Goal: Task Accomplishment & Management: Manage account settings

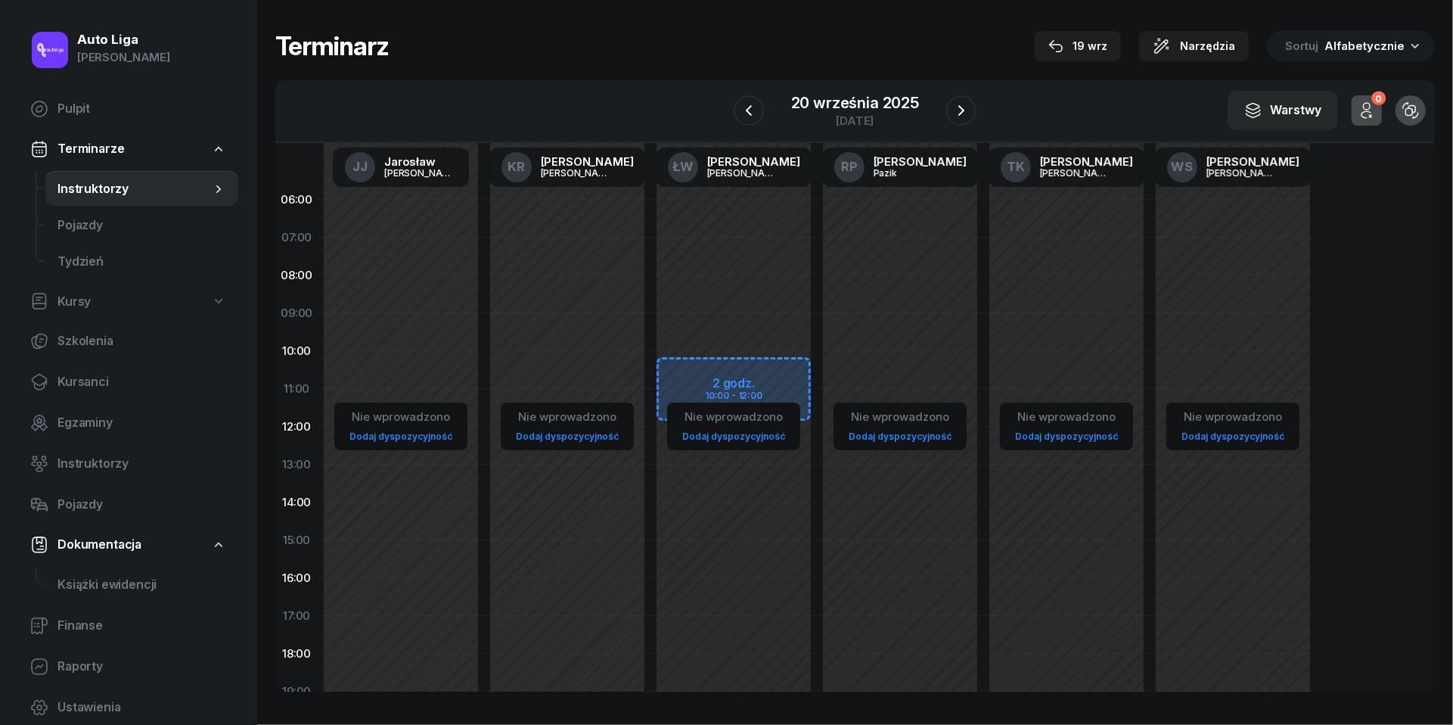
click at [89, 374] on span "Kursanci" at bounding box center [141, 382] width 169 height 20
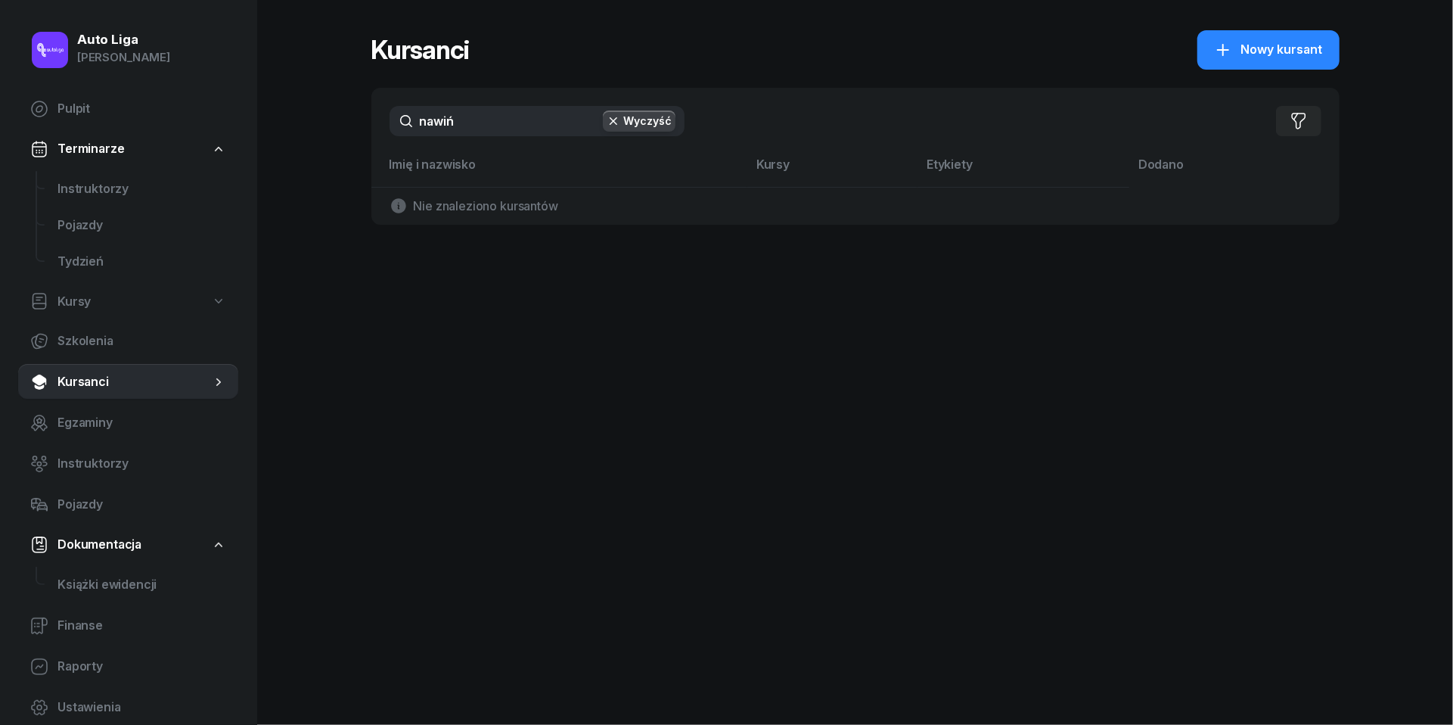
click at [502, 125] on input "nawiń" at bounding box center [537, 121] width 295 height 30
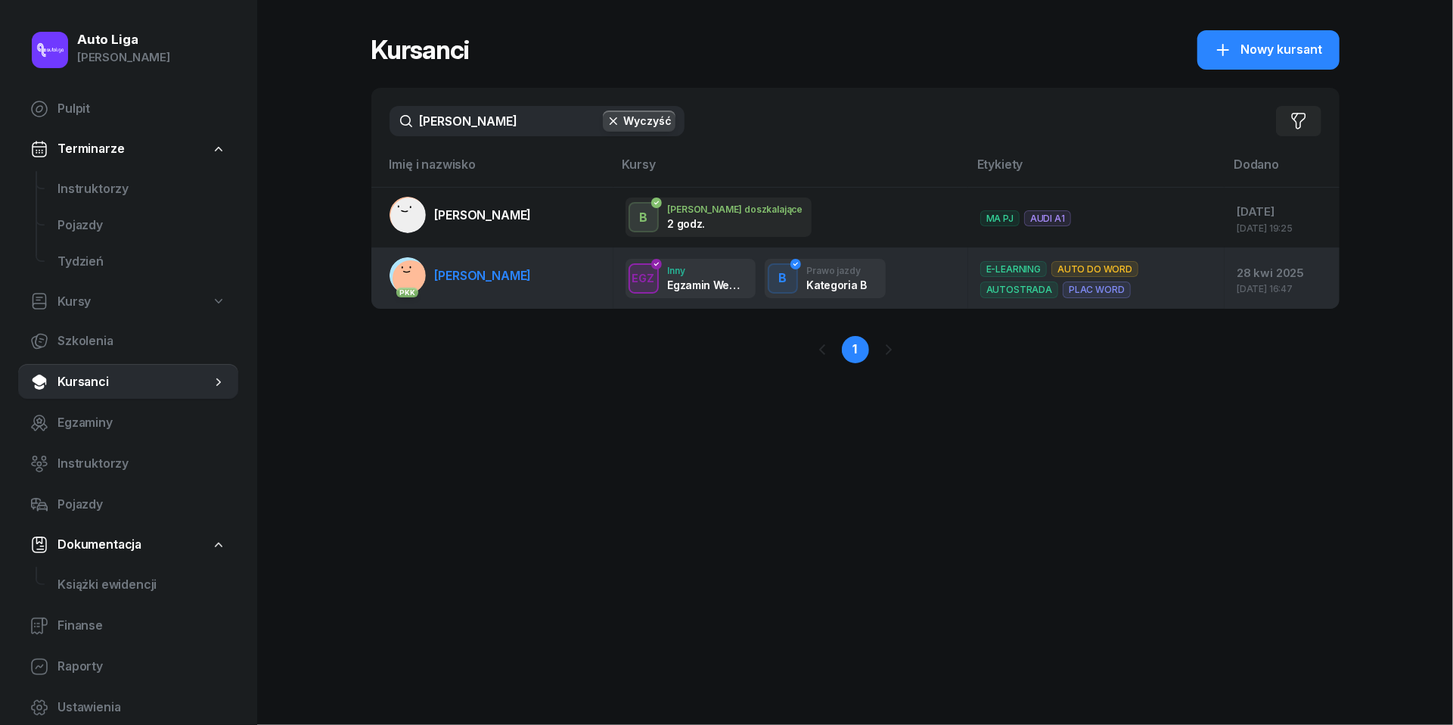
type input "[PERSON_NAME]"
click at [486, 260] on link "PKK [PERSON_NAME]" at bounding box center [461, 275] width 142 height 36
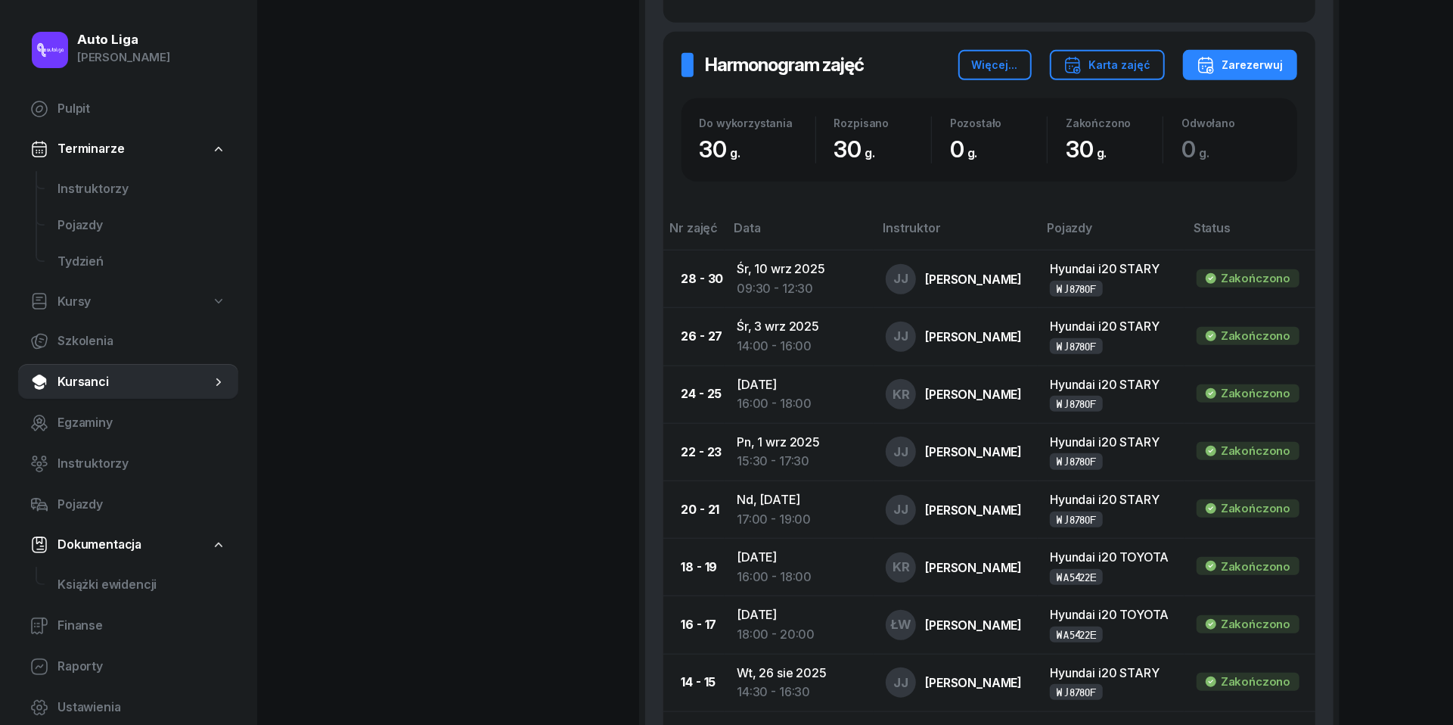
scroll to position [853, 0]
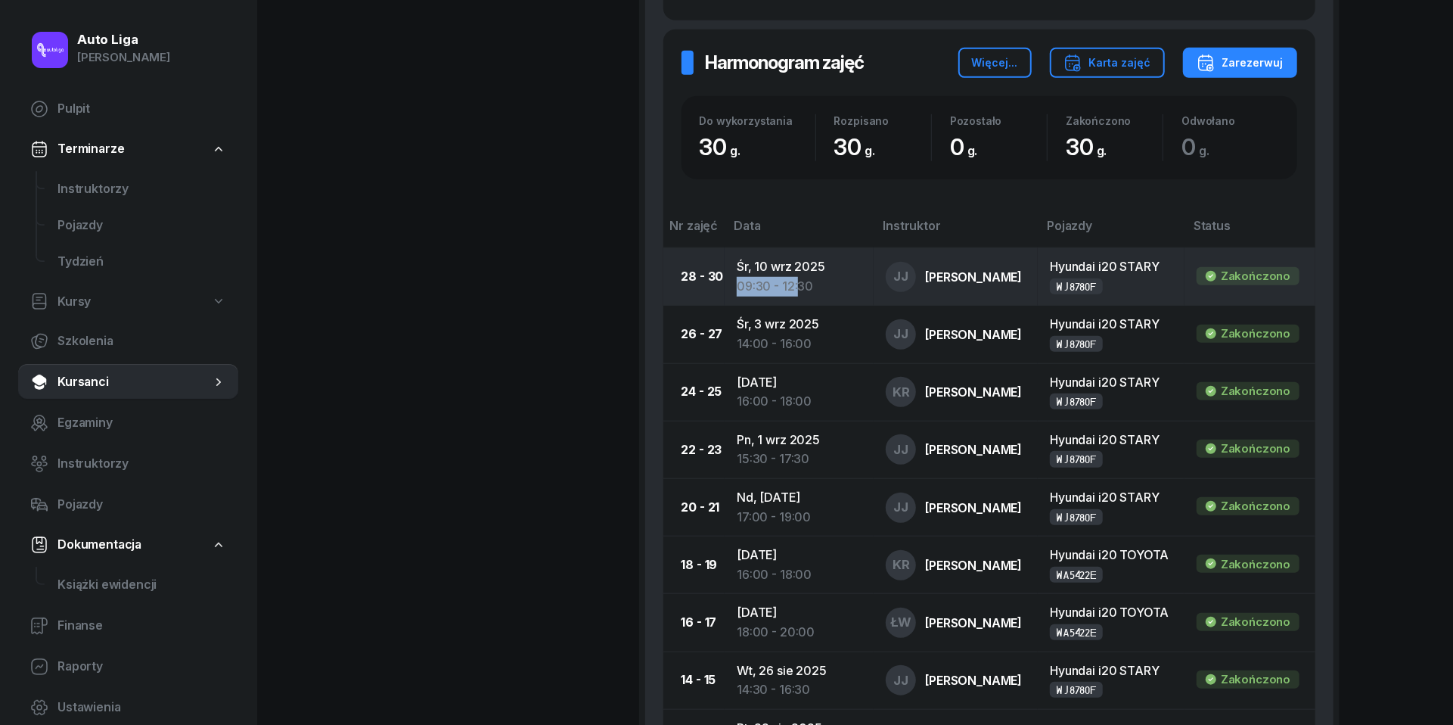
click at [797, 270] on td "[DATE] 09:30 - 12:30" at bounding box center [799, 276] width 149 height 57
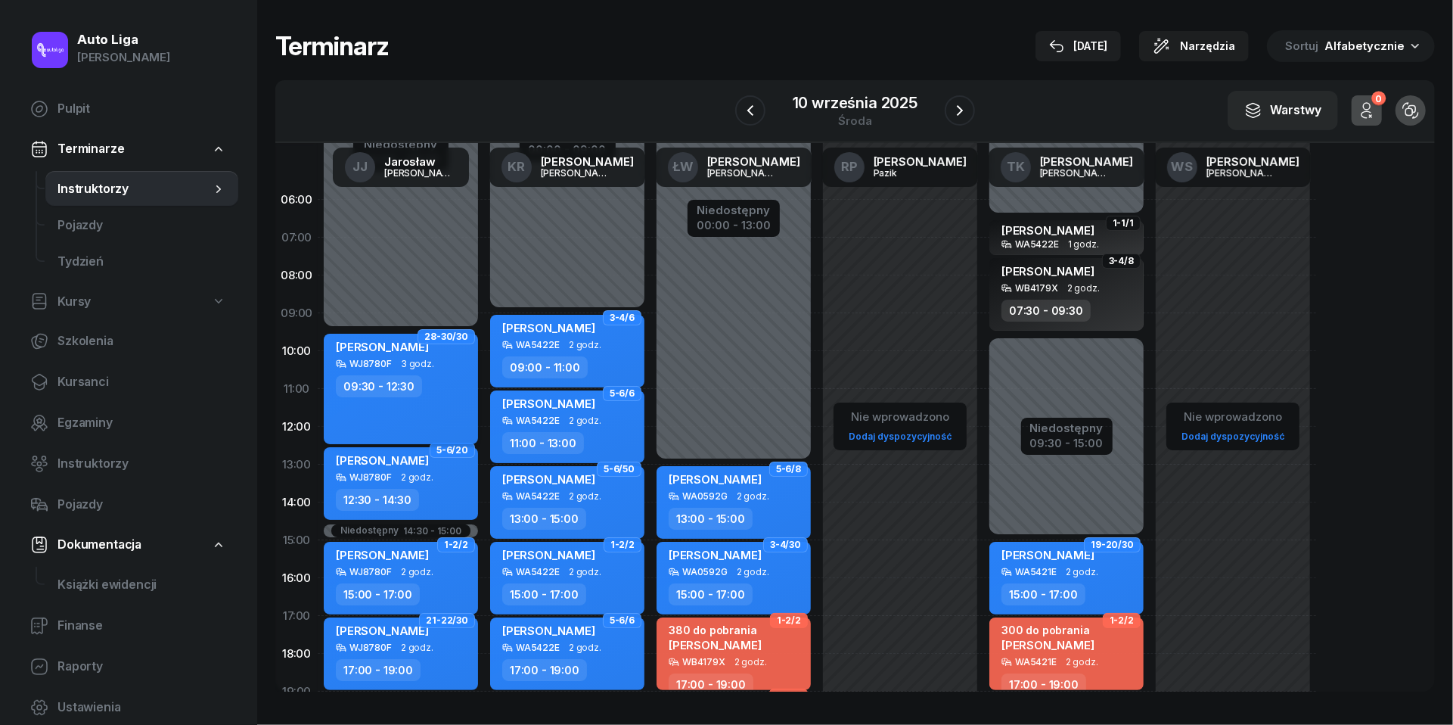
click at [422, 403] on div "[PERSON_NAME] WJ8780F 3 godz. 09:30 - 12:30" at bounding box center [401, 389] width 154 height 110
select select "09"
select select "30"
select select "12"
select select "30"
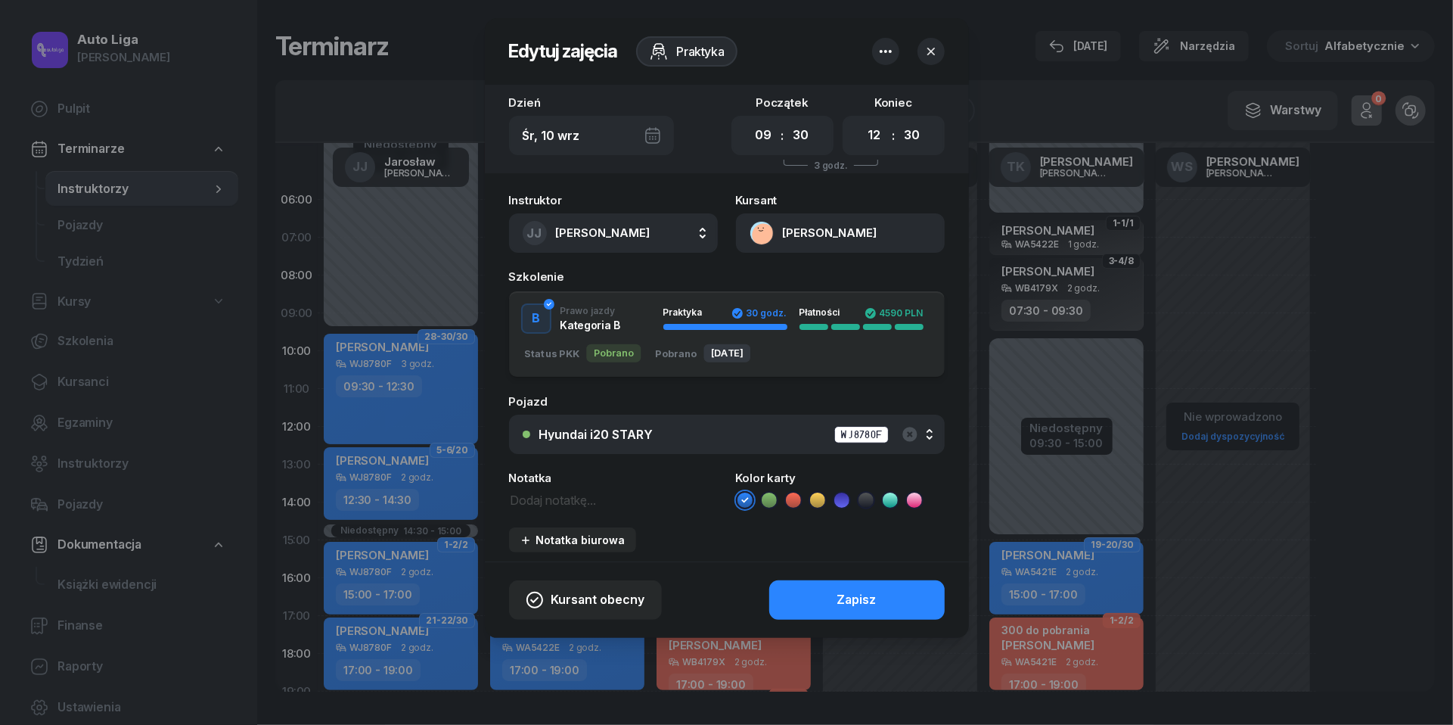
click at [542, 499] on textarea at bounding box center [613, 498] width 209 height 19
type textarea "a"
type textarea "AUTOSTRADA"
click at [890, 595] on button "Zapisz" at bounding box center [857, 599] width 176 height 39
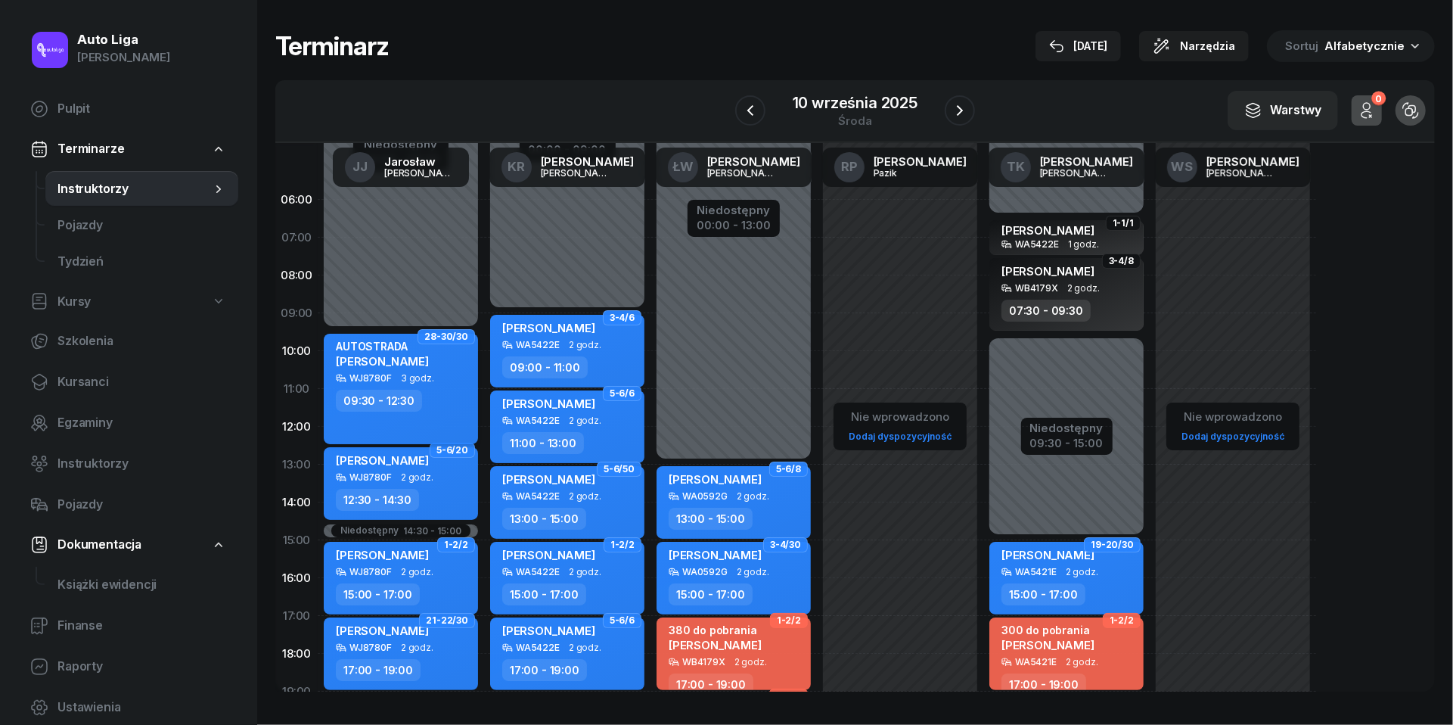
click at [409, 373] on span "3 godz." at bounding box center [417, 378] width 33 height 11
select select "09"
select select "30"
select select "12"
select select "30"
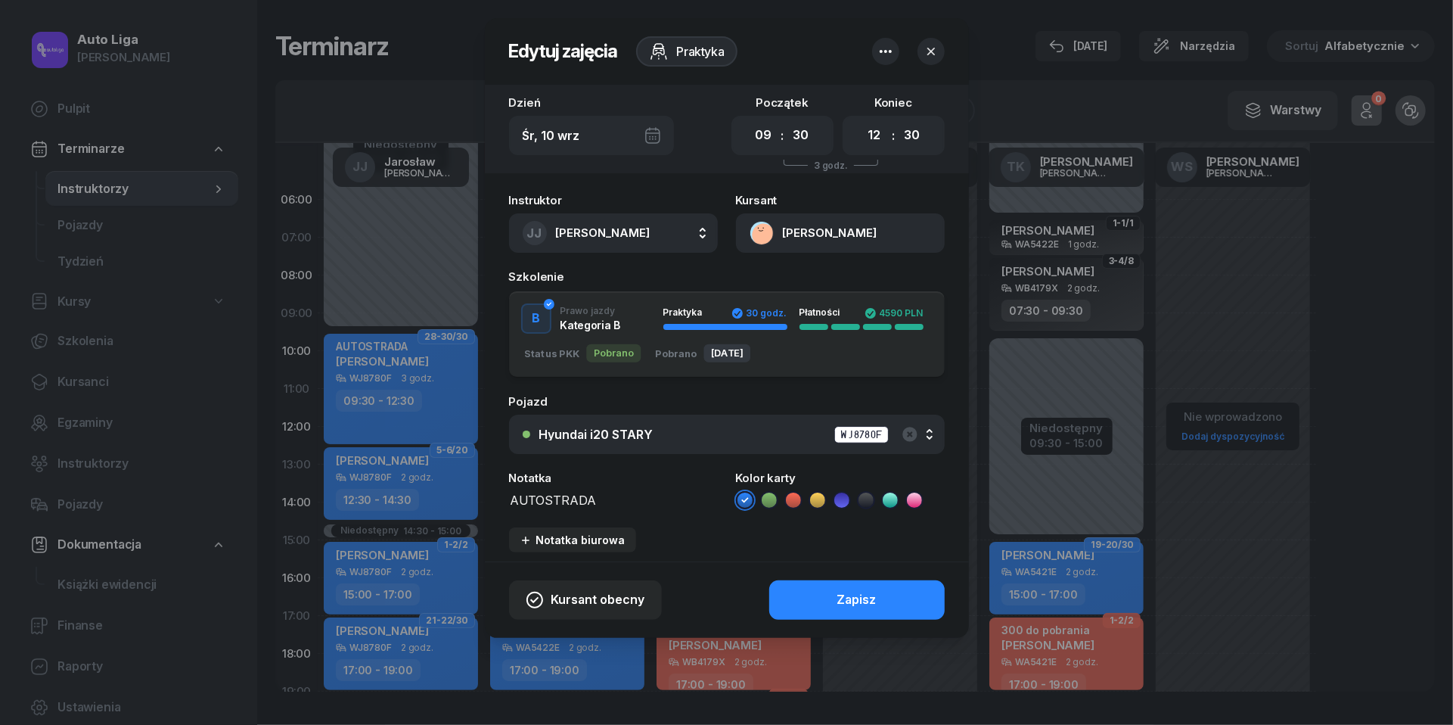
click at [760, 230] on button "[PERSON_NAME]" at bounding box center [840, 232] width 209 height 39
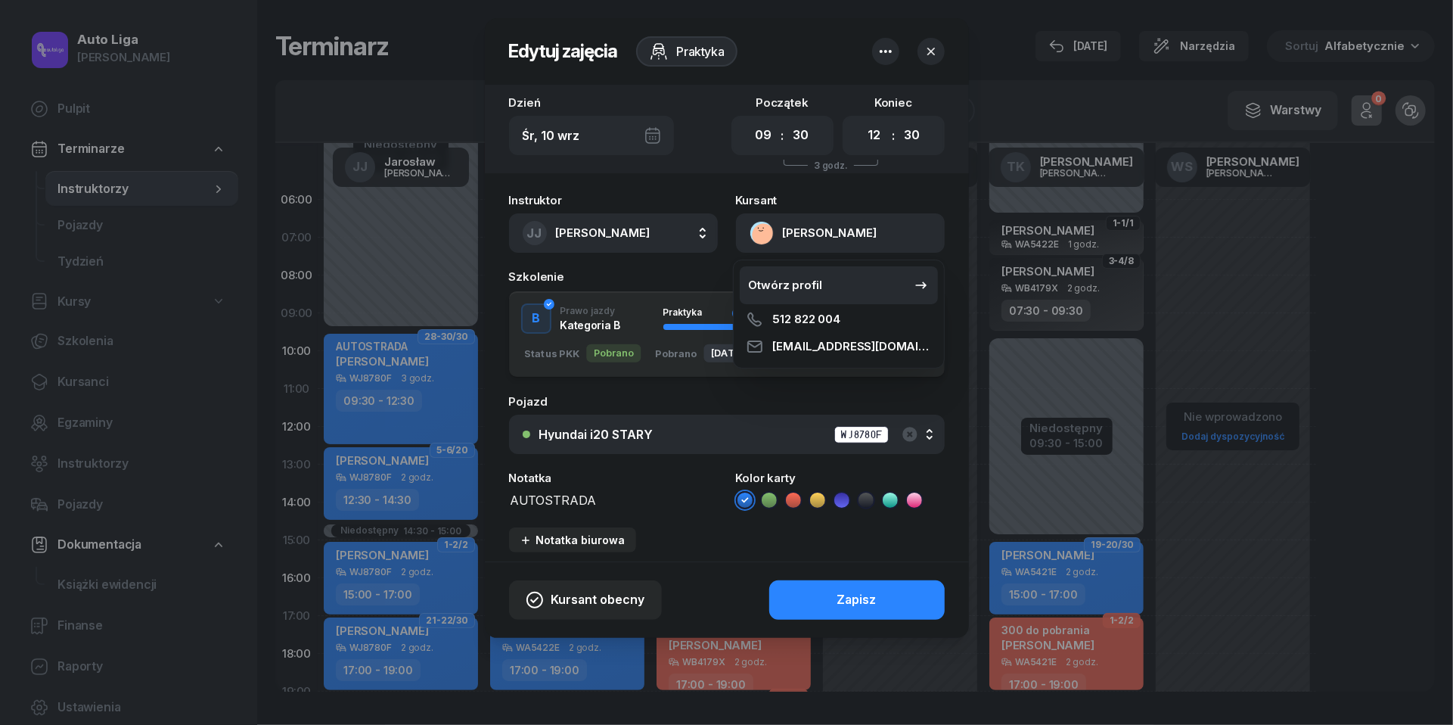
click at [772, 283] on div "Otwórz profil" at bounding box center [785, 285] width 73 height 20
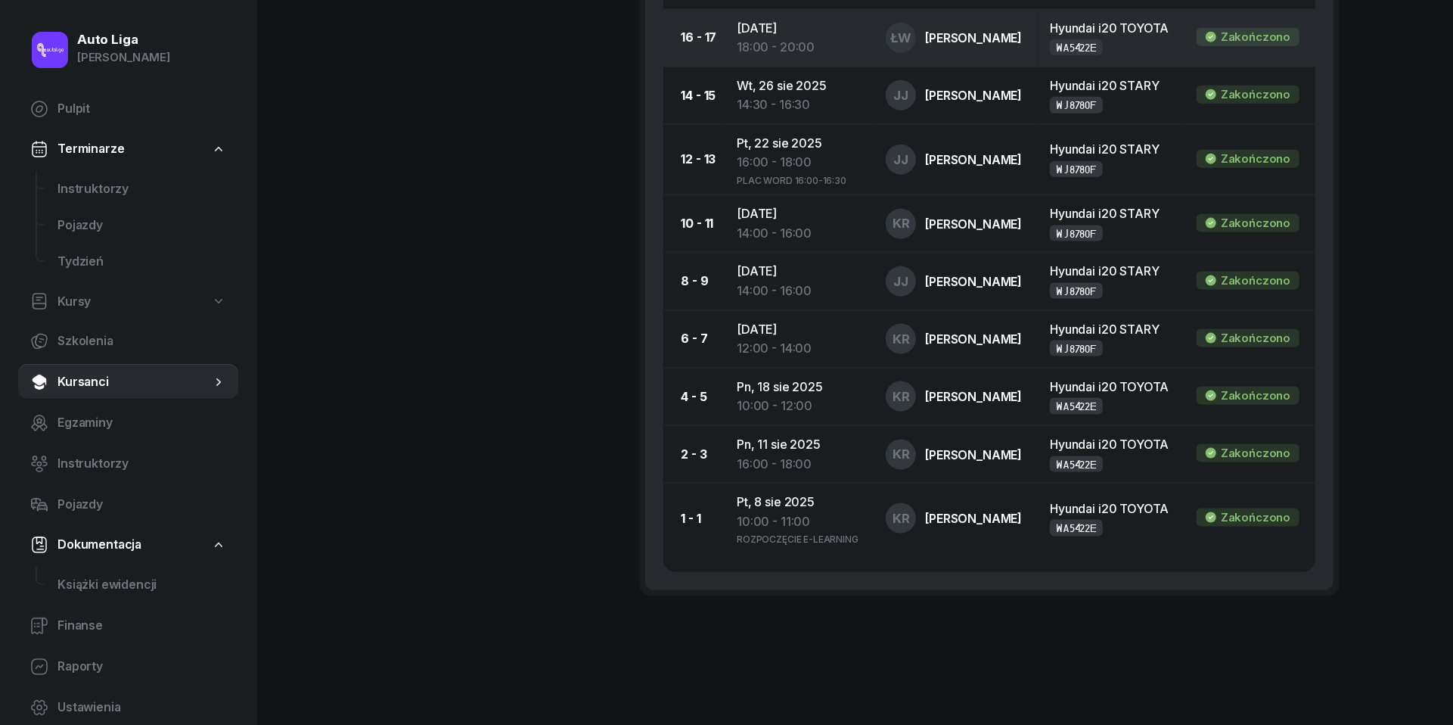
scroll to position [1455, 0]
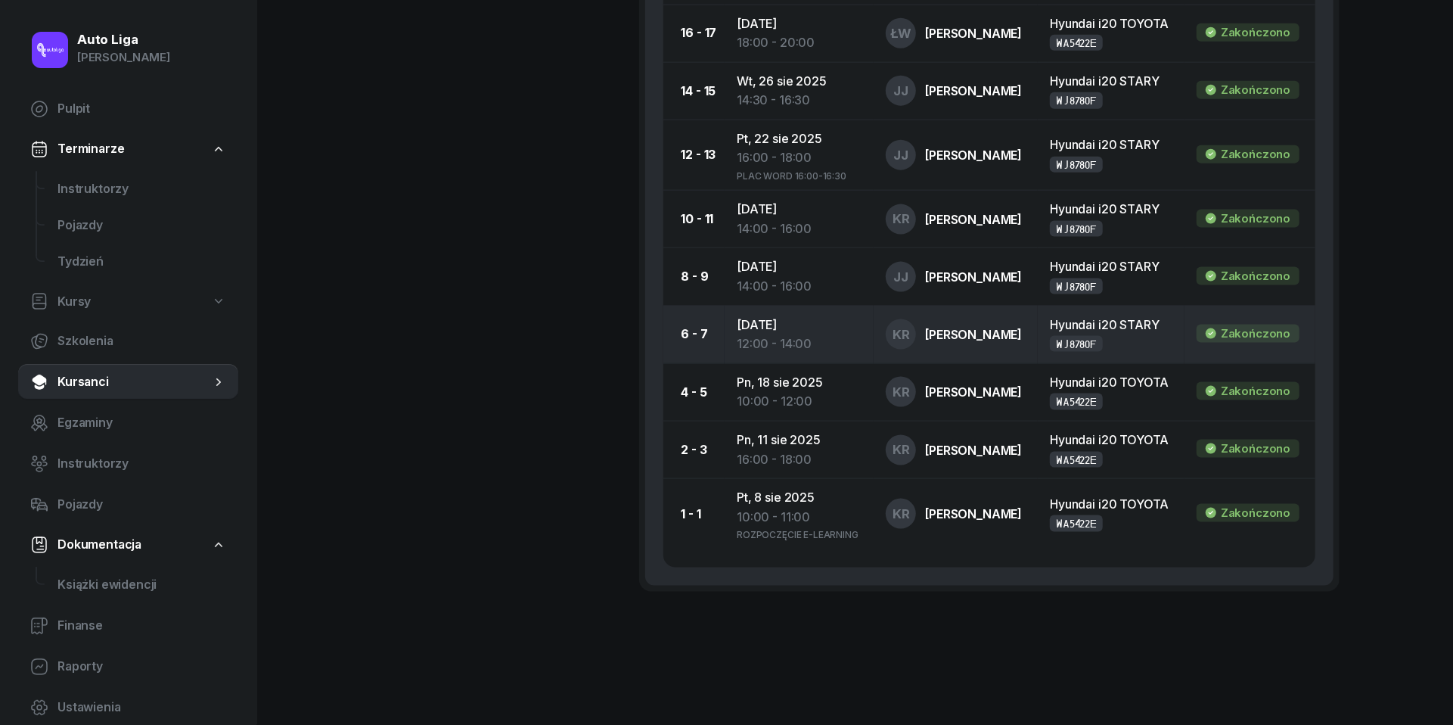
click at [1097, 350] on div "WJ8780F" at bounding box center [1076, 343] width 41 height 13
click at [934, 340] on div "[PERSON_NAME]" at bounding box center [973, 334] width 97 height 12
click at [761, 354] on div "12:00 - 14:00" at bounding box center [799, 344] width 125 height 20
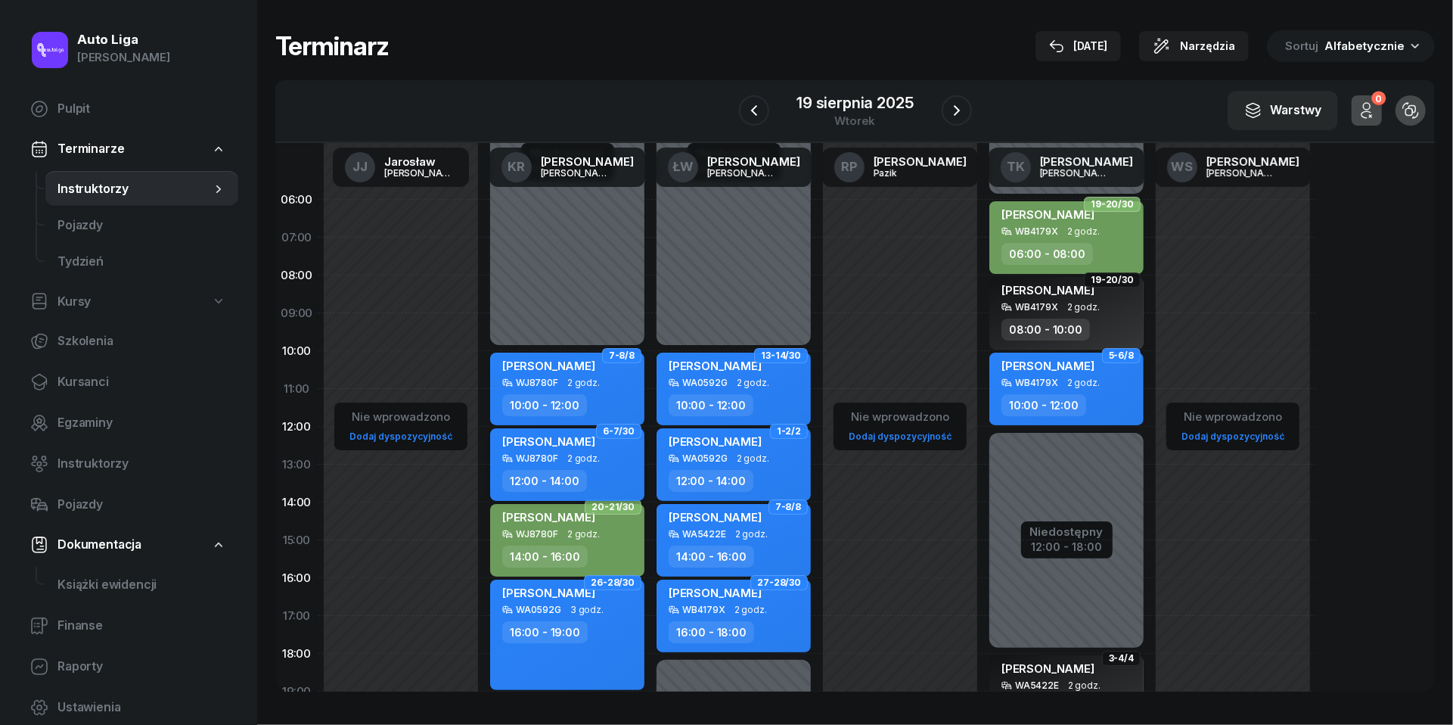
click at [607, 452] on div "[PERSON_NAME]" at bounding box center [568, 443] width 133 height 19
select select "12"
select select "14"
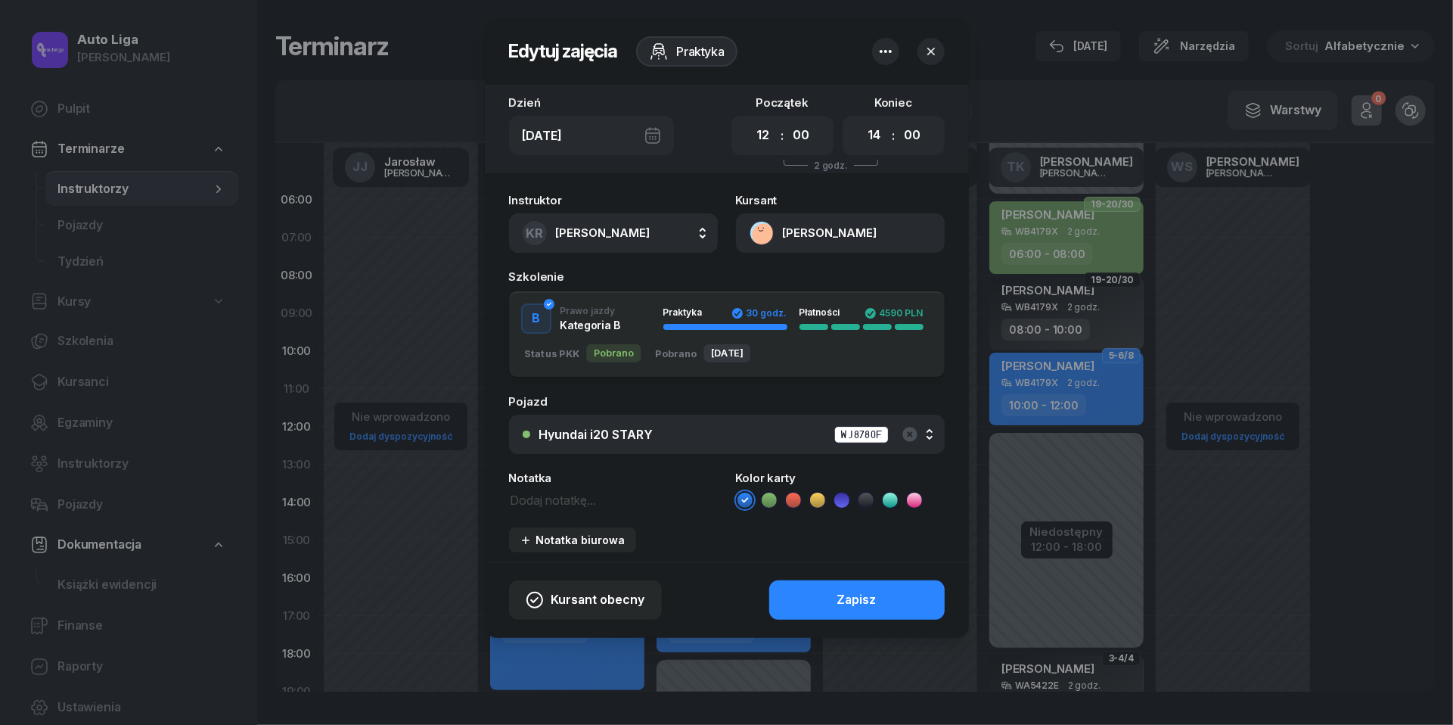
click at [724, 440] on div "Hyundai i20 STARY WJ8780F" at bounding box center [735, 434] width 392 height 19
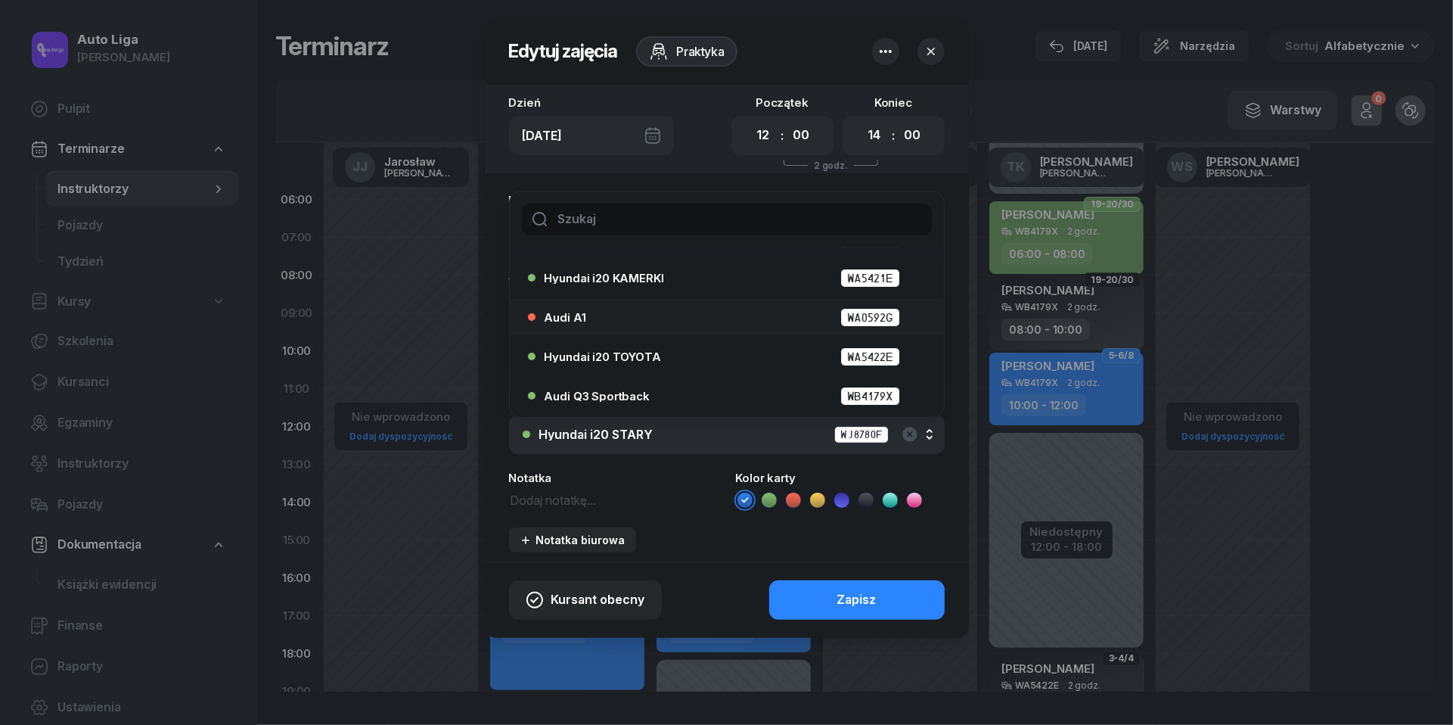
scroll to position [70, 0]
click at [673, 362] on div "Hyundai i20 TOYOTA WA5422E" at bounding box center [731, 356] width 372 height 19
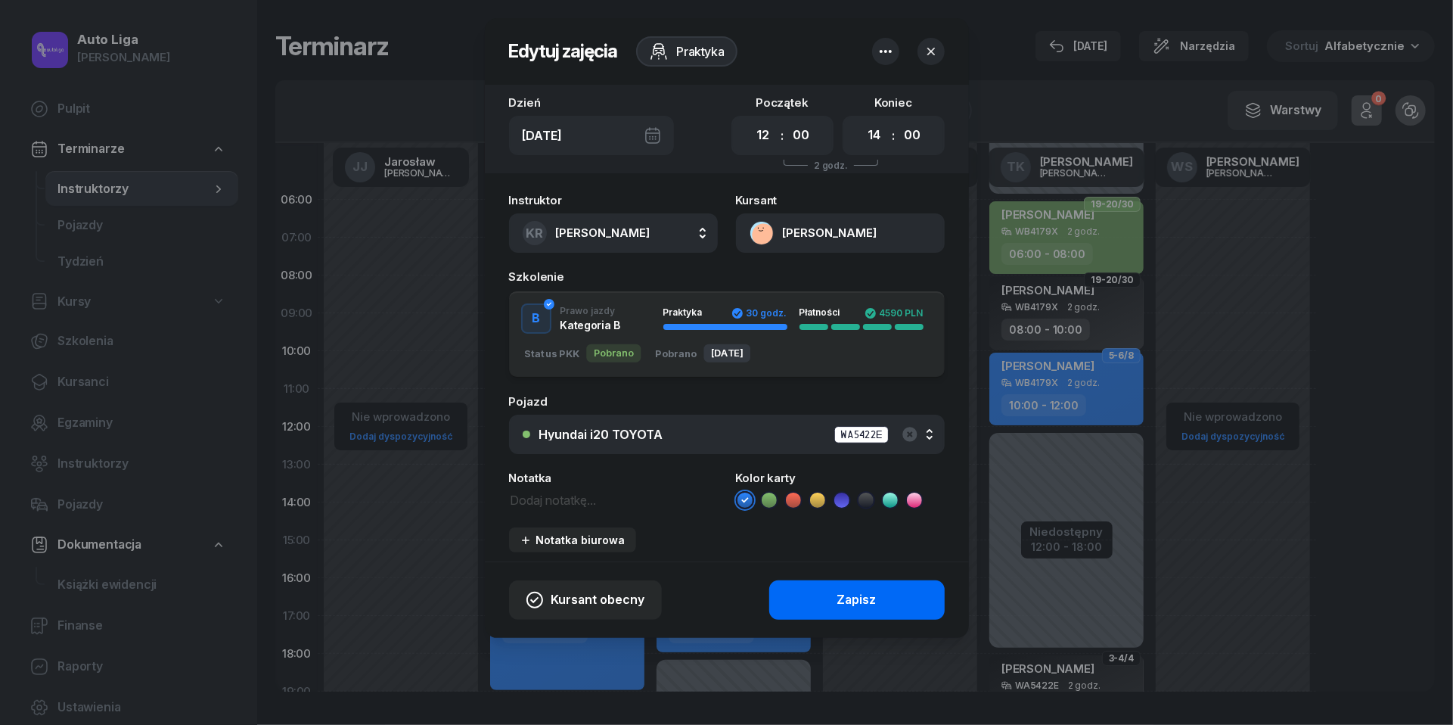
click at [871, 606] on div "Zapisz" at bounding box center [856, 600] width 39 height 20
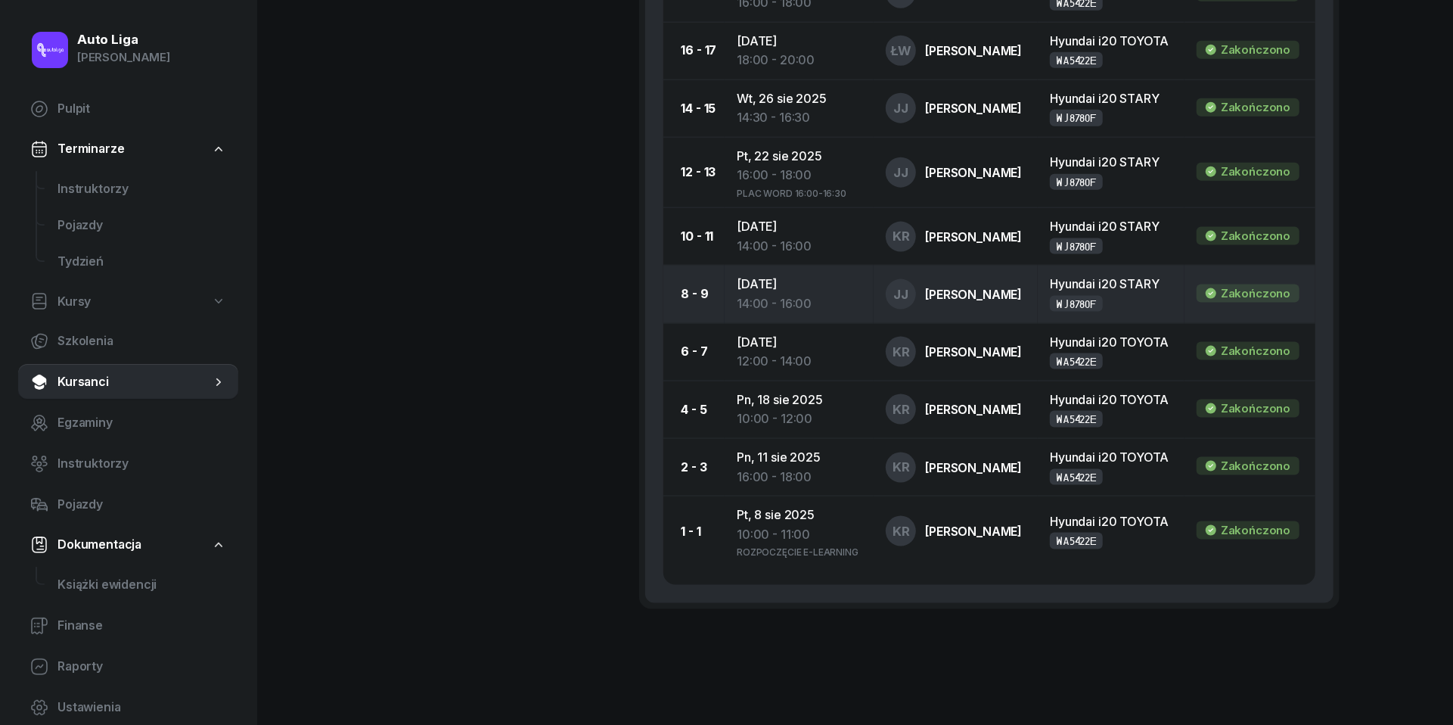
scroll to position [1443, 0]
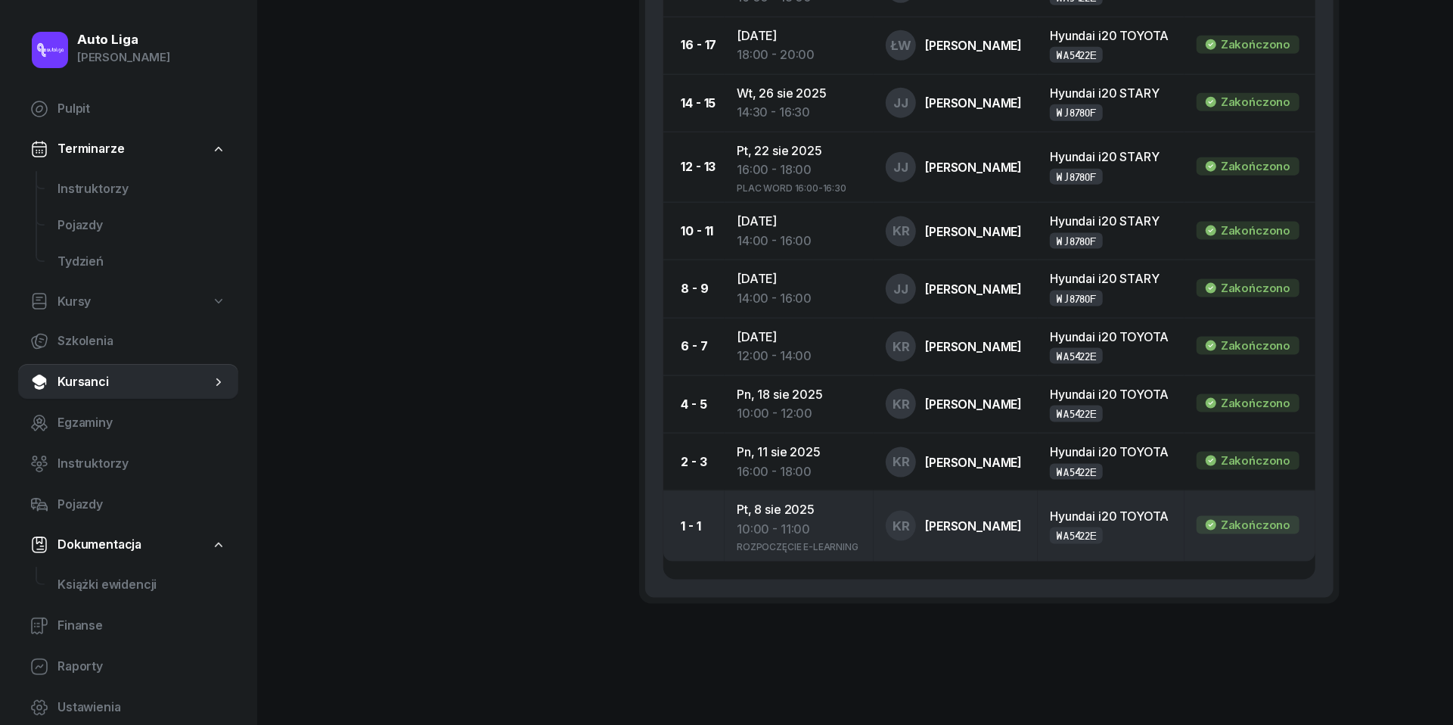
click at [767, 539] on div "10:00 - 11:00" at bounding box center [799, 530] width 125 height 20
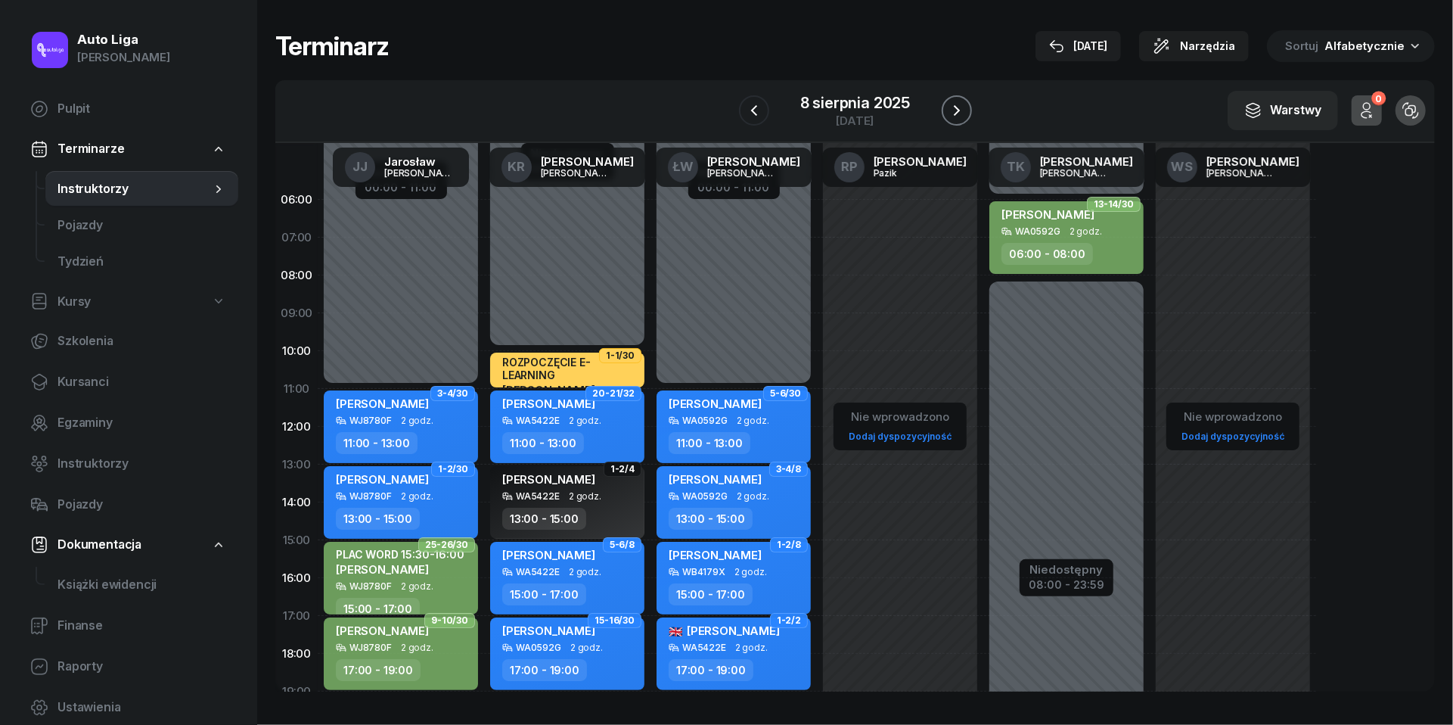
click at [956, 112] on icon "button" at bounding box center [957, 110] width 18 height 18
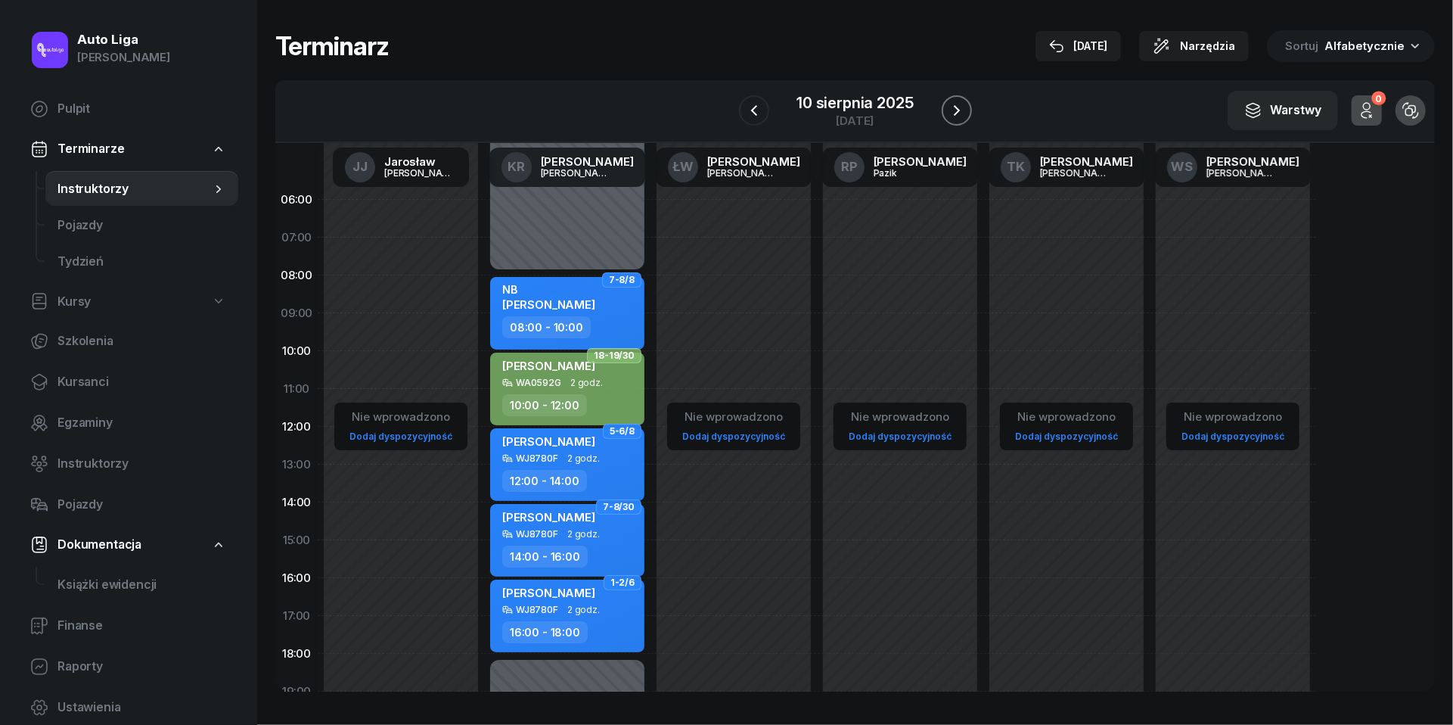
click at [956, 112] on icon "button" at bounding box center [957, 110] width 18 height 18
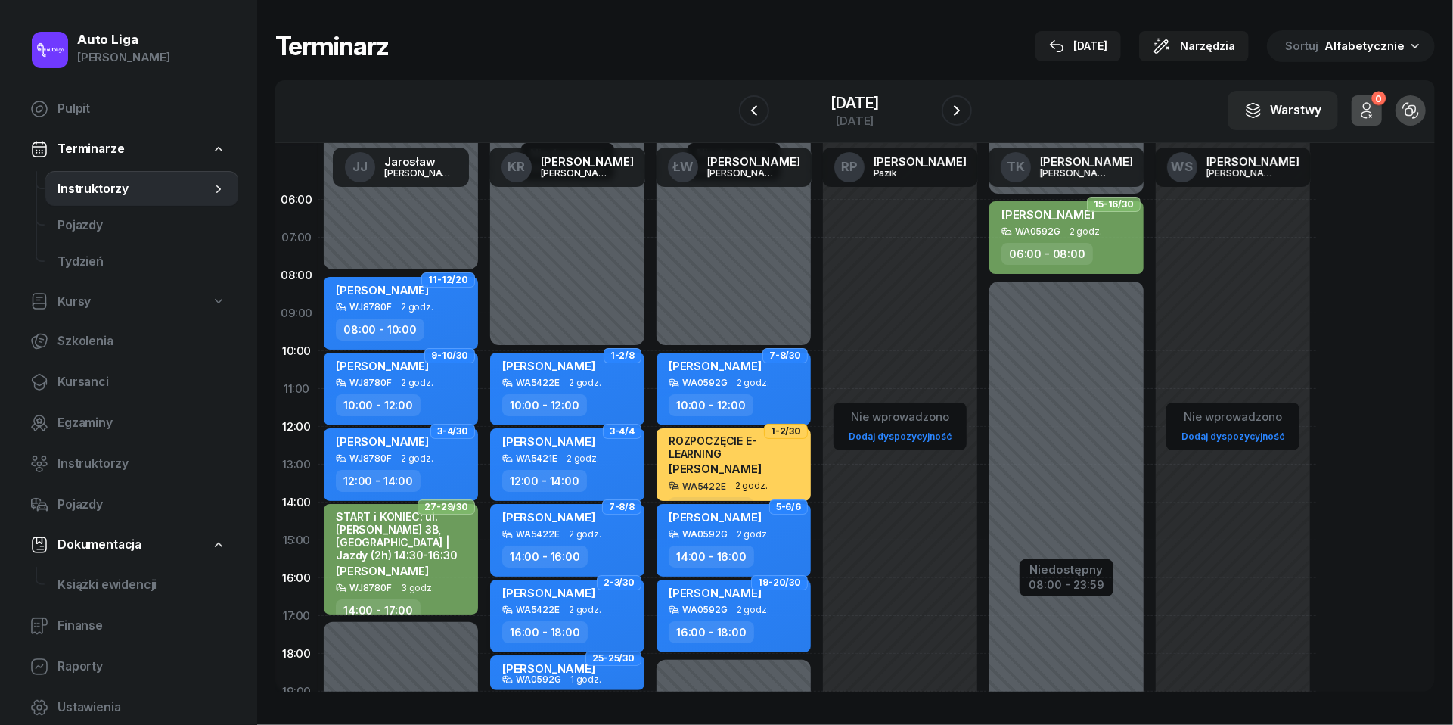
click at [587, 604] on span "2 godz." at bounding box center [585, 609] width 33 height 11
select select "16"
select select "18"
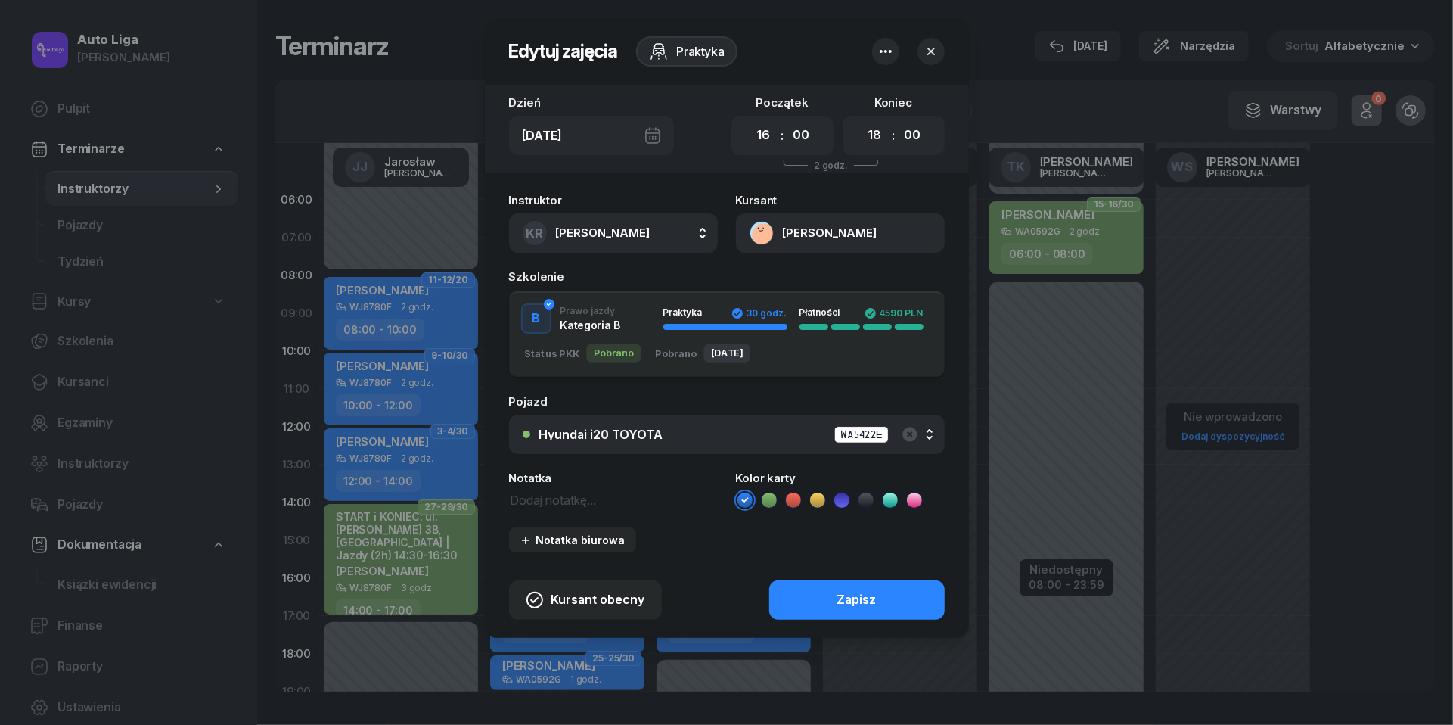
click at [766, 500] on icon at bounding box center [769, 499] width 15 height 15
click at [811, 592] on button "Zapisz" at bounding box center [857, 599] width 176 height 39
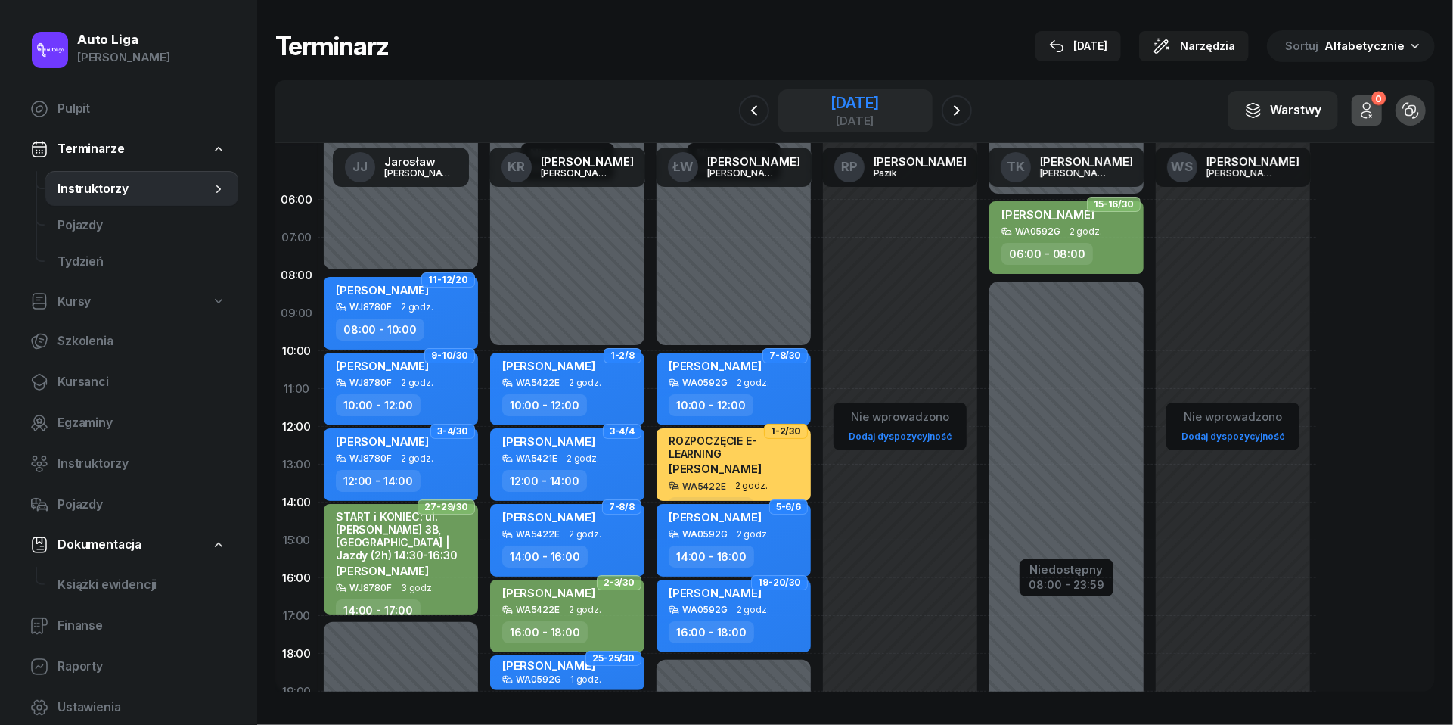
click at [856, 116] on div "[DATE]" at bounding box center [855, 120] width 48 height 11
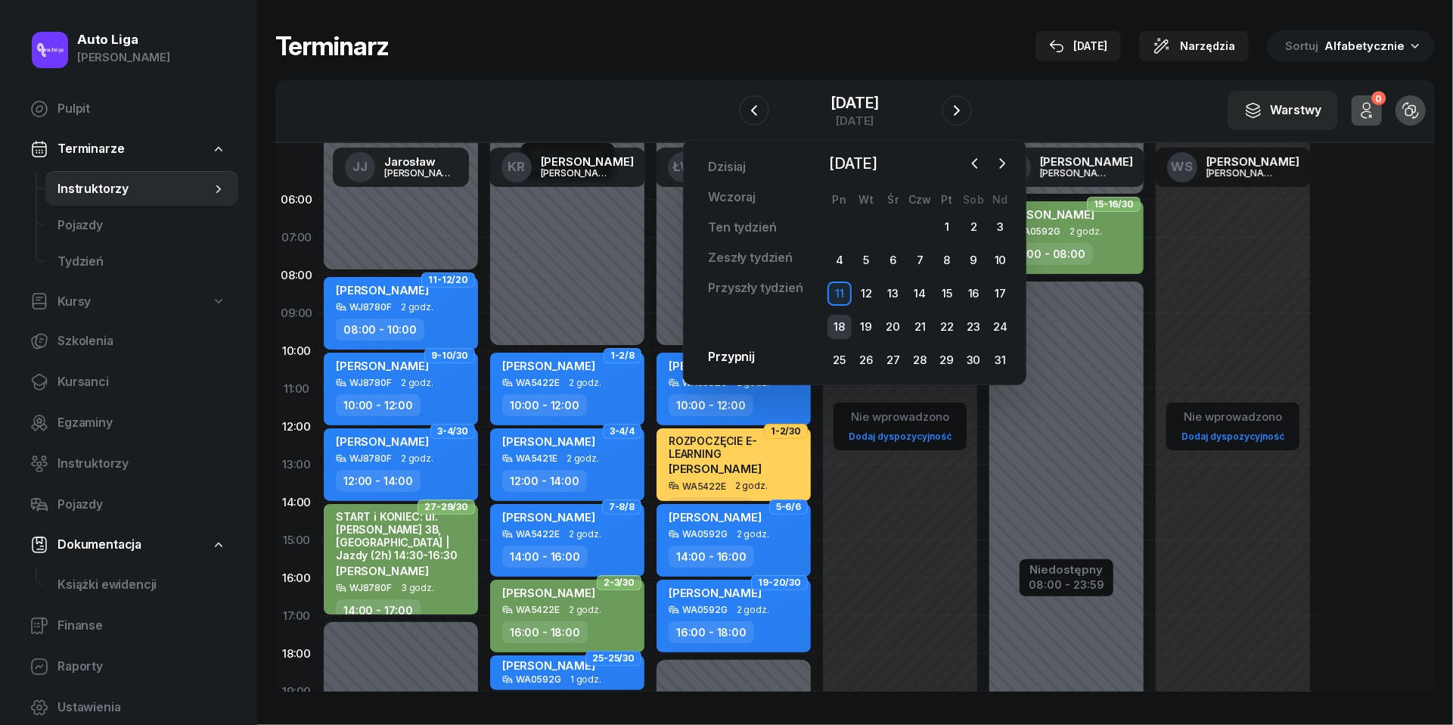
click at [839, 316] on div "18" at bounding box center [840, 327] width 24 height 24
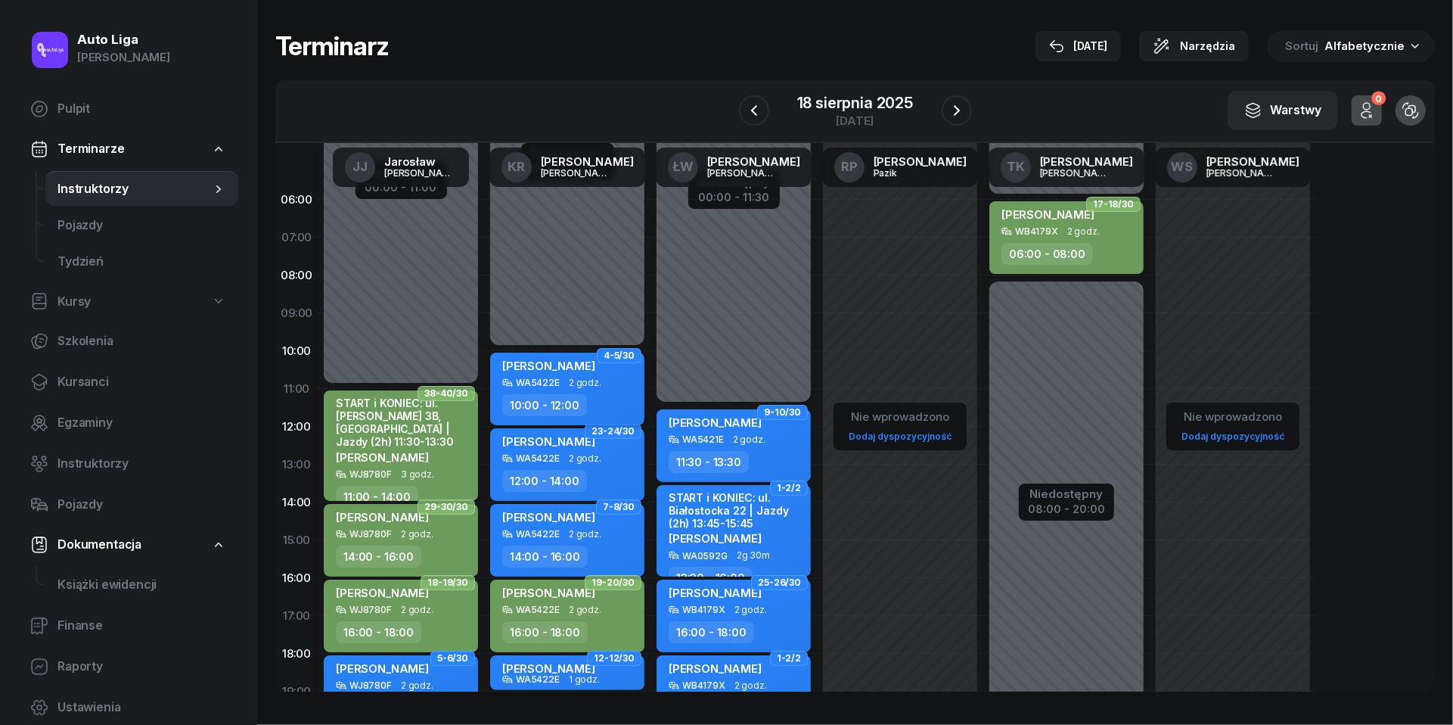
click at [611, 371] on div "[PERSON_NAME]" at bounding box center [568, 368] width 133 height 19
select select "10"
select select "12"
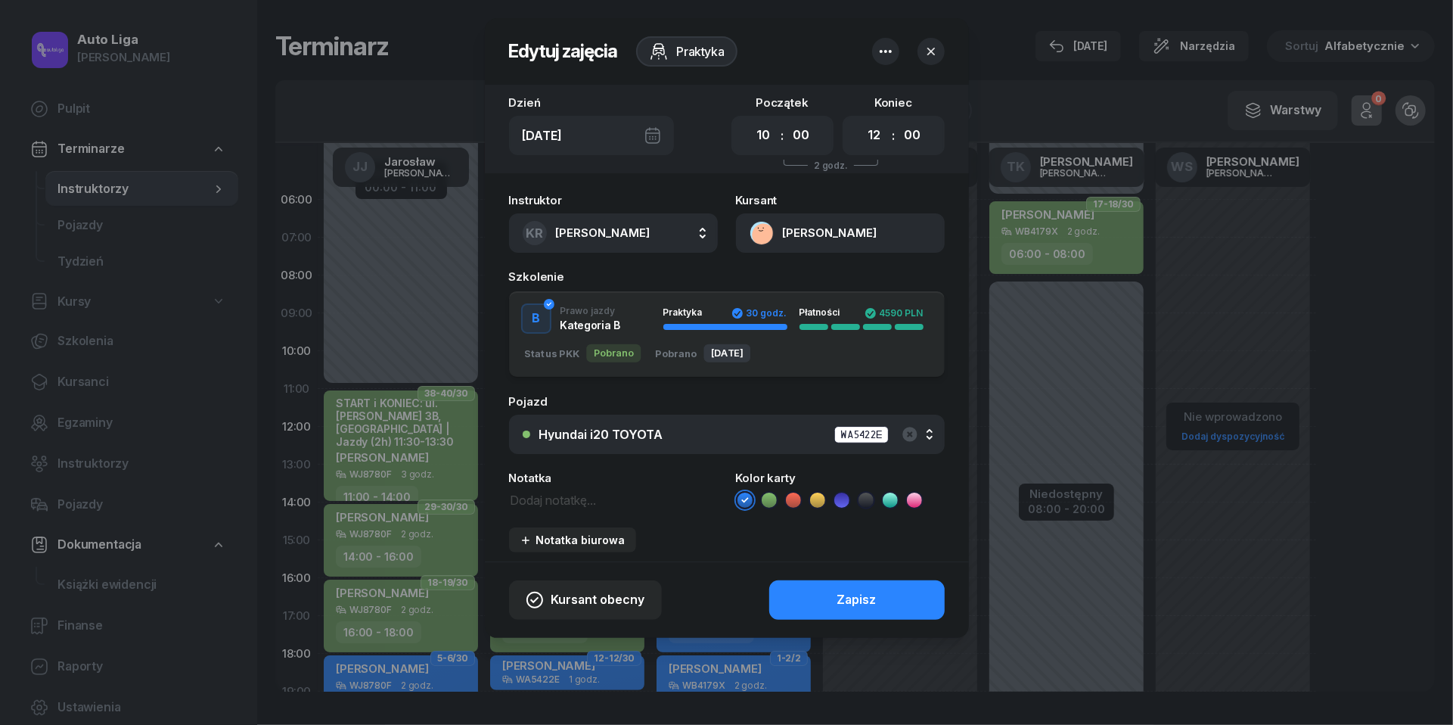
click at [773, 494] on icon at bounding box center [769, 499] width 15 height 15
click at [820, 592] on button "Zapisz" at bounding box center [857, 599] width 176 height 39
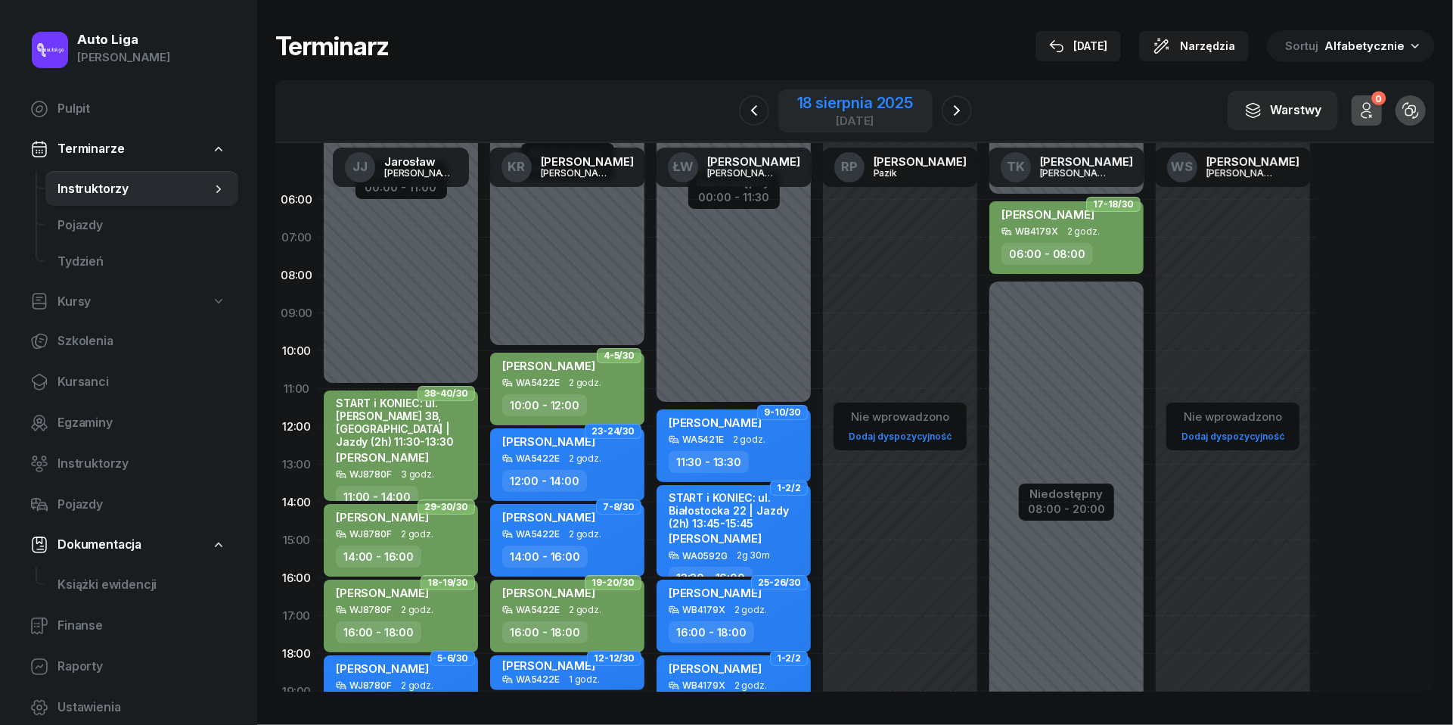
click at [871, 120] on div "[DATE]" at bounding box center [855, 120] width 116 height 11
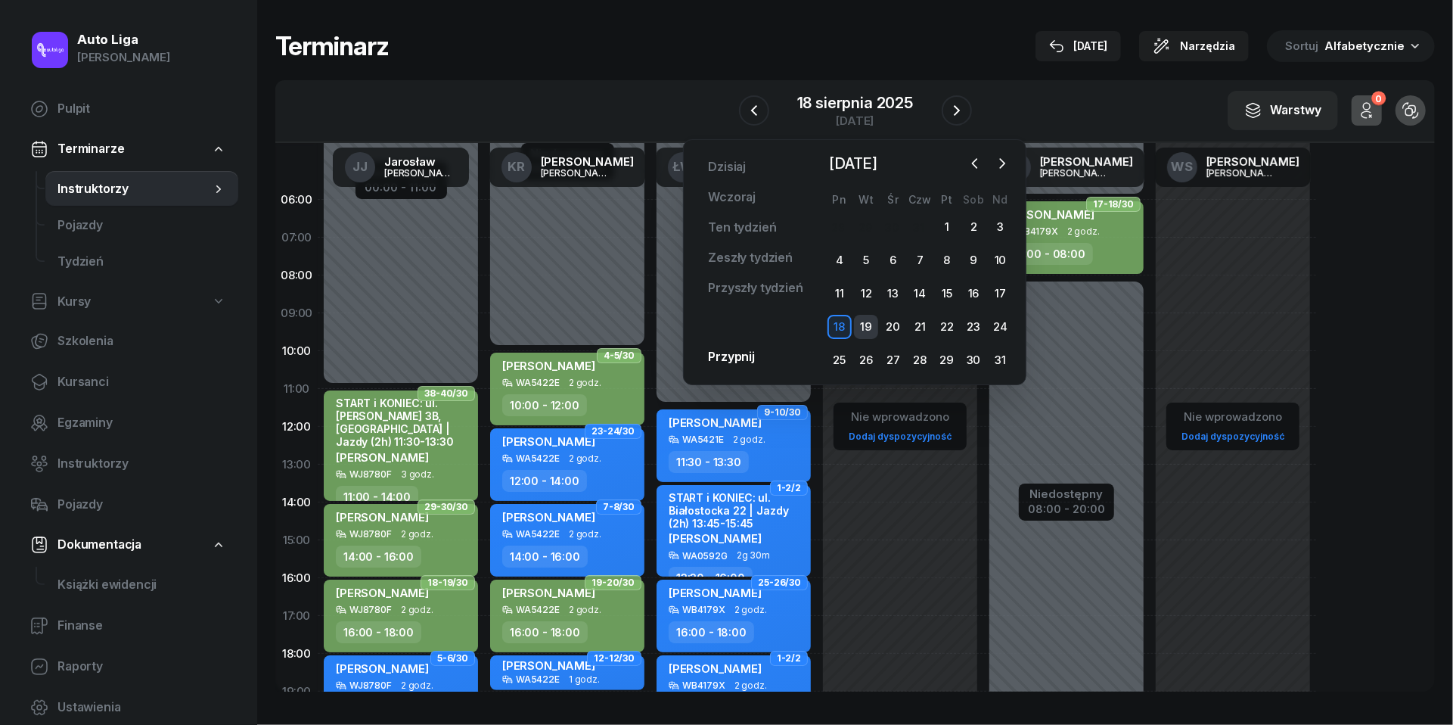
click at [864, 324] on div "19" at bounding box center [866, 327] width 24 height 24
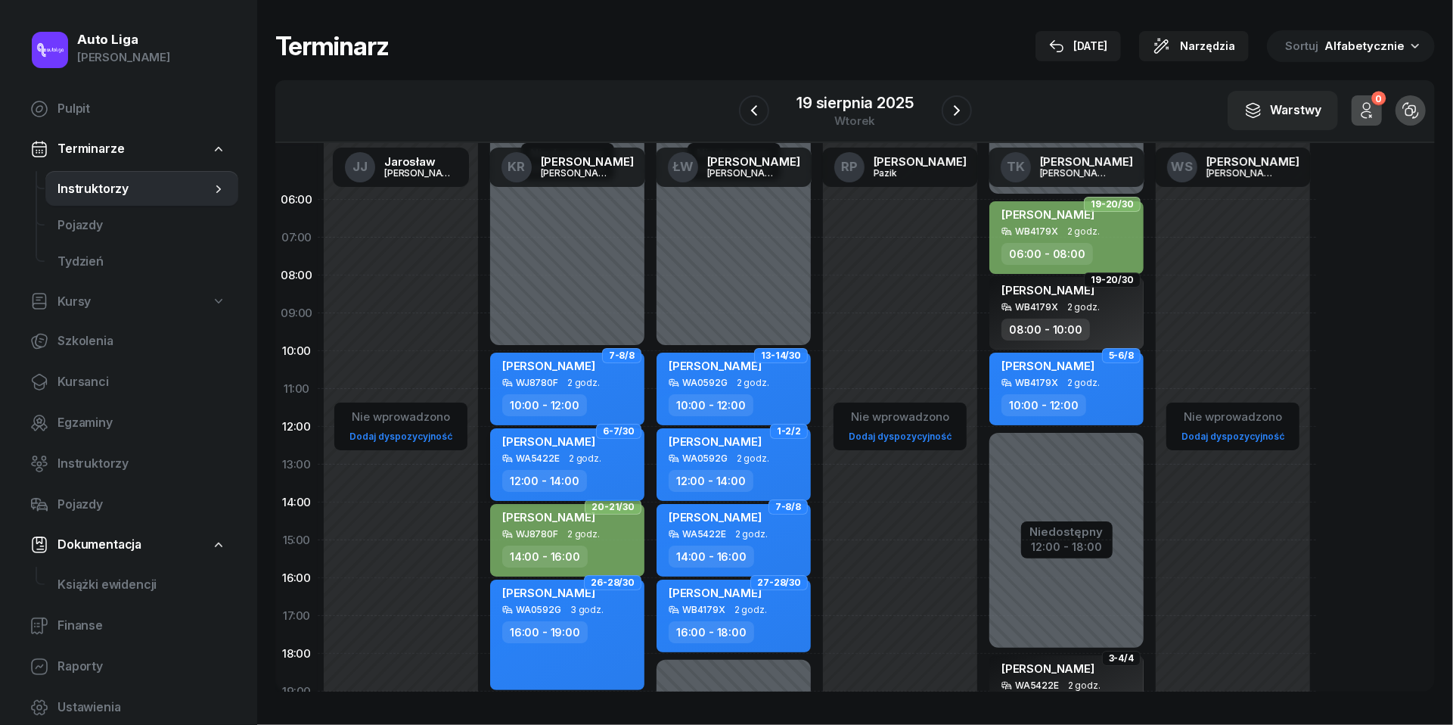
click at [569, 461] on span "2 godz." at bounding box center [585, 458] width 33 height 11
select select "12"
select select "14"
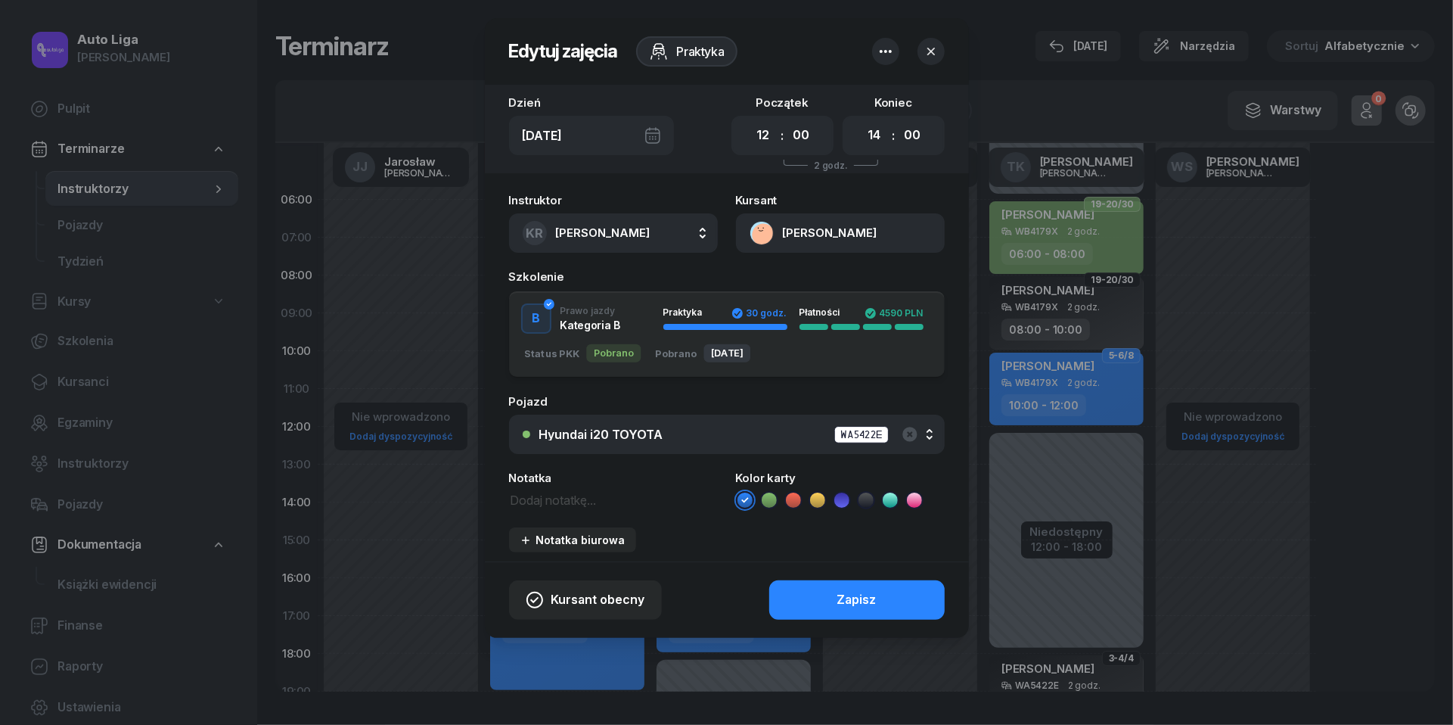
click at [772, 494] on icon at bounding box center [769, 499] width 15 height 15
click at [812, 590] on button "Zapisz" at bounding box center [857, 599] width 176 height 39
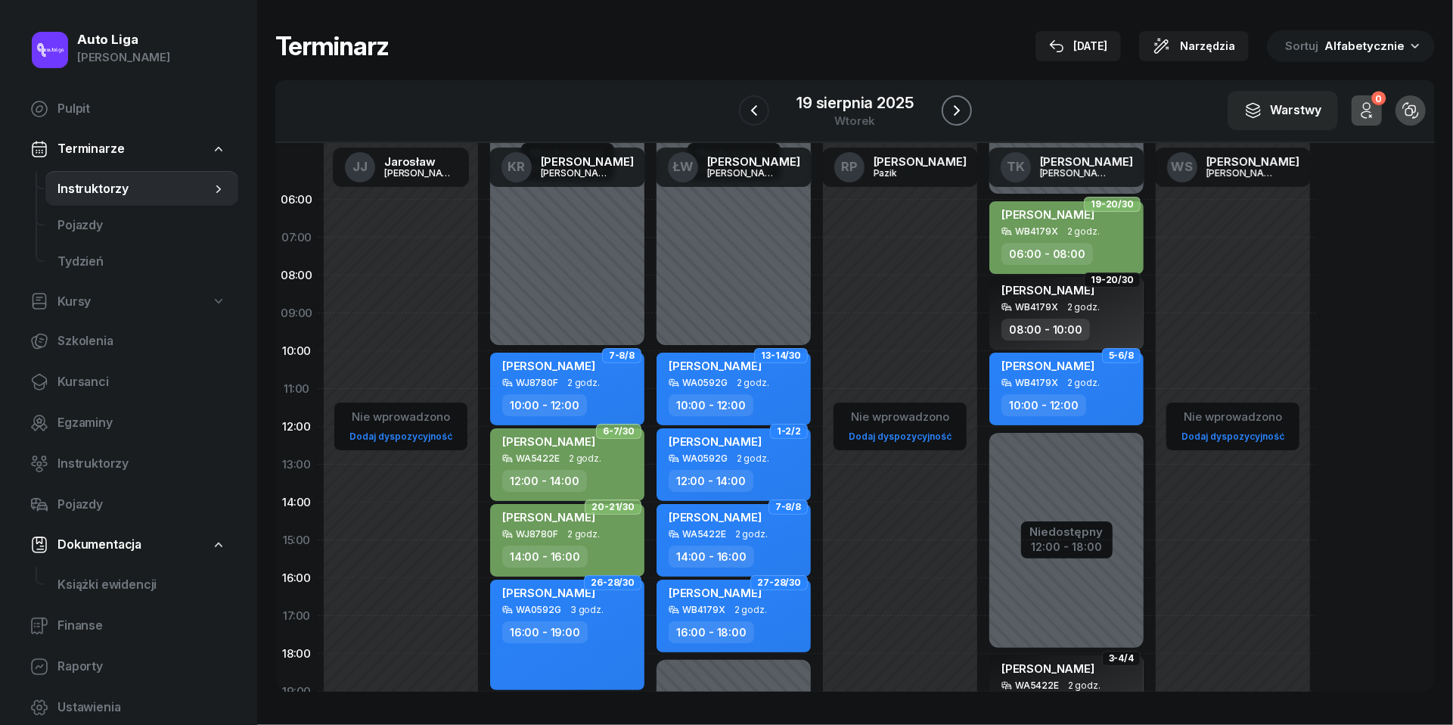
click at [970, 112] on button "button" at bounding box center [957, 110] width 30 height 30
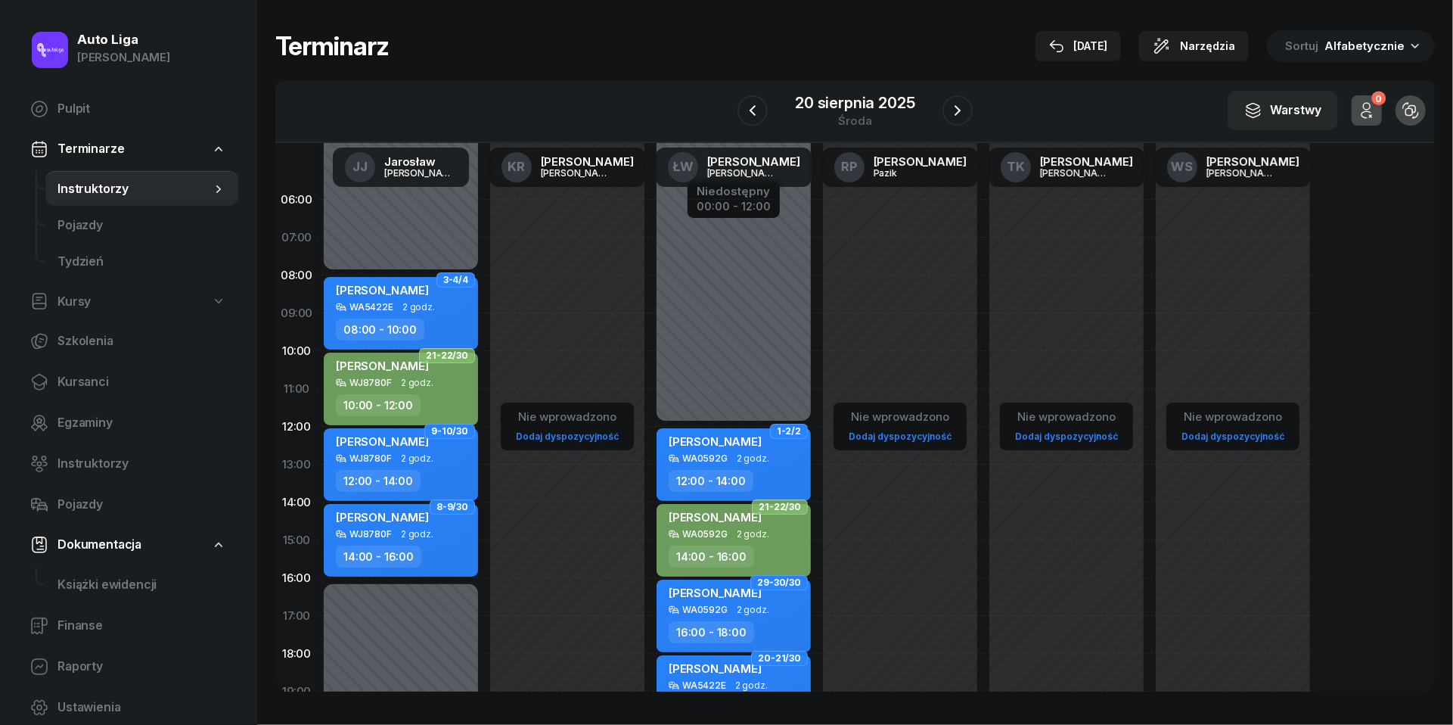
click at [419, 519] on span "[PERSON_NAME]" at bounding box center [382, 517] width 93 height 14
select select "14"
select select "16"
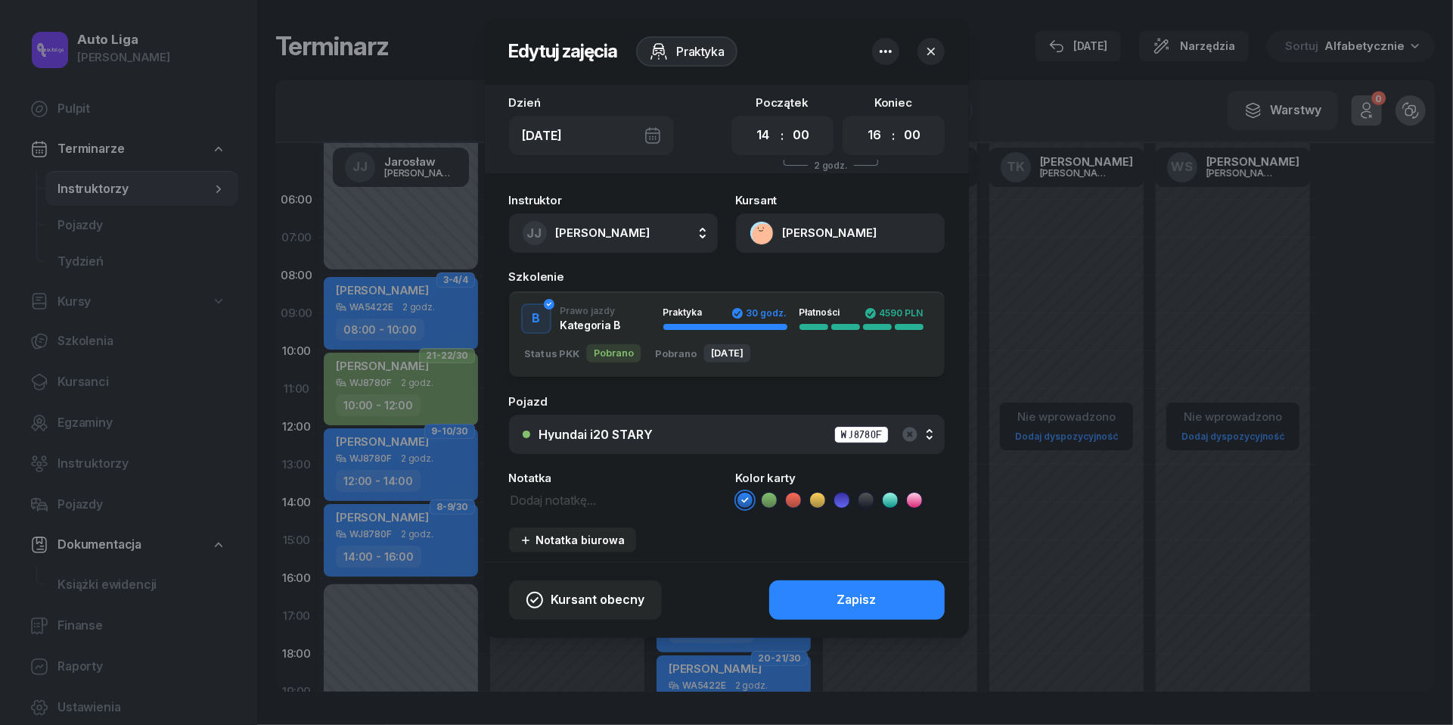
click at [773, 499] on icon at bounding box center [769, 499] width 15 height 15
click at [809, 599] on button "Zapisz" at bounding box center [857, 599] width 176 height 39
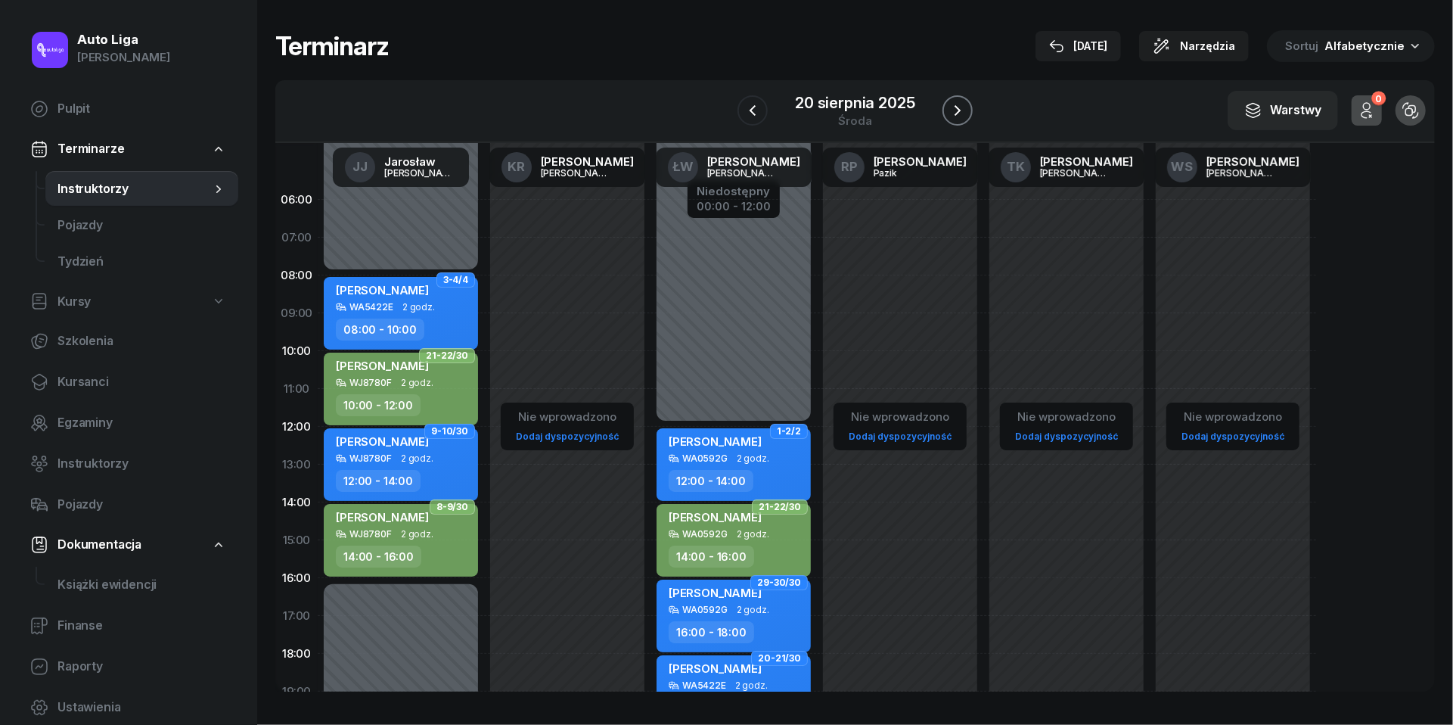
click at [958, 113] on icon "button" at bounding box center [958, 110] width 18 height 18
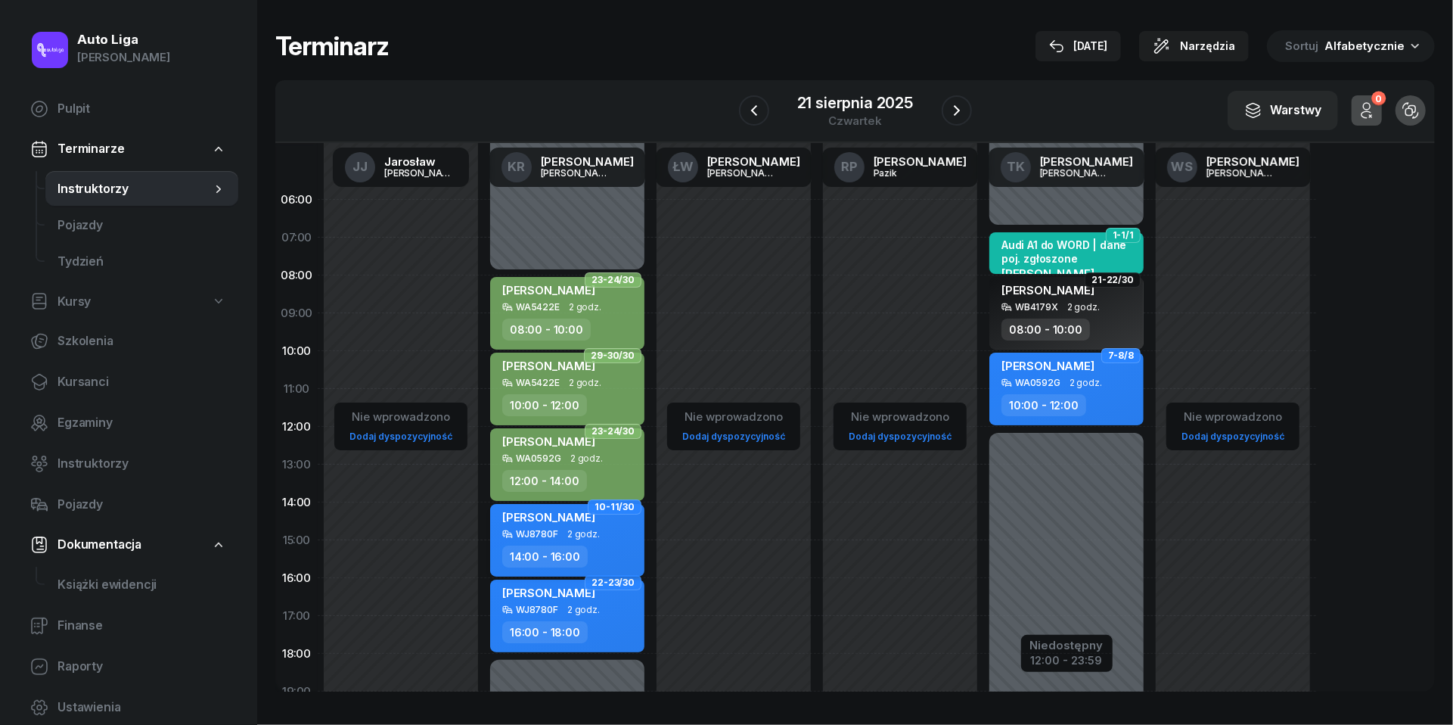
click at [613, 534] on div "WJ8780F 2 godz." at bounding box center [568, 534] width 133 height 11
select select "14"
select select "16"
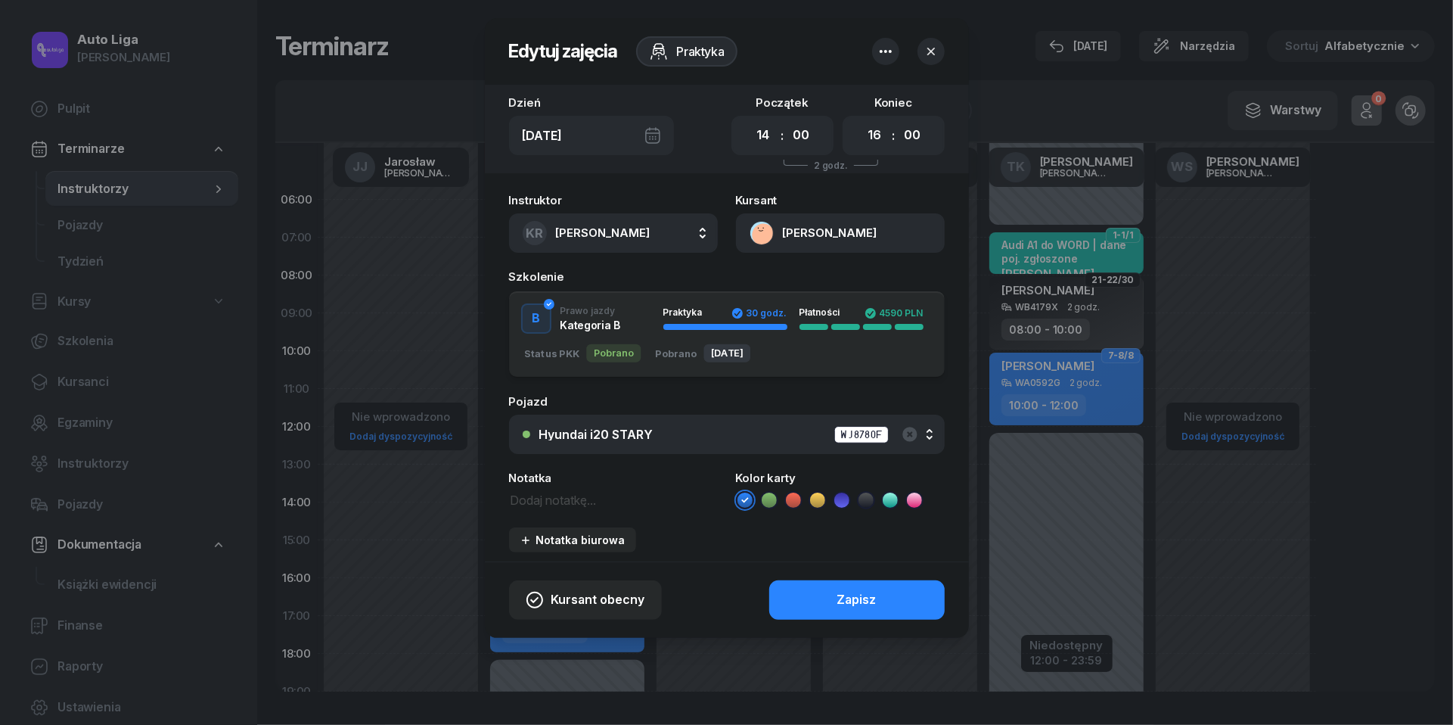
click at [772, 498] on icon at bounding box center [769, 499] width 15 height 15
click at [799, 600] on button "Zapisz" at bounding box center [857, 599] width 176 height 39
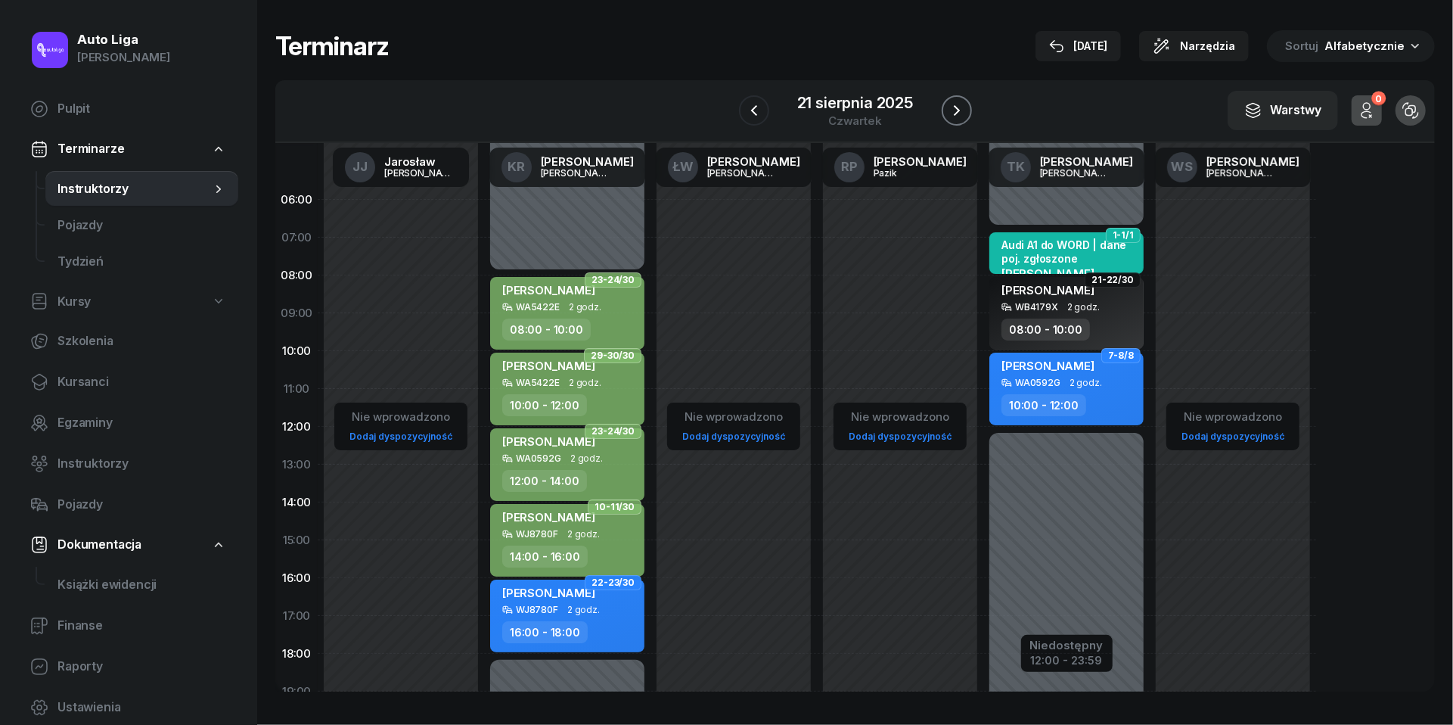
click at [955, 107] on icon "button" at bounding box center [957, 110] width 18 height 18
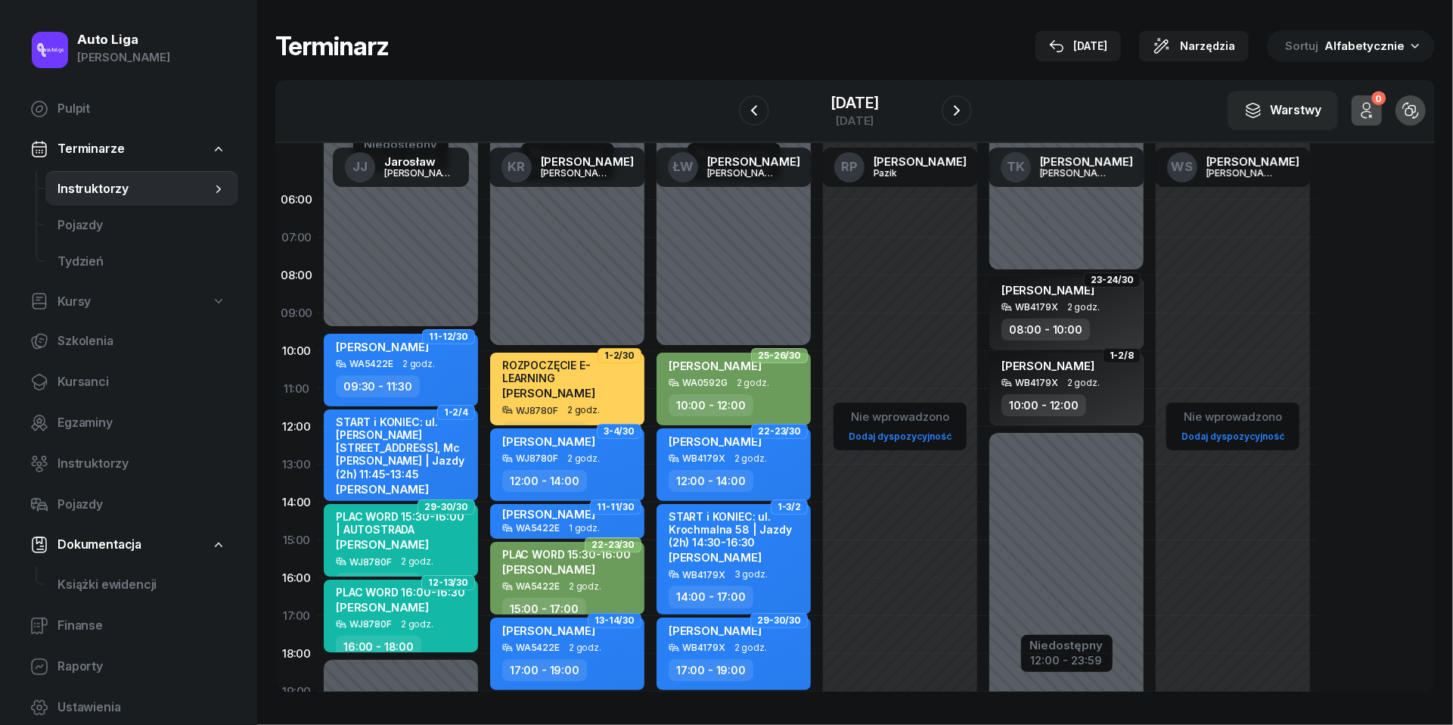
click at [429, 610] on span "[PERSON_NAME]" at bounding box center [382, 607] width 93 height 14
select select "16"
select select "18"
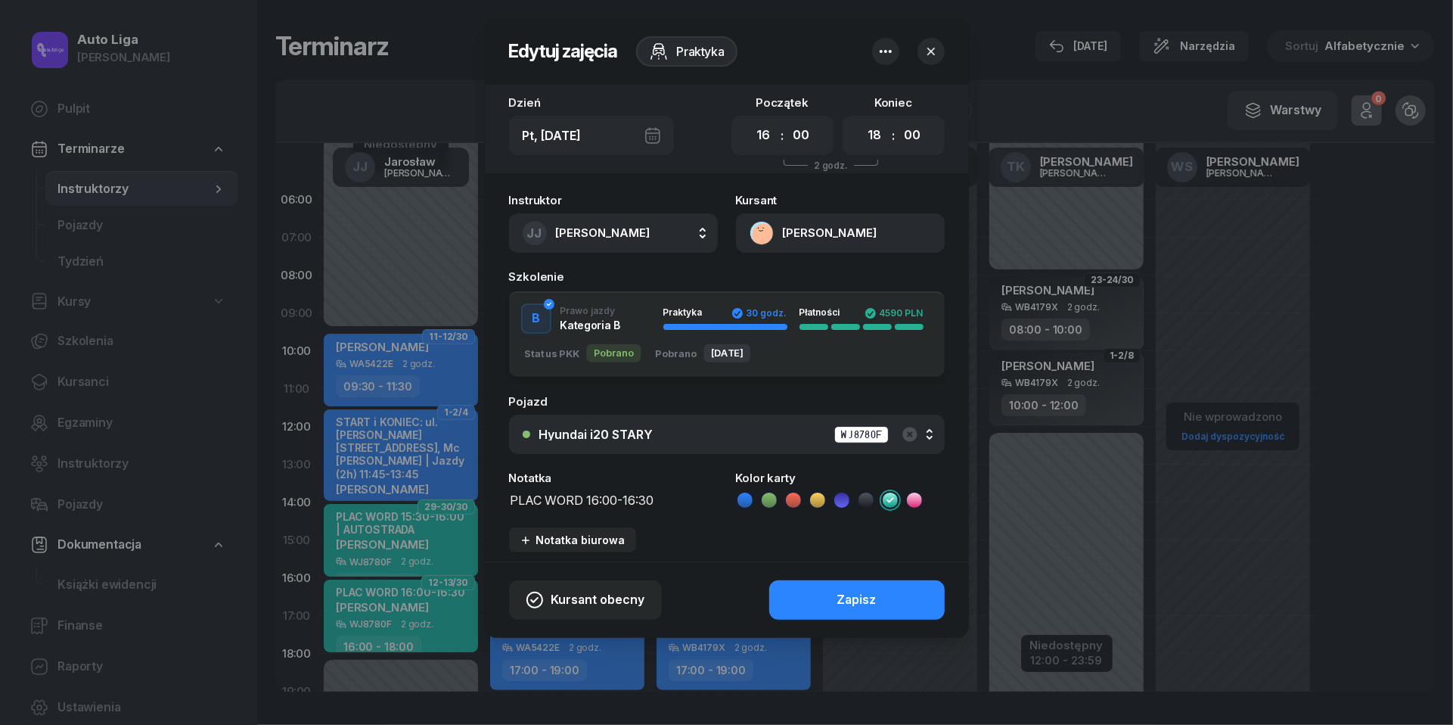
click at [769, 497] on icon at bounding box center [769, 499] width 15 height 15
click at [806, 593] on button "Zapisz" at bounding box center [857, 599] width 176 height 39
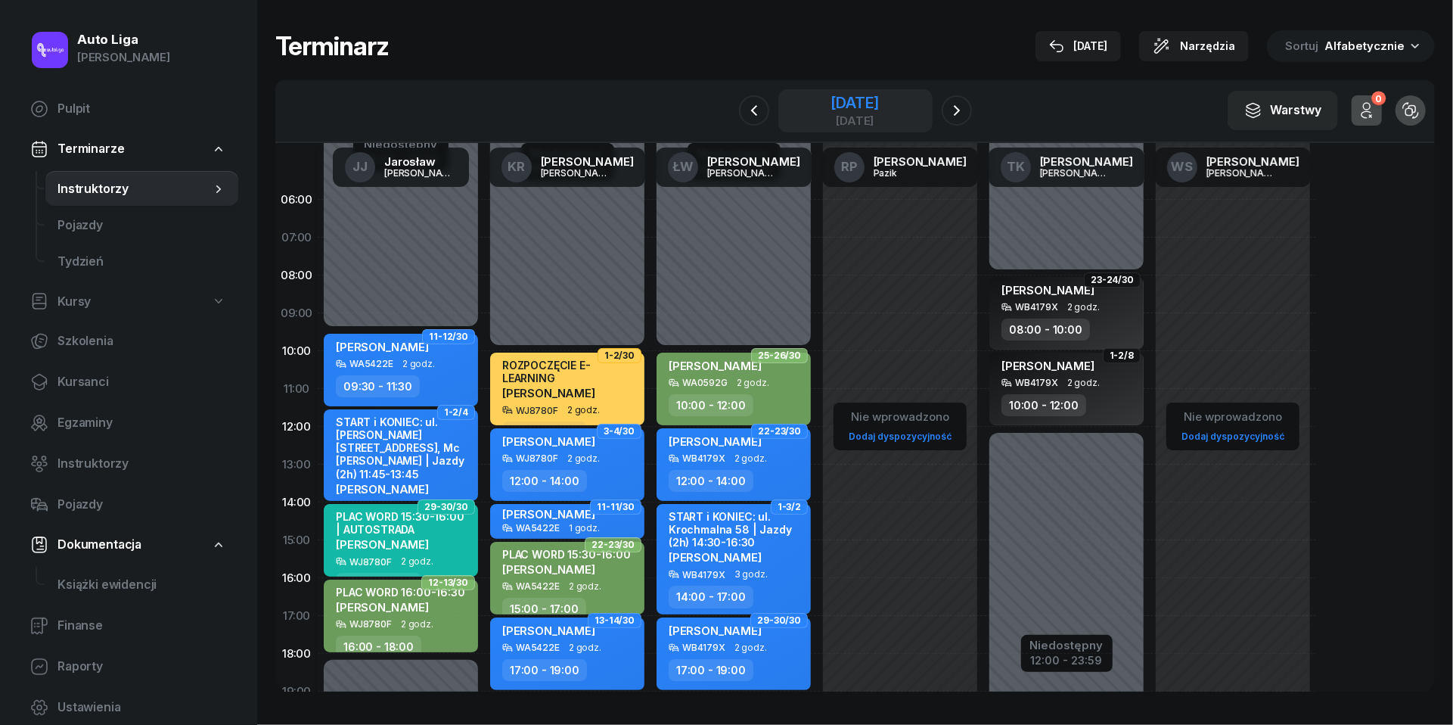
click at [860, 126] on div "[DATE]" at bounding box center [855, 120] width 48 height 11
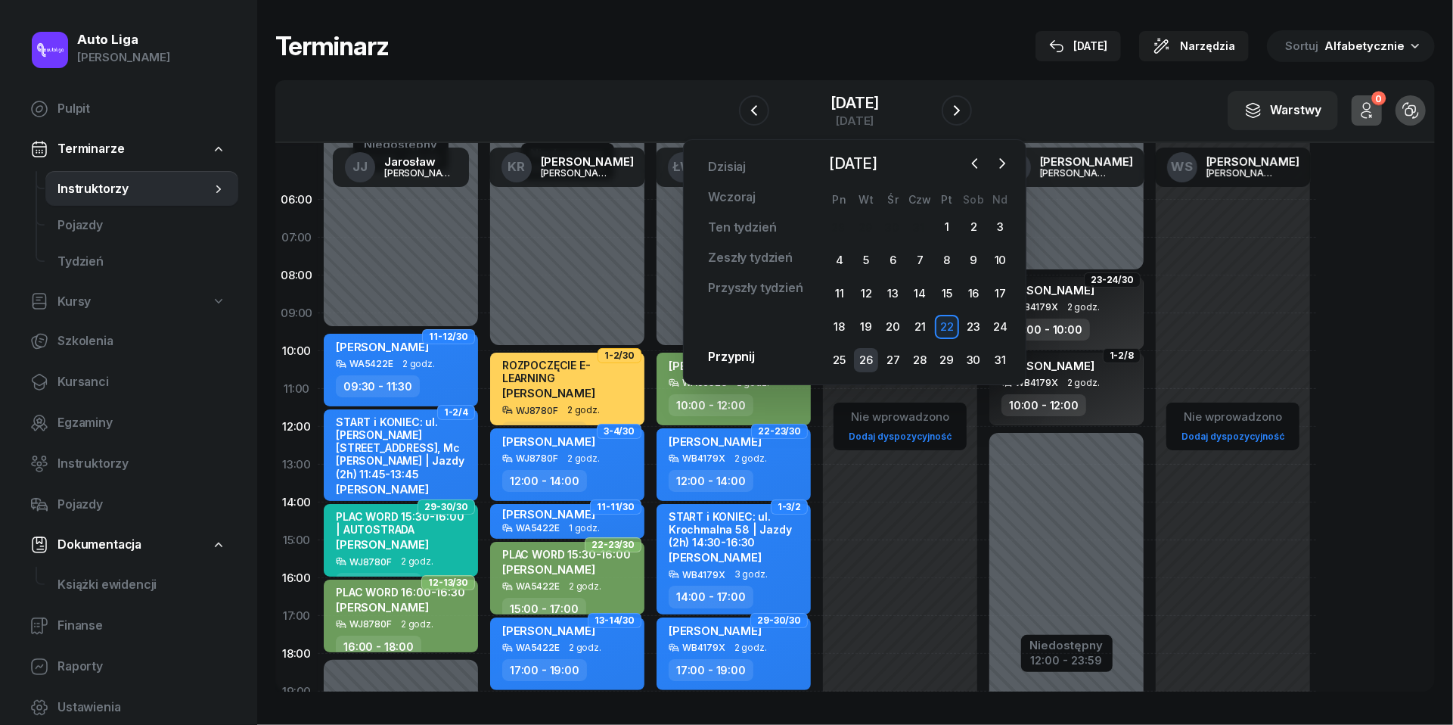
click at [872, 353] on div "26" at bounding box center [866, 360] width 24 height 24
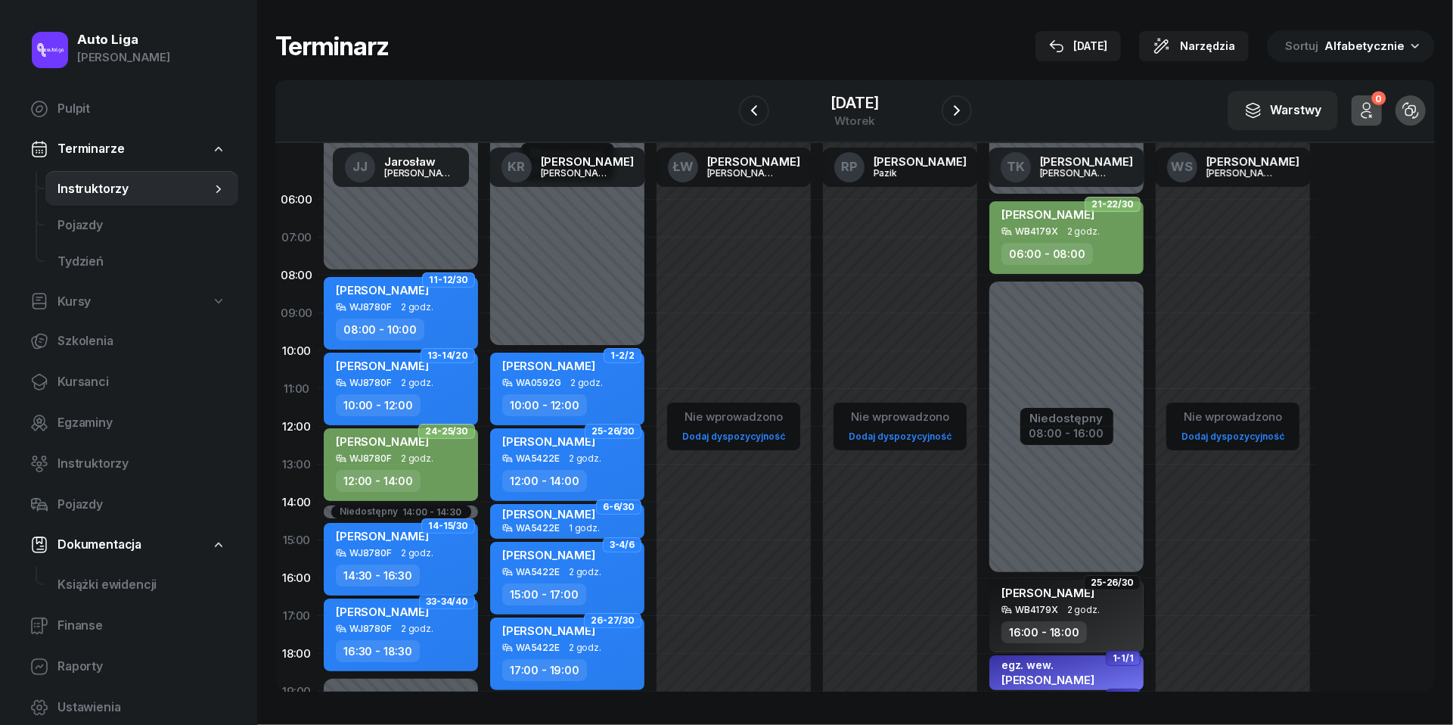
click at [455, 552] on div "WJ8780F 2 godz." at bounding box center [402, 553] width 133 height 11
select select "14"
select select "30"
select select "16"
select select "30"
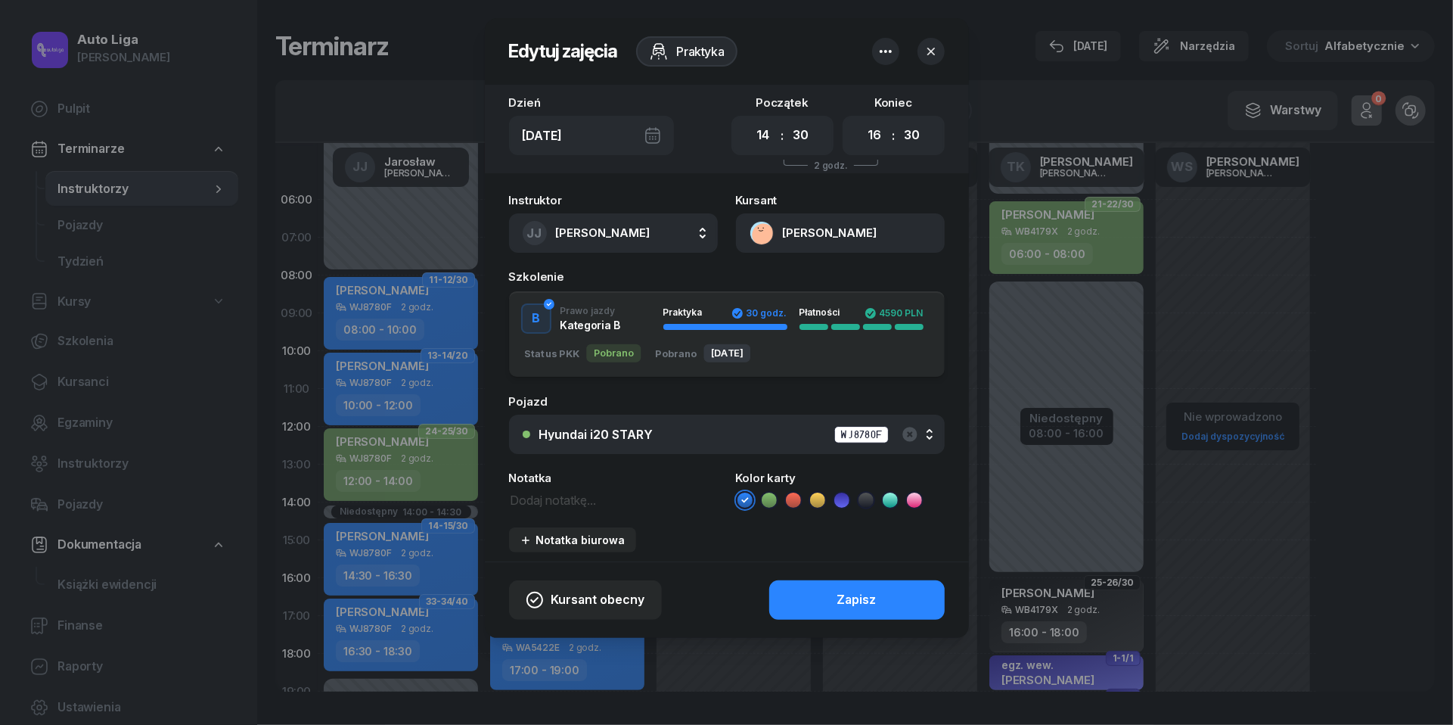
click at [770, 502] on icon at bounding box center [769, 499] width 15 height 15
click at [806, 602] on button "Zapisz" at bounding box center [857, 599] width 176 height 39
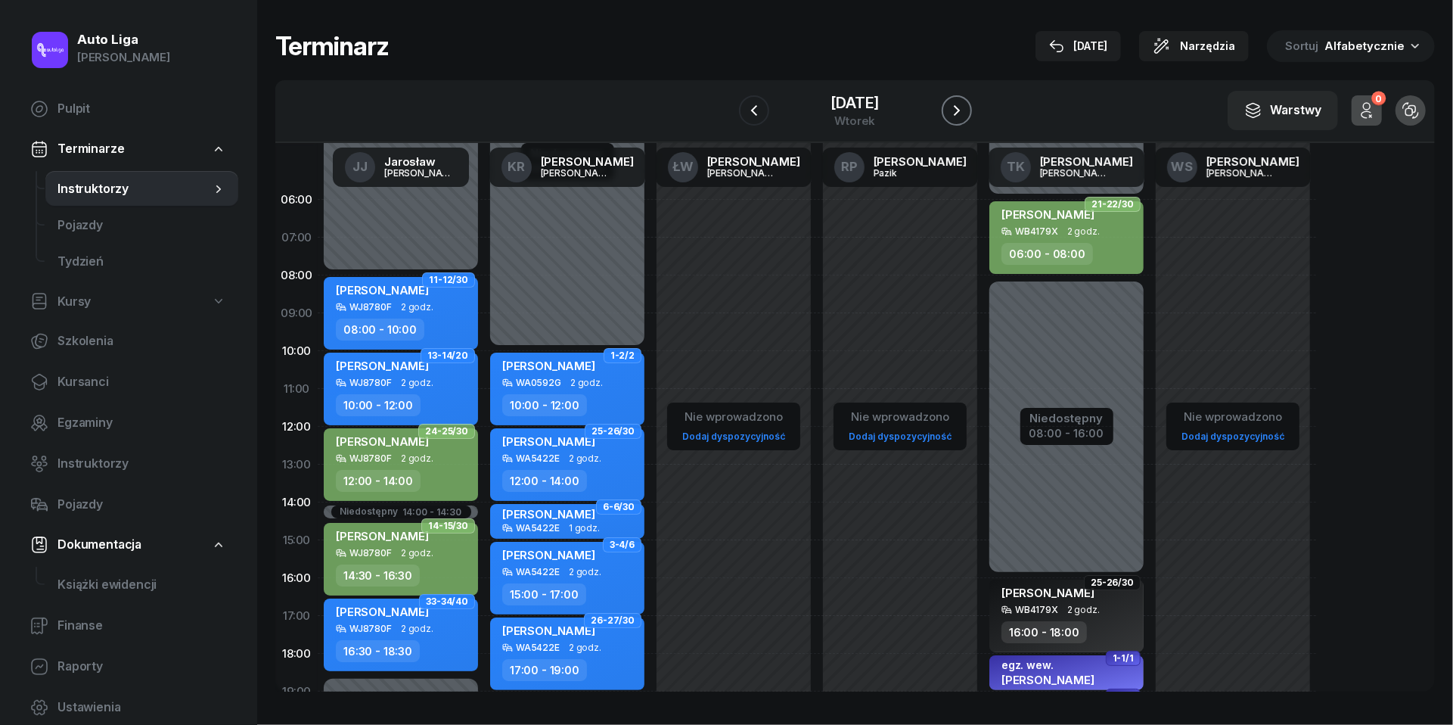
click at [961, 107] on icon "button" at bounding box center [957, 110] width 18 height 18
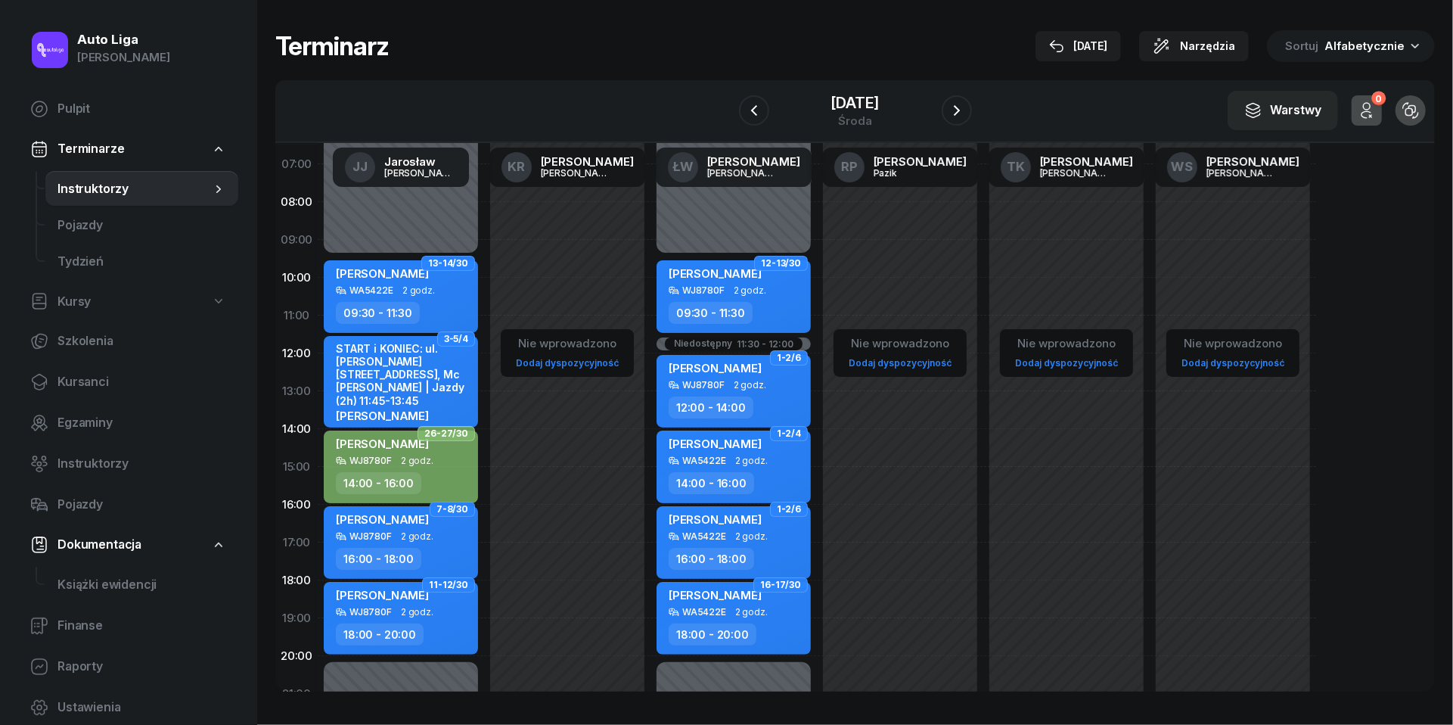
scroll to position [82, 0]
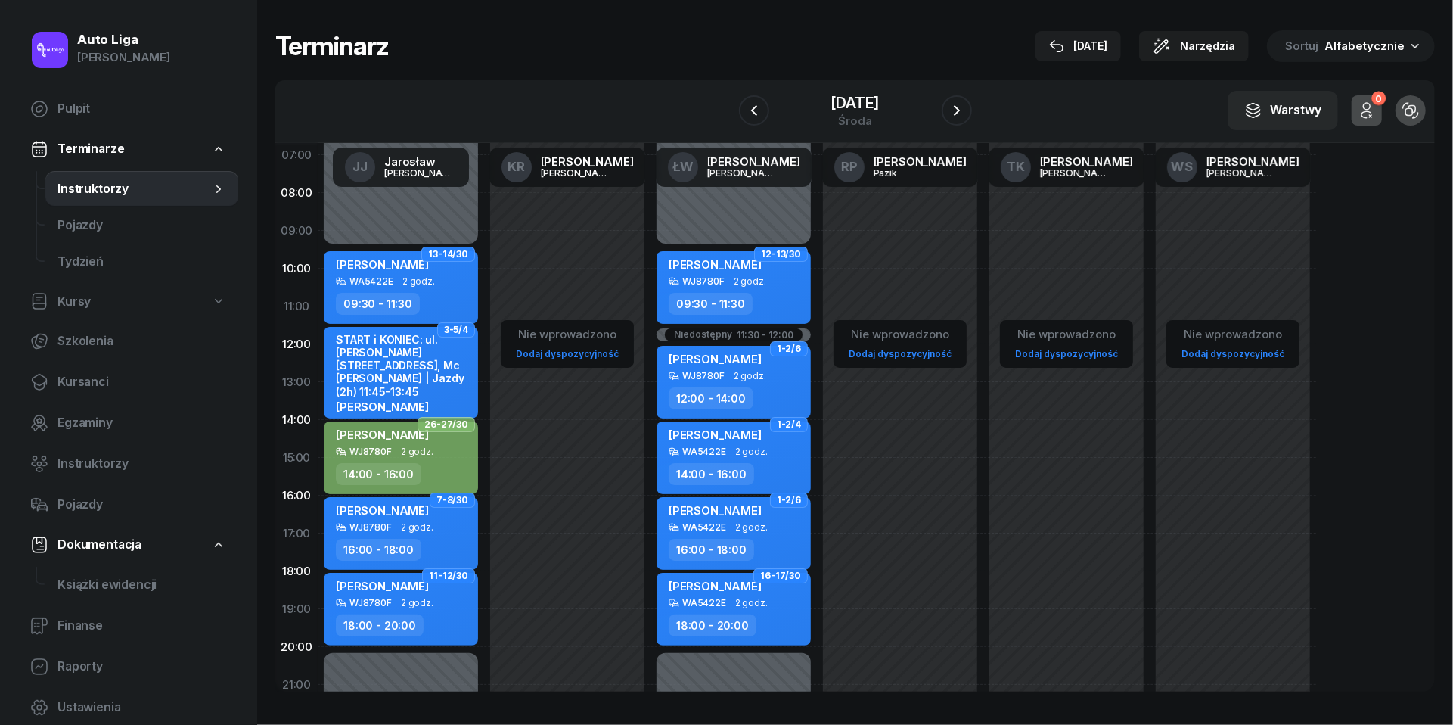
click at [725, 621] on div "18:00 - 20:00" at bounding box center [713, 625] width 88 height 22
select select "18"
select select "20"
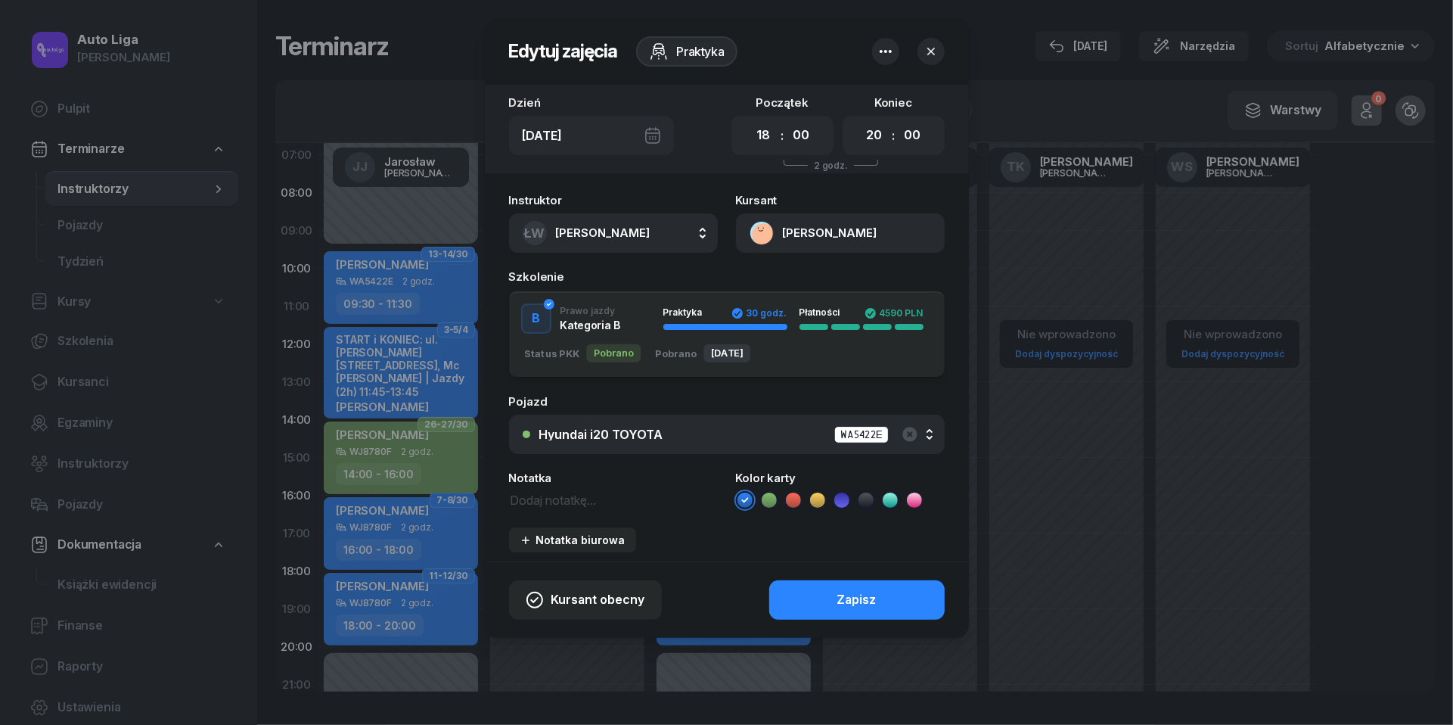
click at [770, 501] on icon at bounding box center [769, 499] width 15 height 15
click at [796, 599] on button "Zapisz" at bounding box center [857, 599] width 176 height 39
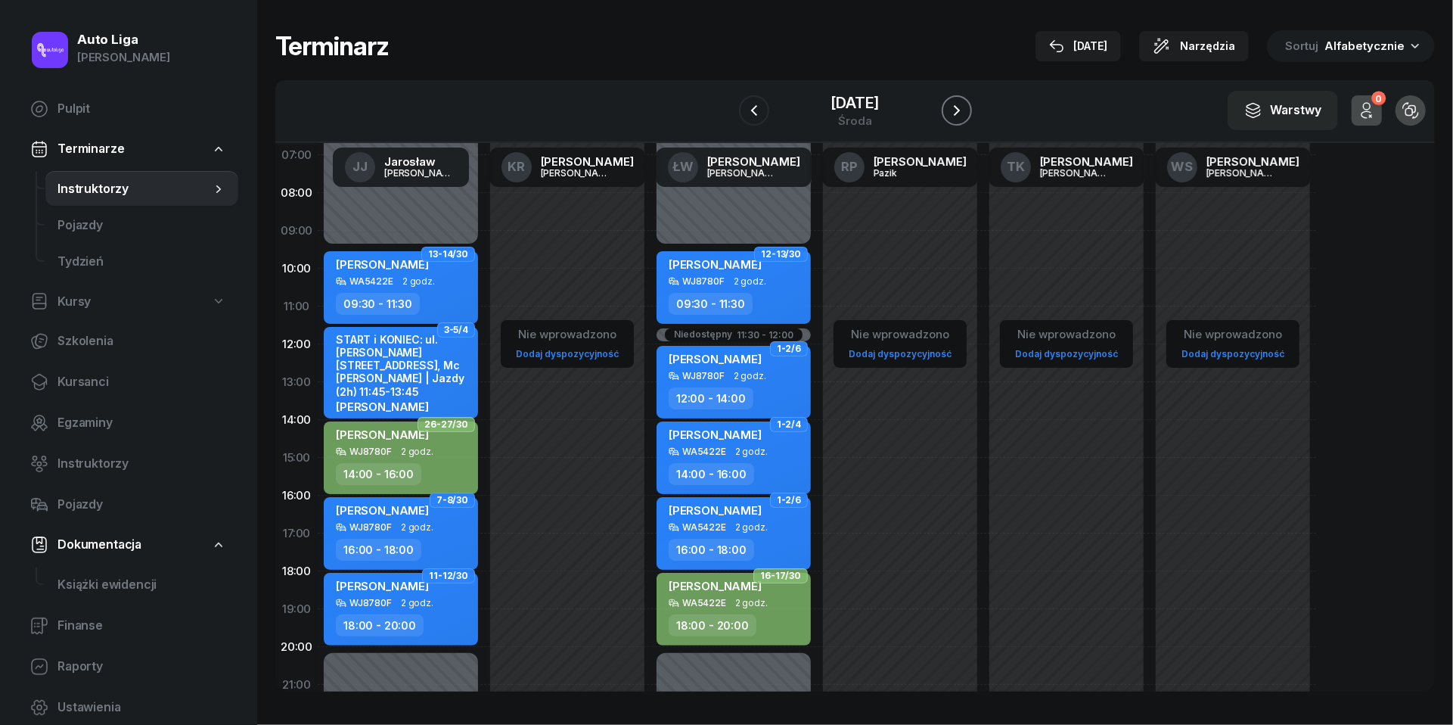
click at [965, 104] on icon "button" at bounding box center [957, 110] width 18 height 18
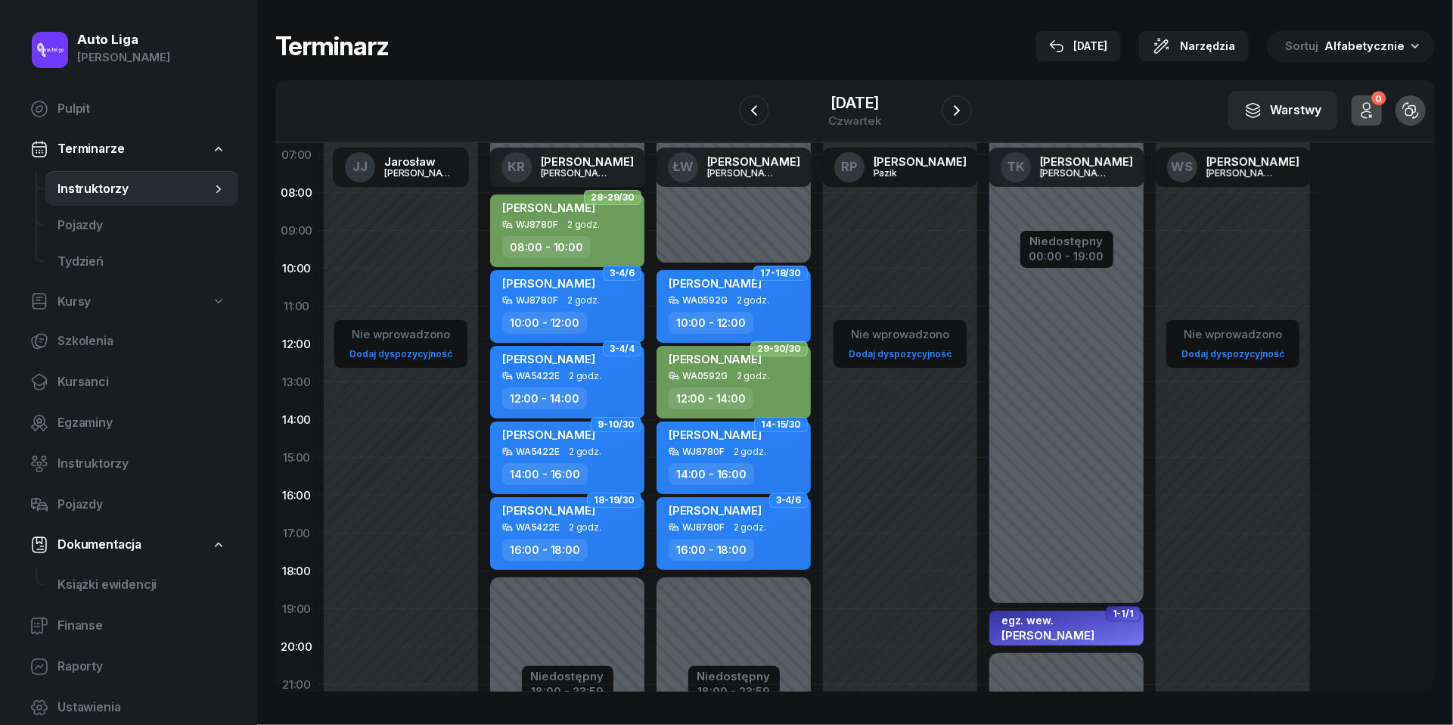
click at [609, 516] on div "[PERSON_NAME]" at bounding box center [568, 512] width 133 height 19
select select "16"
select select "18"
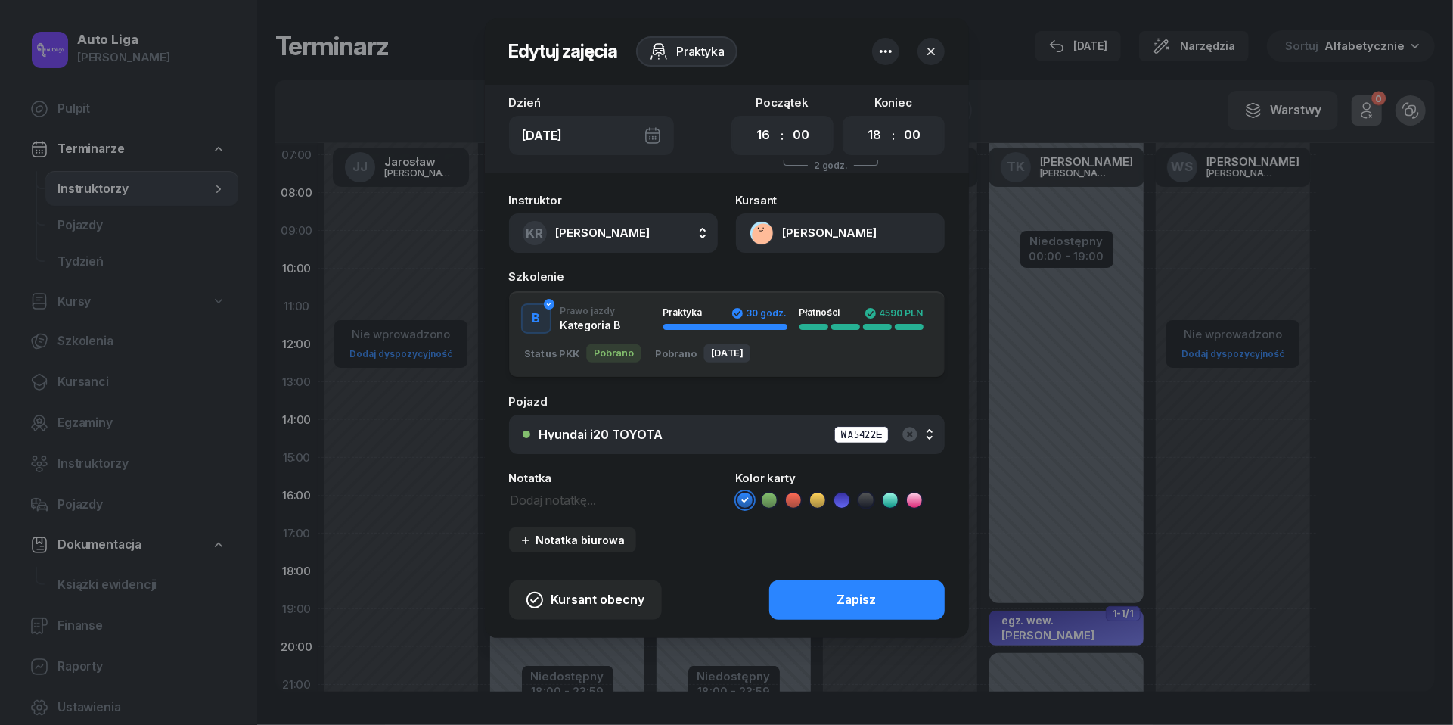
click at [770, 498] on icon at bounding box center [769, 499] width 15 height 15
click at [791, 588] on button "Zapisz" at bounding box center [857, 599] width 176 height 39
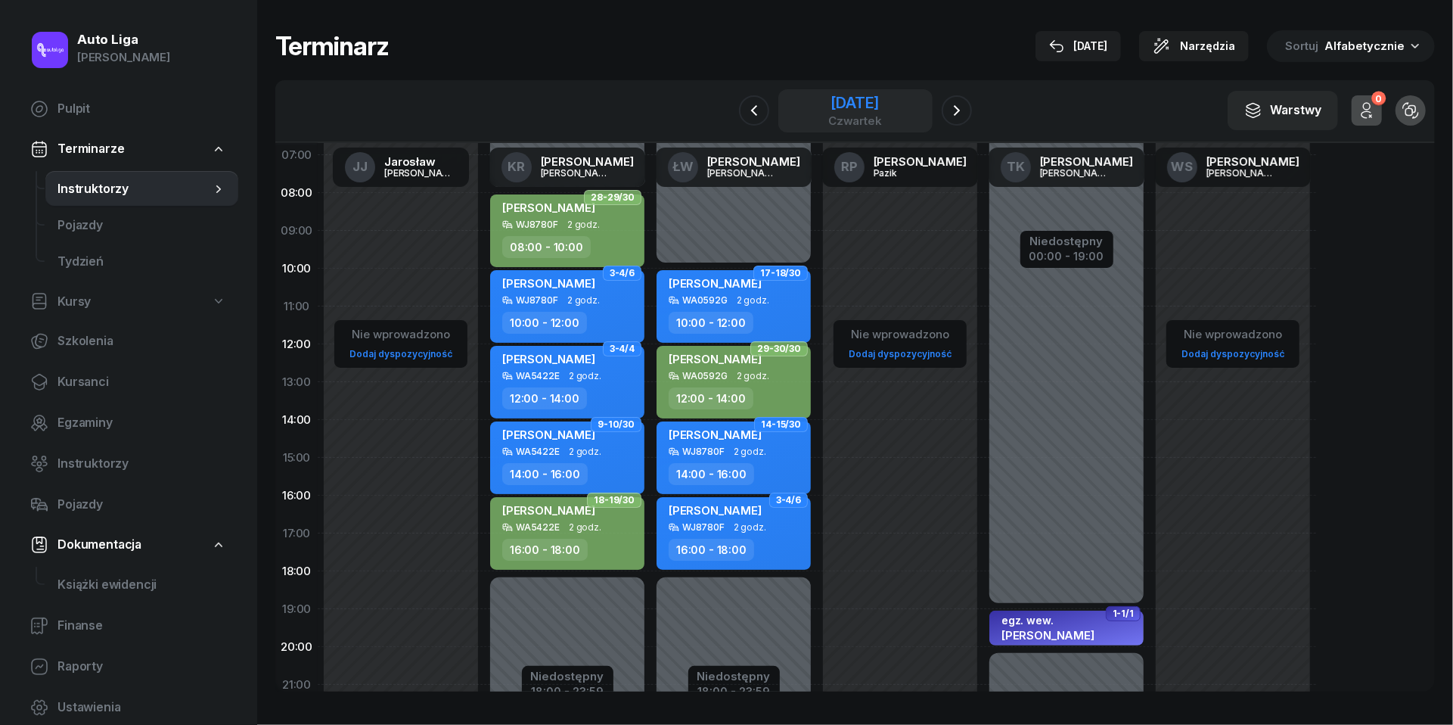
click at [844, 125] on div "czwartek" at bounding box center [855, 120] width 54 height 11
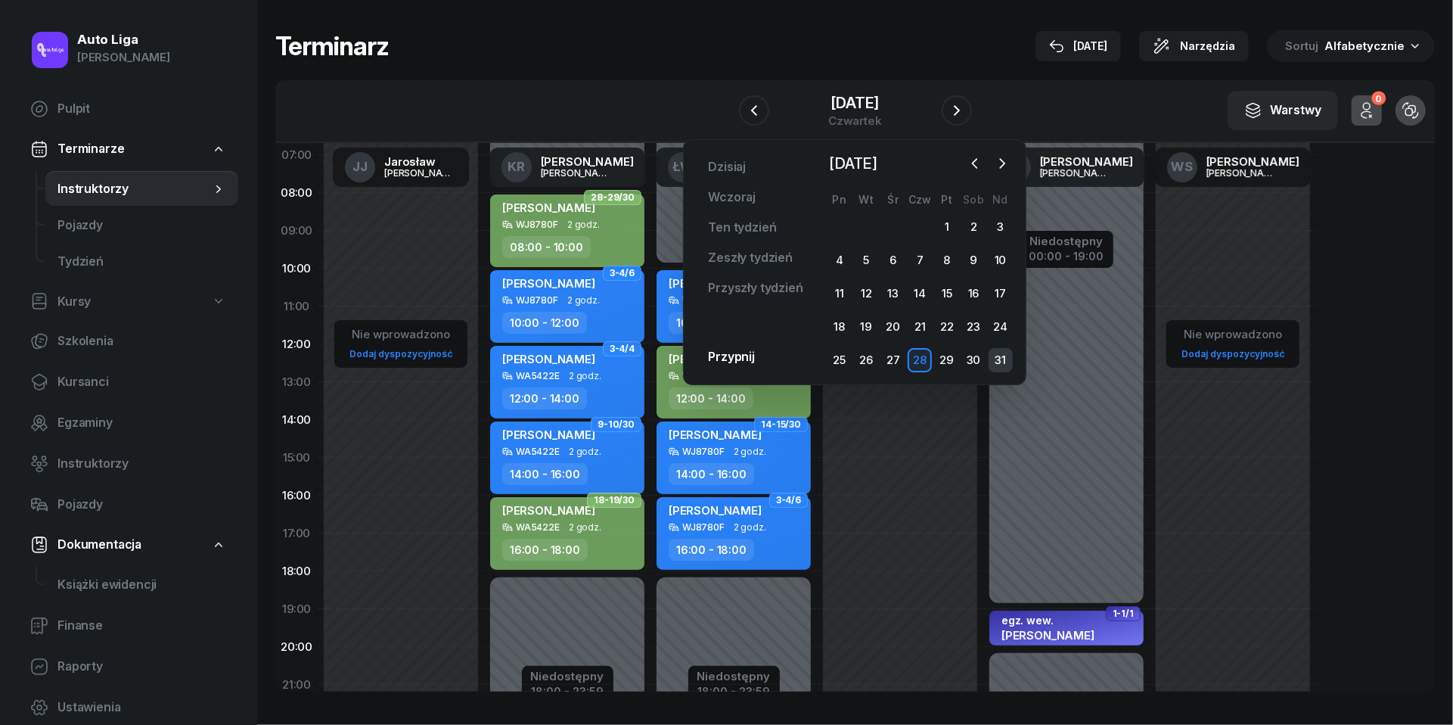
click at [1002, 355] on div "31" at bounding box center [1001, 360] width 24 height 24
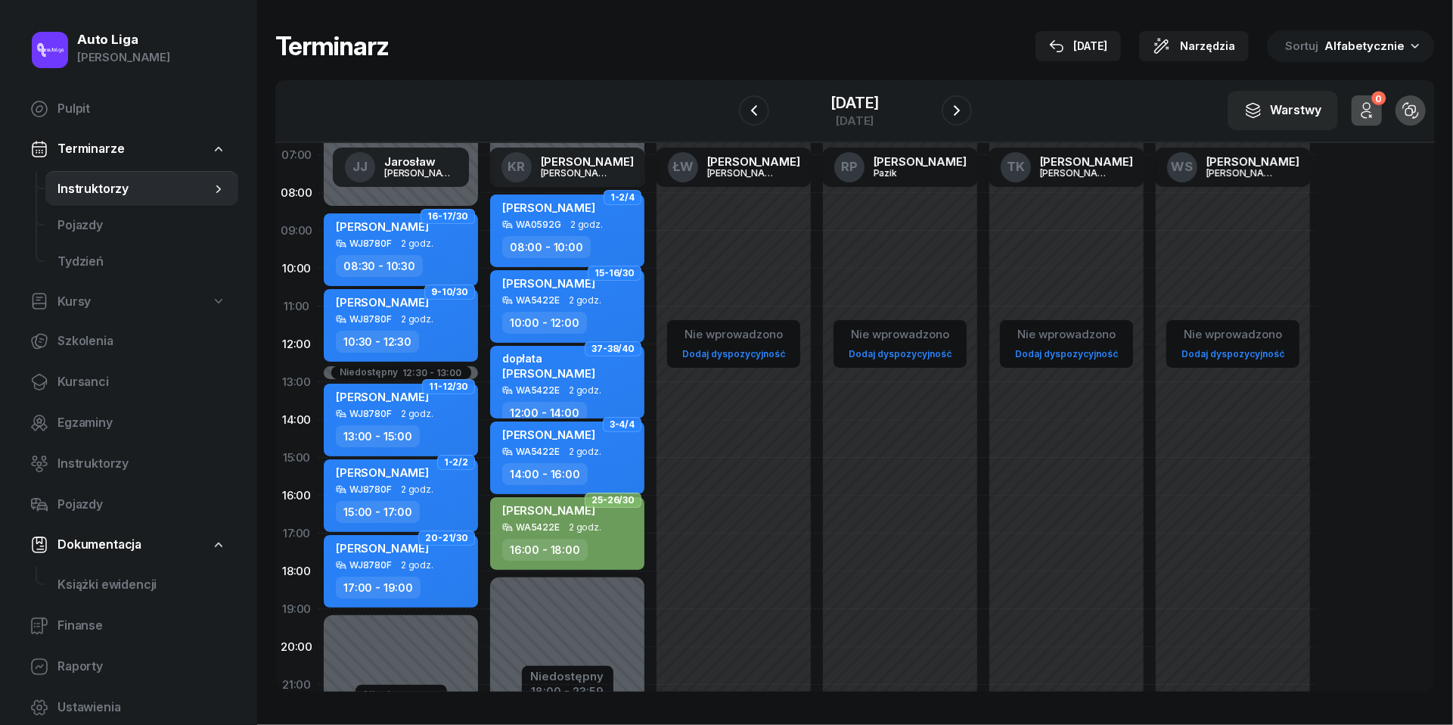
click at [422, 551] on span "[PERSON_NAME]" at bounding box center [382, 548] width 93 height 14
select select "17"
select select "19"
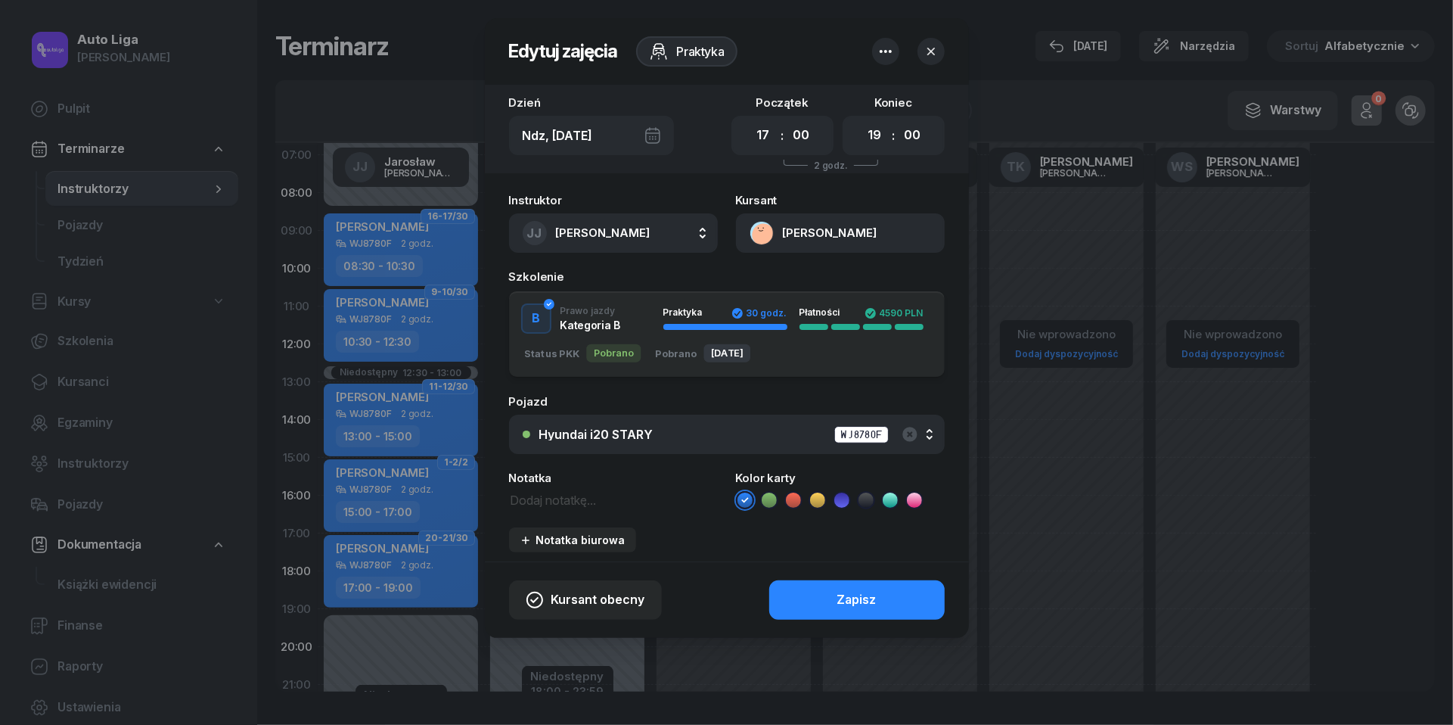
click at [772, 492] on icon at bounding box center [769, 499] width 15 height 15
click at [812, 592] on button "Zapisz" at bounding box center [857, 599] width 176 height 39
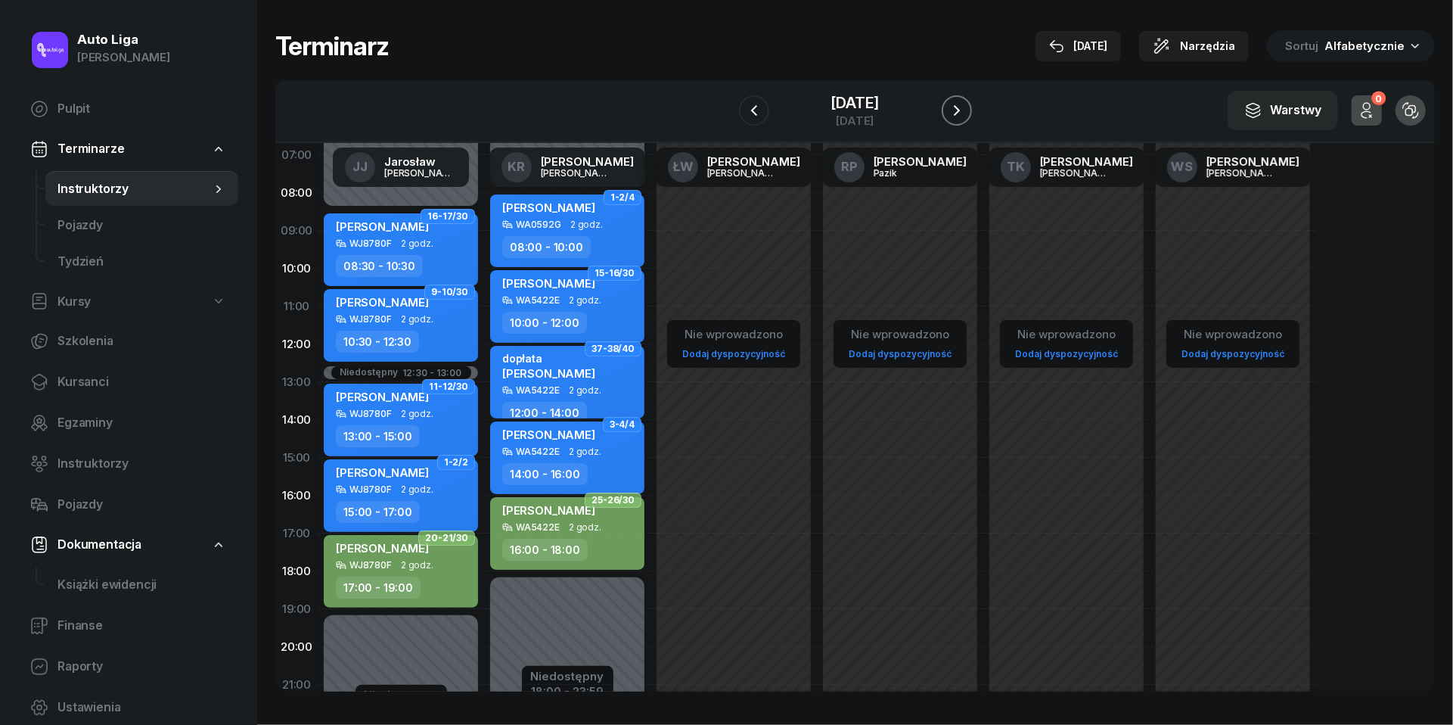
click at [969, 113] on button "button" at bounding box center [957, 110] width 30 height 30
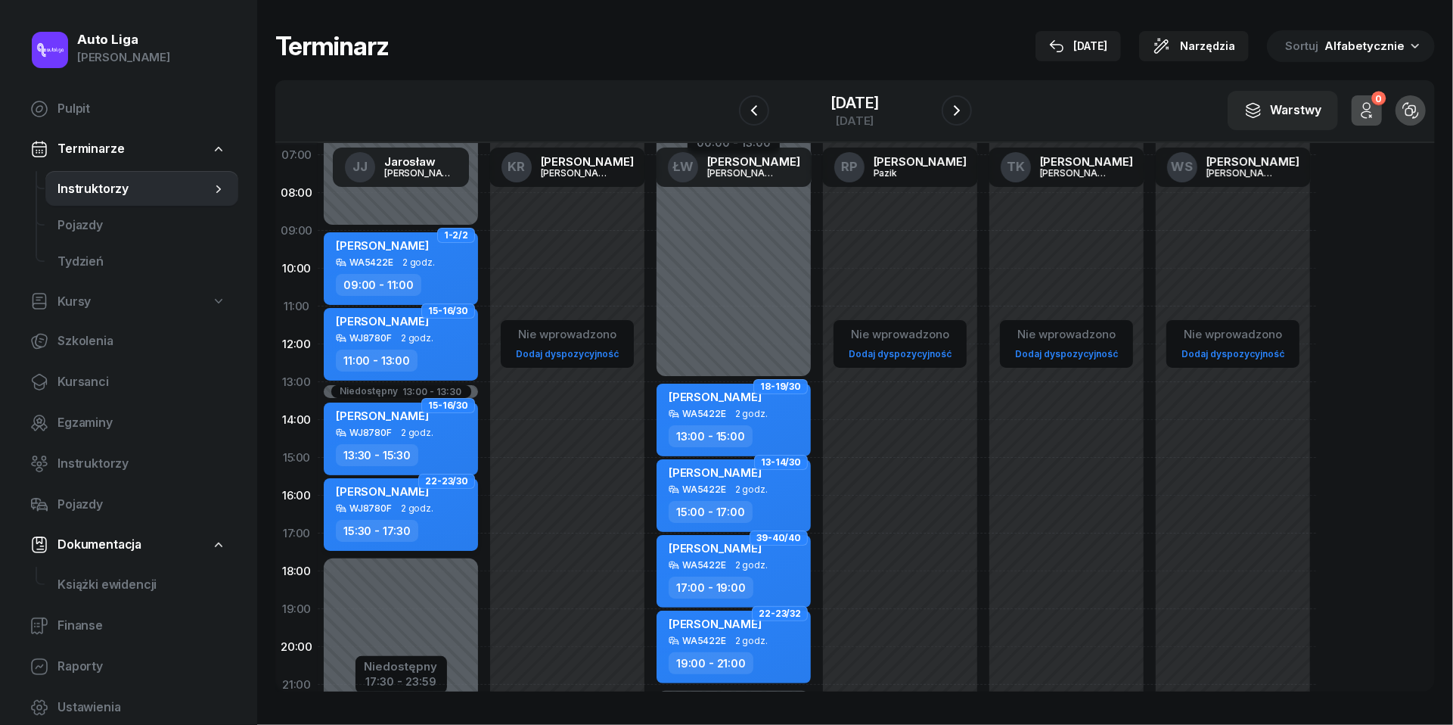
click at [406, 510] on span "2 godz." at bounding box center [417, 508] width 33 height 11
select select "15"
select select "30"
select select "17"
select select "30"
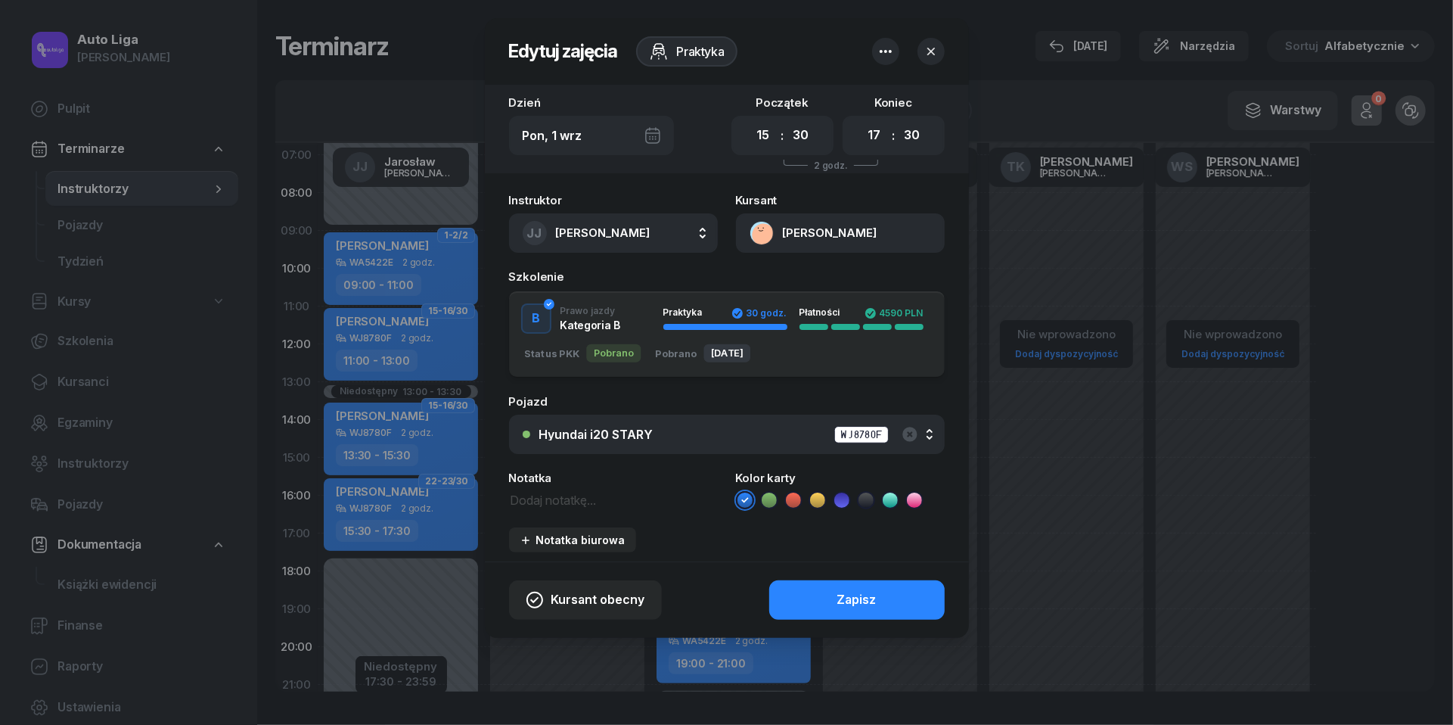
click at [769, 495] on icon at bounding box center [769, 499] width 15 height 15
click at [832, 606] on button "Zapisz" at bounding box center [857, 599] width 176 height 39
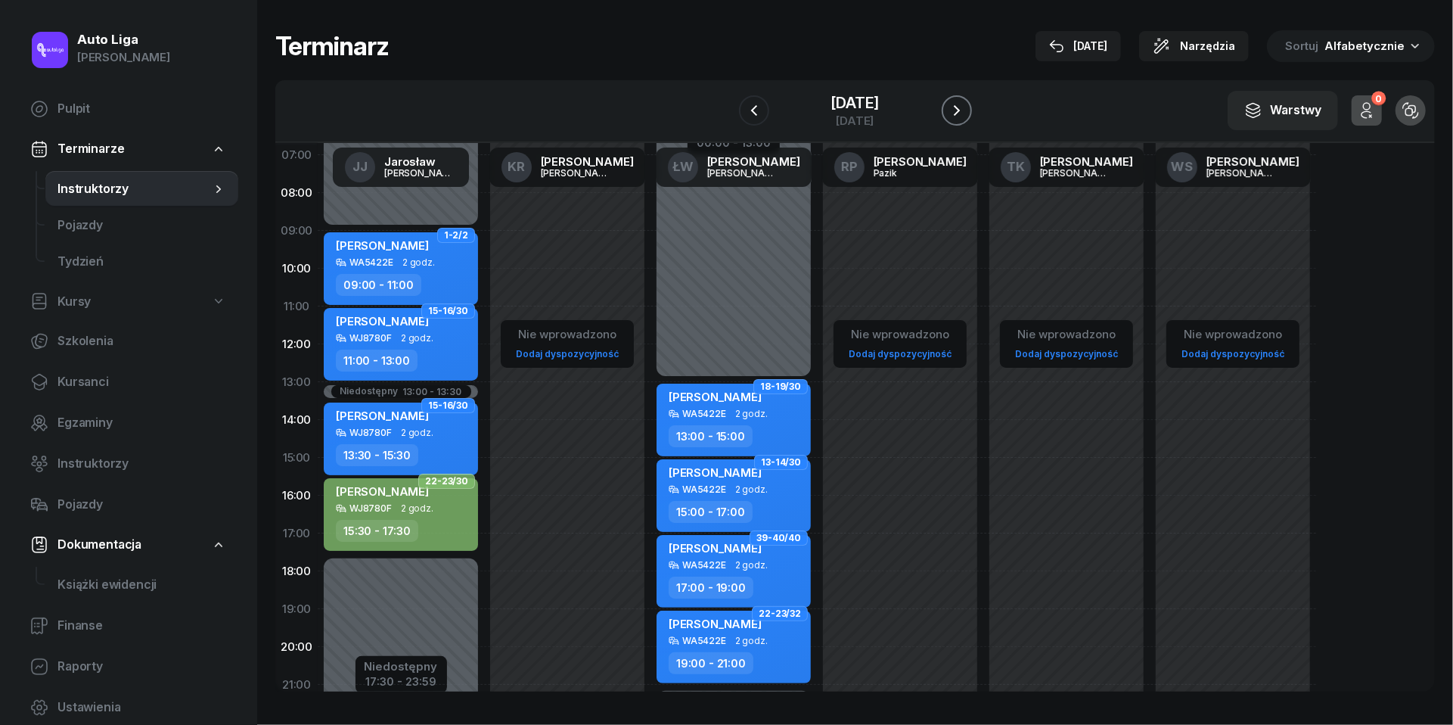
click at [952, 107] on icon "button" at bounding box center [957, 110] width 18 height 18
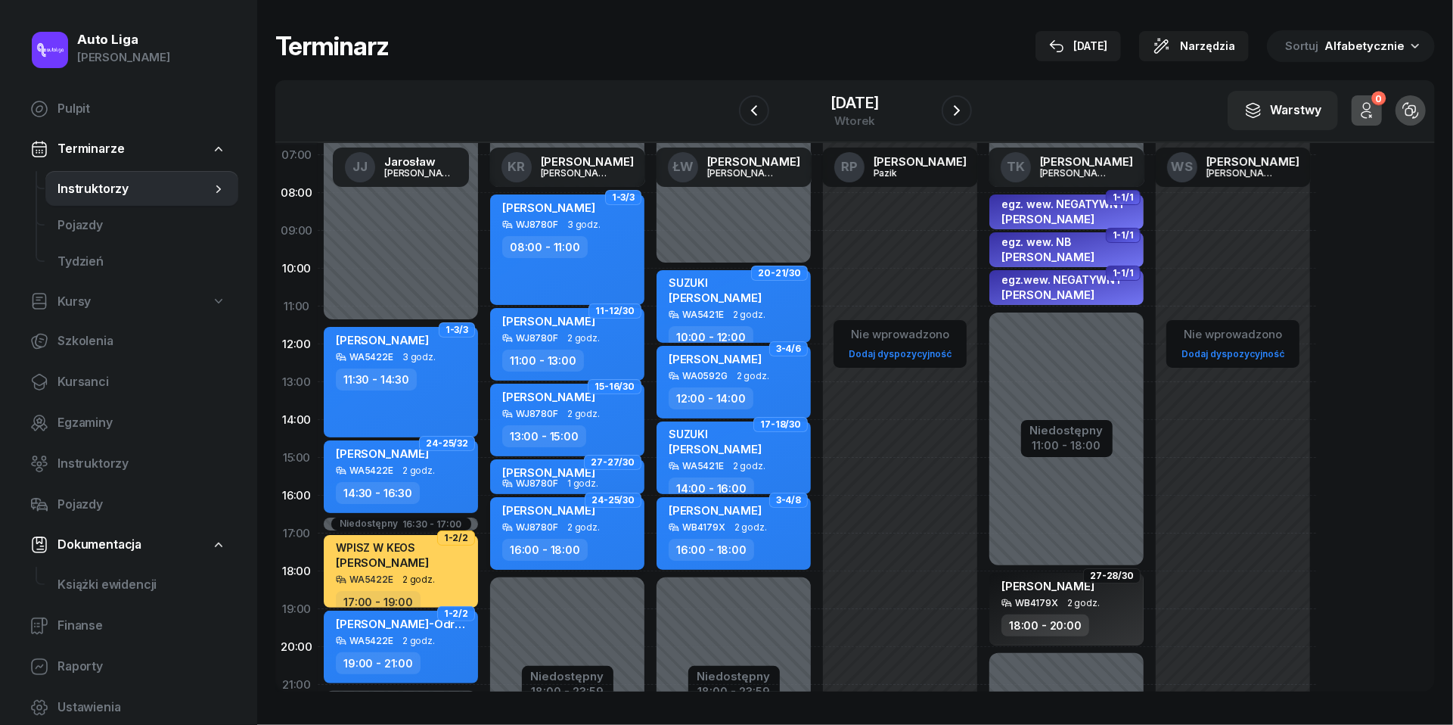
click at [558, 527] on div "WJ8780F 2 godz." at bounding box center [568, 527] width 133 height 11
select select "16"
select select "18"
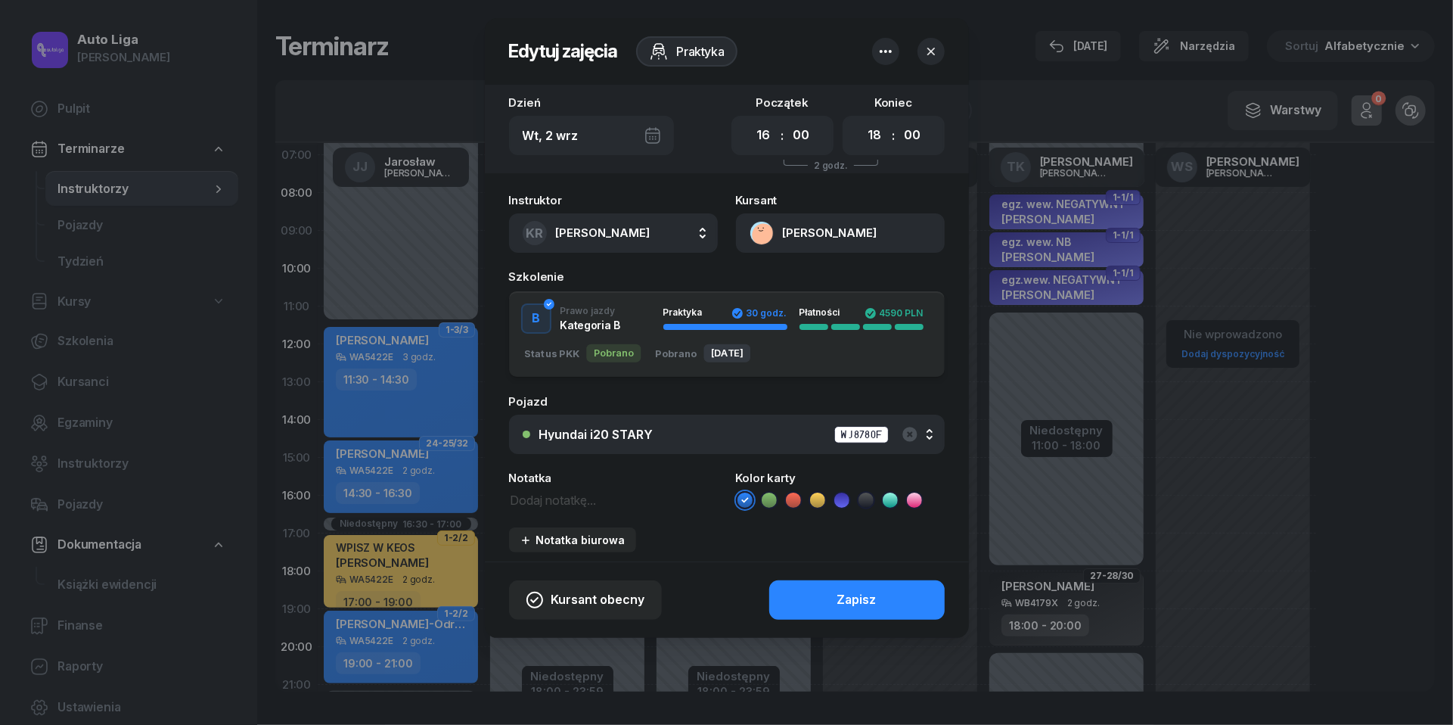
click at [772, 500] on icon at bounding box center [769, 499] width 15 height 15
click at [841, 590] on div "Zapisz" at bounding box center [856, 600] width 39 height 20
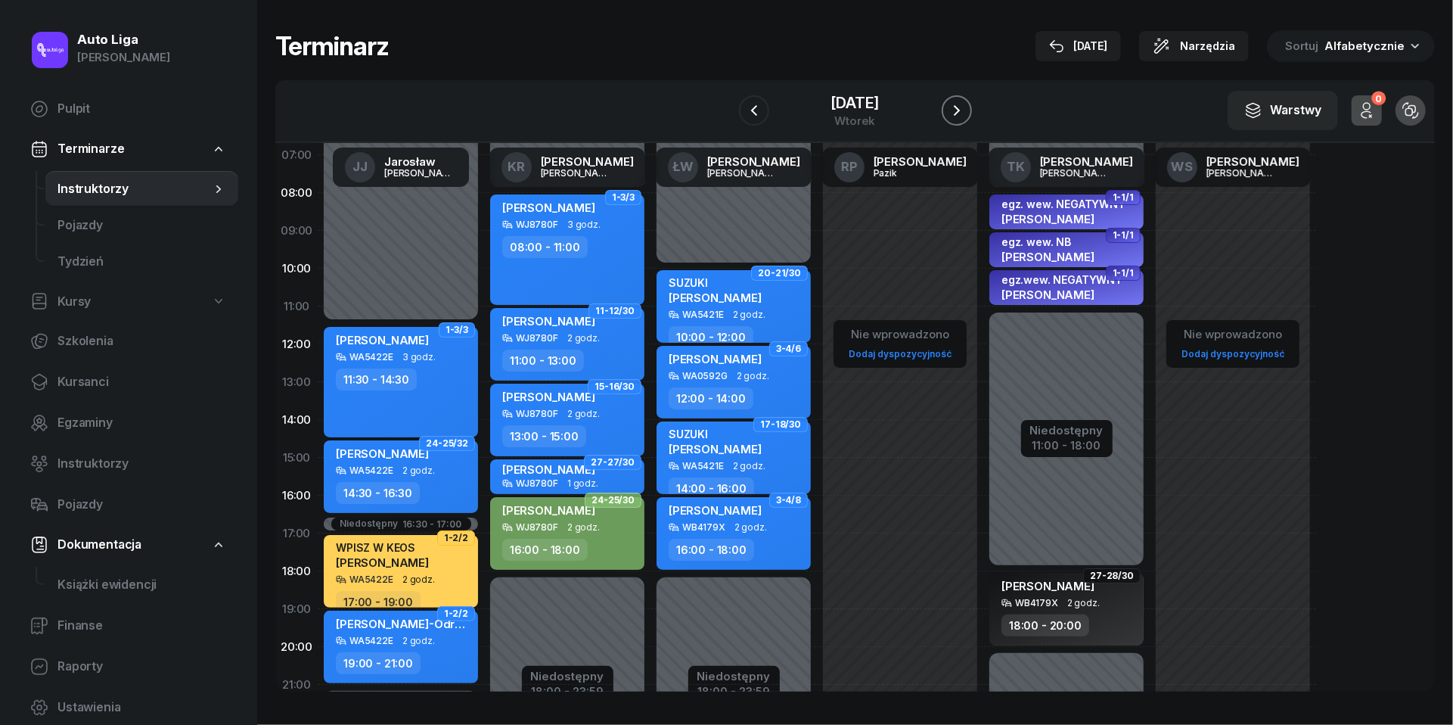
click at [958, 113] on icon "button" at bounding box center [957, 110] width 18 height 18
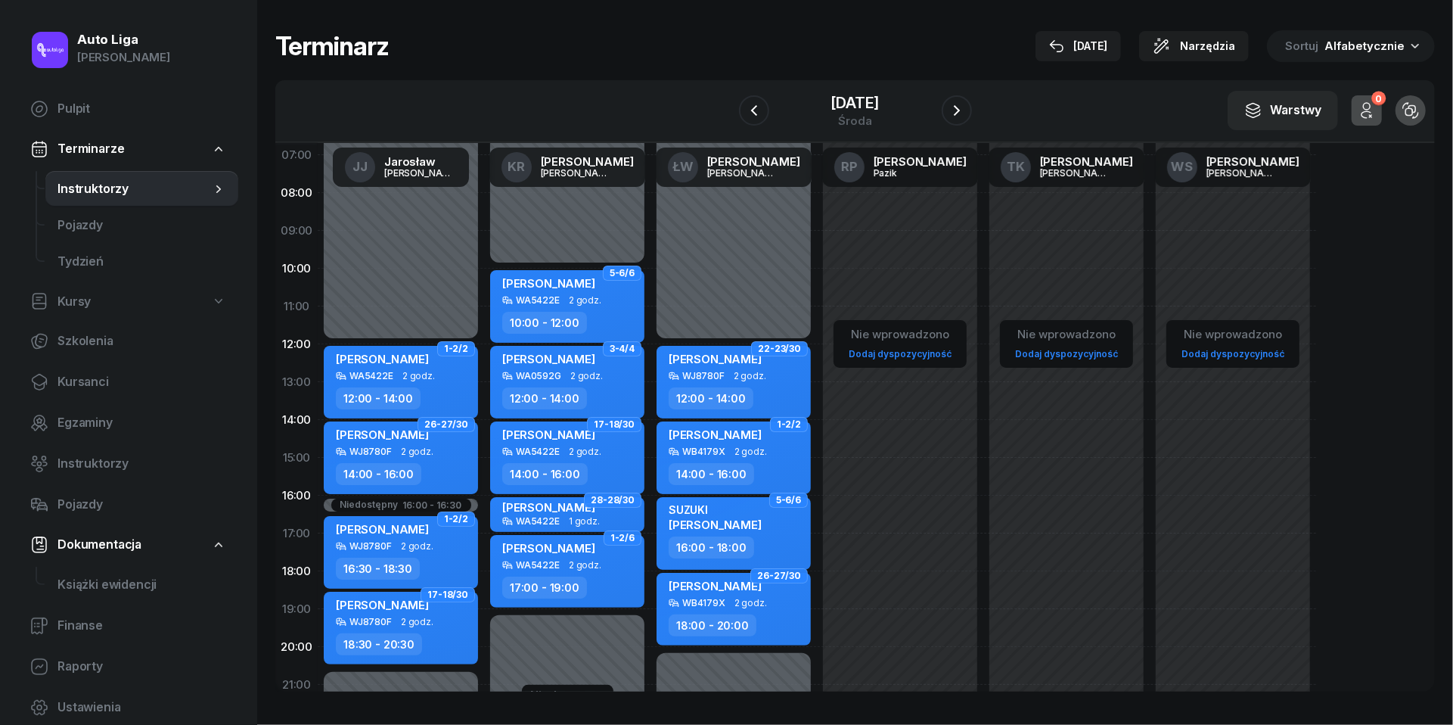
click at [415, 455] on span "2 godz." at bounding box center [417, 451] width 33 height 11
select select "14"
select select "16"
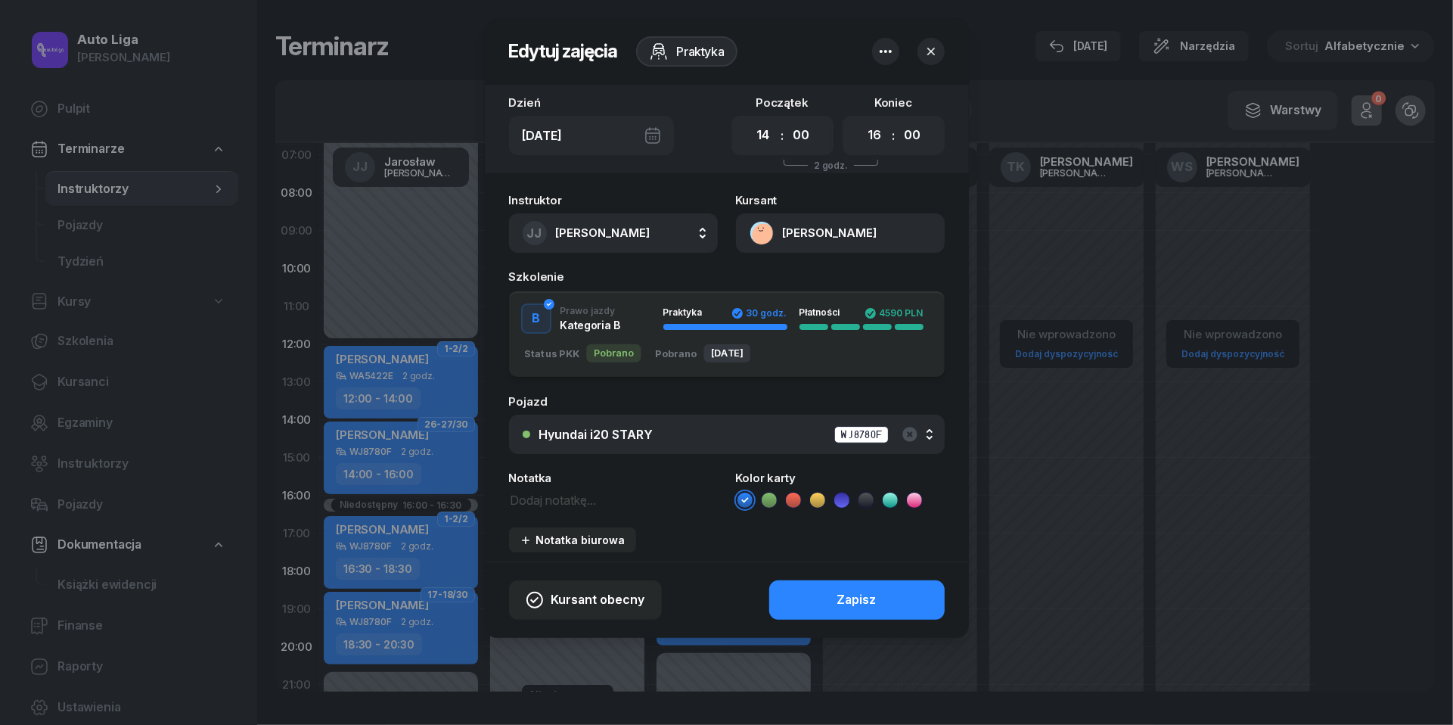
click at [773, 498] on icon at bounding box center [769, 499] width 15 height 15
click at [803, 600] on button "Zapisz" at bounding box center [857, 599] width 176 height 39
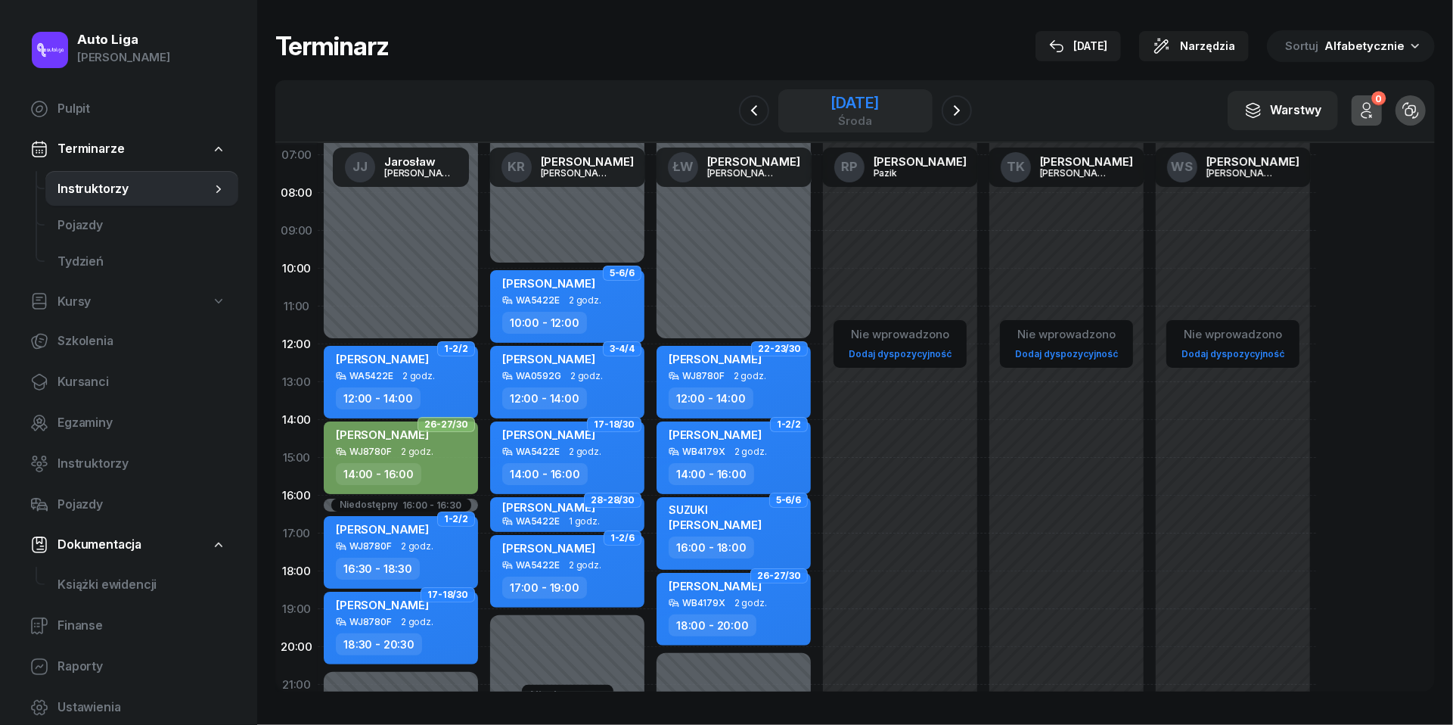
click at [865, 110] on div "[DATE]" at bounding box center [855, 102] width 48 height 15
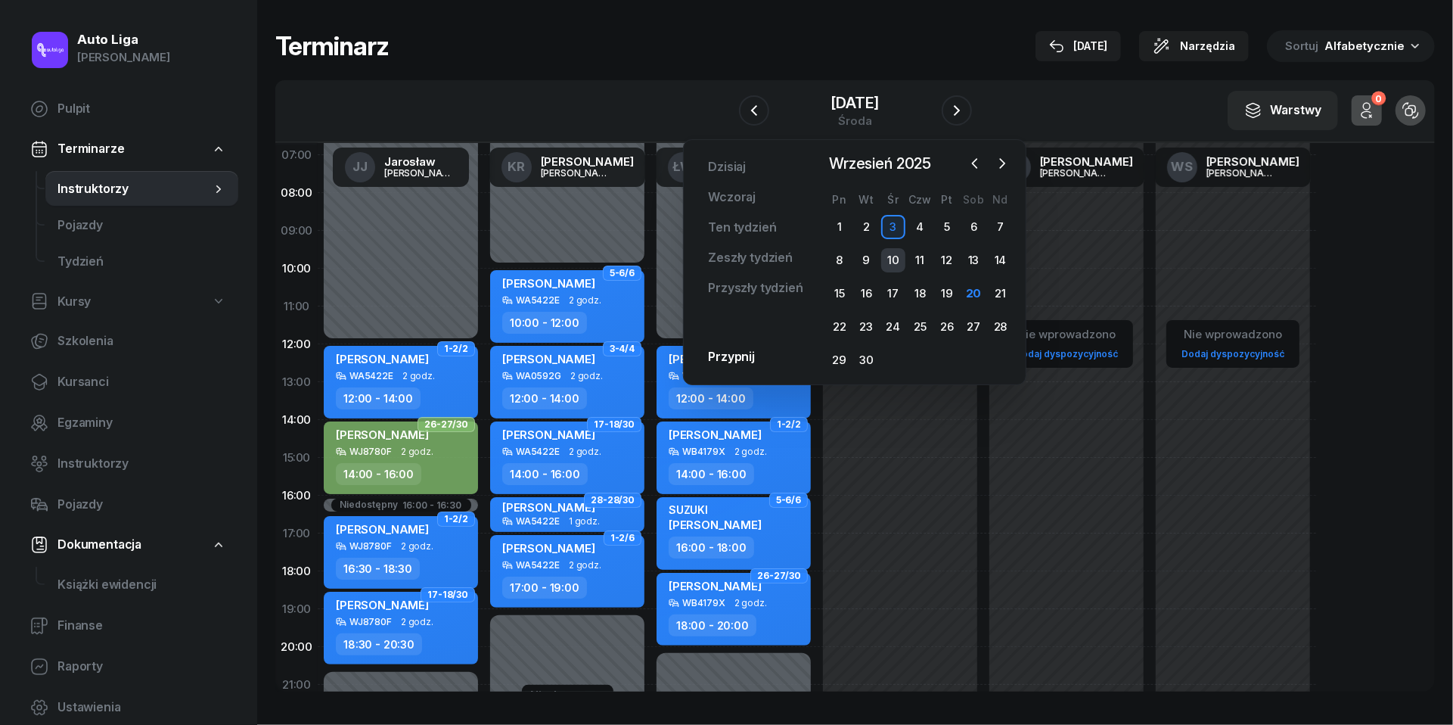
click at [893, 260] on div "10" at bounding box center [893, 260] width 24 height 24
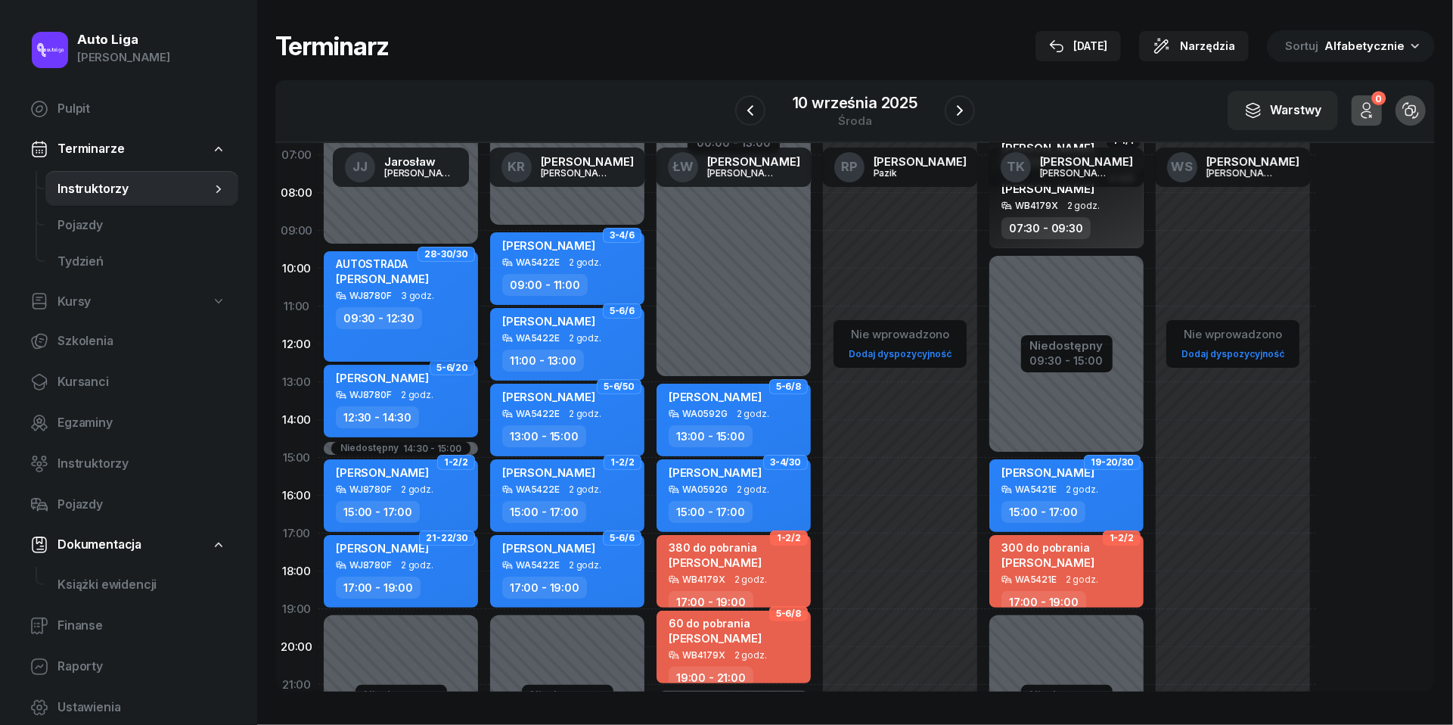
click at [458, 322] on div "09:30 - 12:30" at bounding box center [402, 318] width 133 height 22
select select "09"
select select "30"
select select "12"
select select "30"
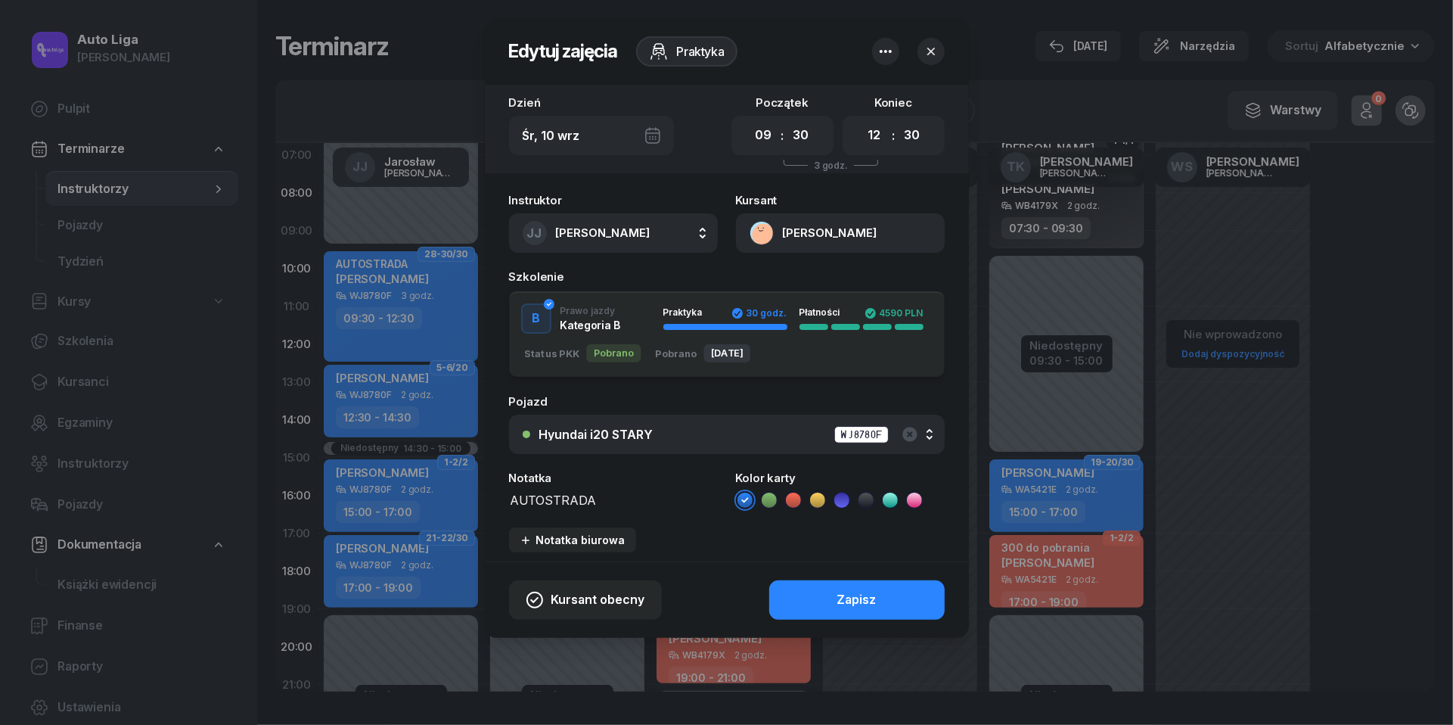
click at [770, 496] on icon at bounding box center [769, 499] width 15 height 15
click at [839, 576] on div "Kursant obecny Zapisz" at bounding box center [727, 599] width 484 height 76
click at [839, 593] on div "Zapisz" at bounding box center [856, 600] width 39 height 20
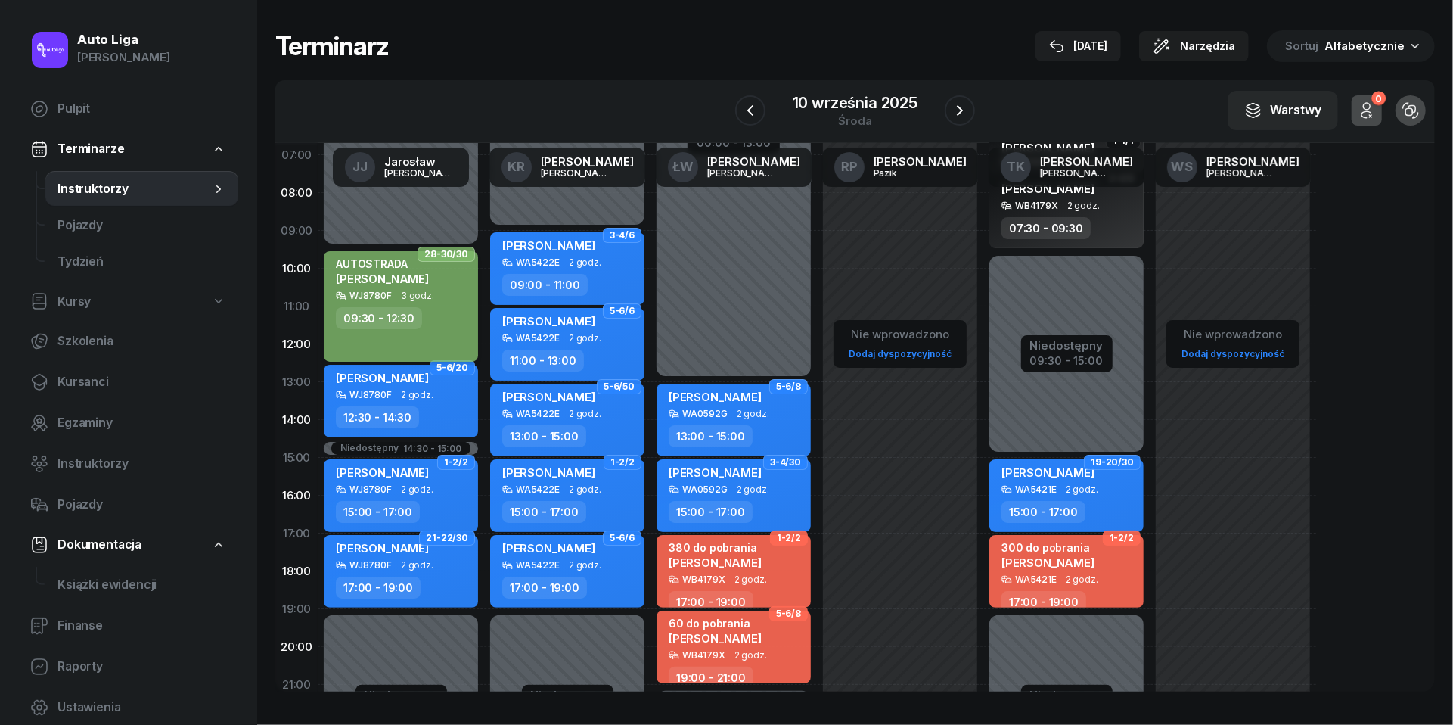
click at [389, 290] on div "WJ8780F" at bounding box center [370, 295] width 42 height 10
select select "09"
select select "30"
select select "12"
select select "30"
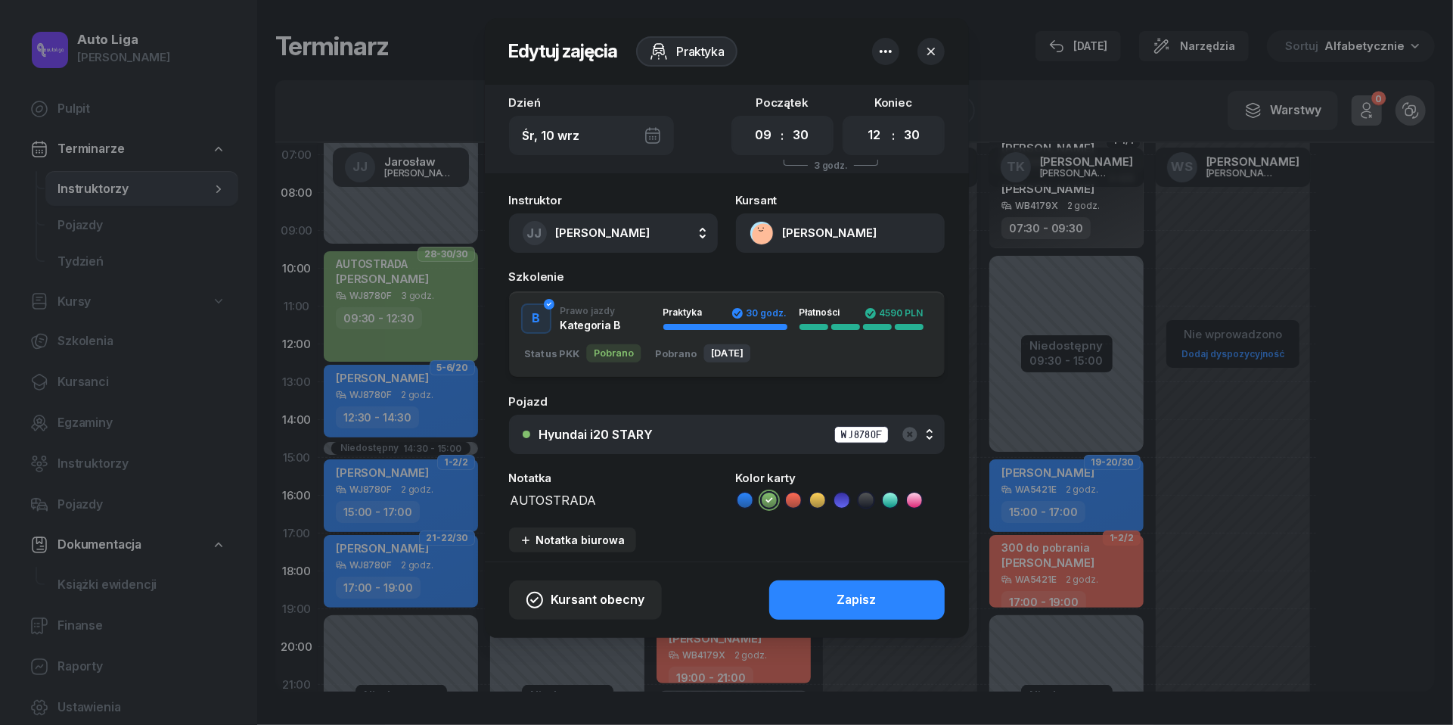
click at [760, 239] on button "[PERSON_NAME]" at bounding box center [840, 232] width 209 height 39
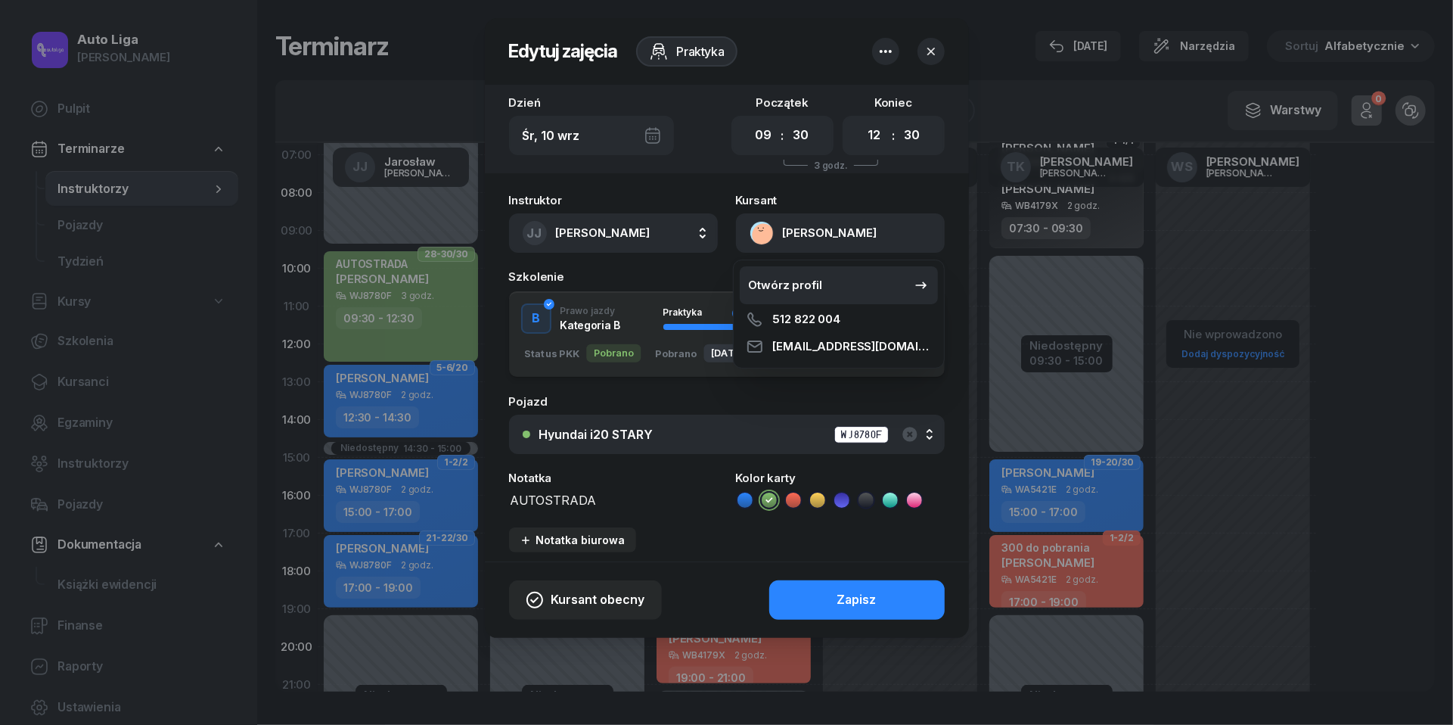
click at [775, 288] on div "Otwórz profil" at bounding box center [785, 285] width 73 height 20
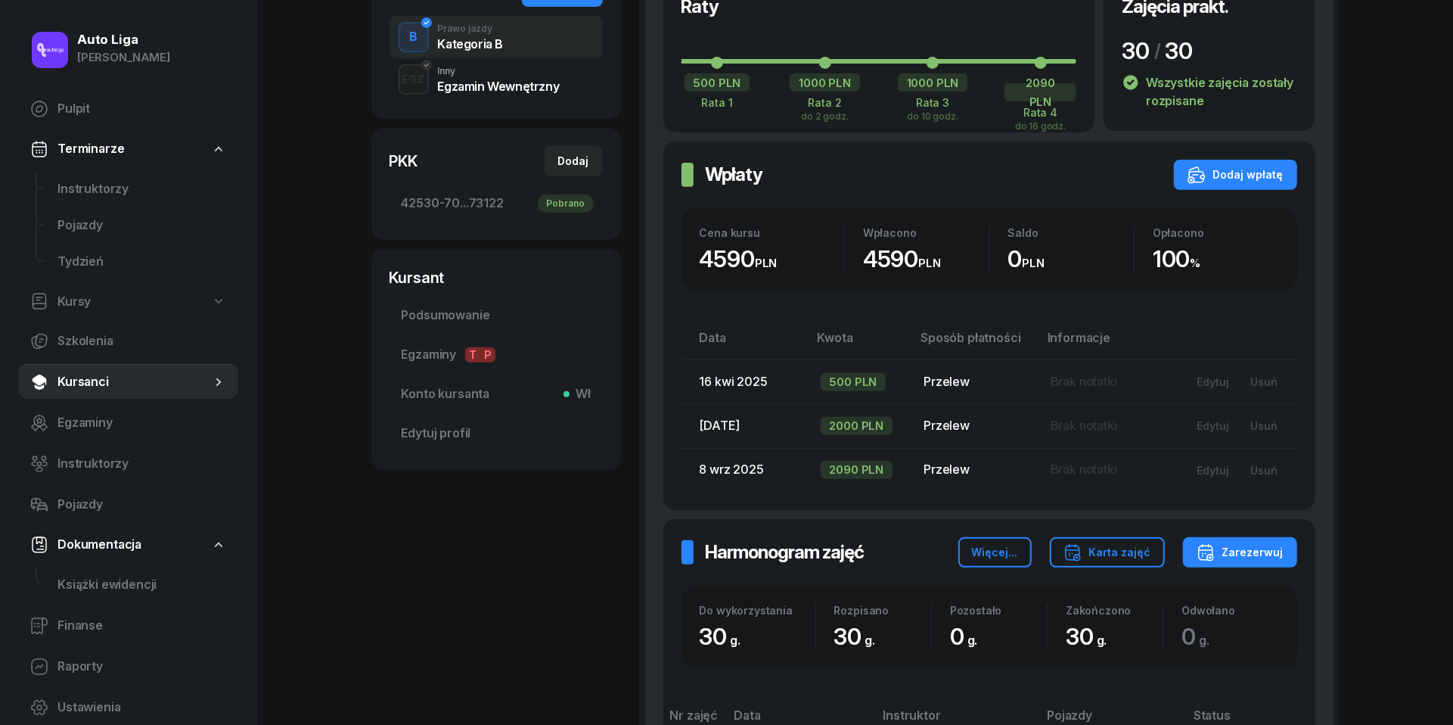
scroll to position [365, 0]
click at [121, 184] on span "Instruktorzy" at bounding box center [141, 189] width 169 height 20
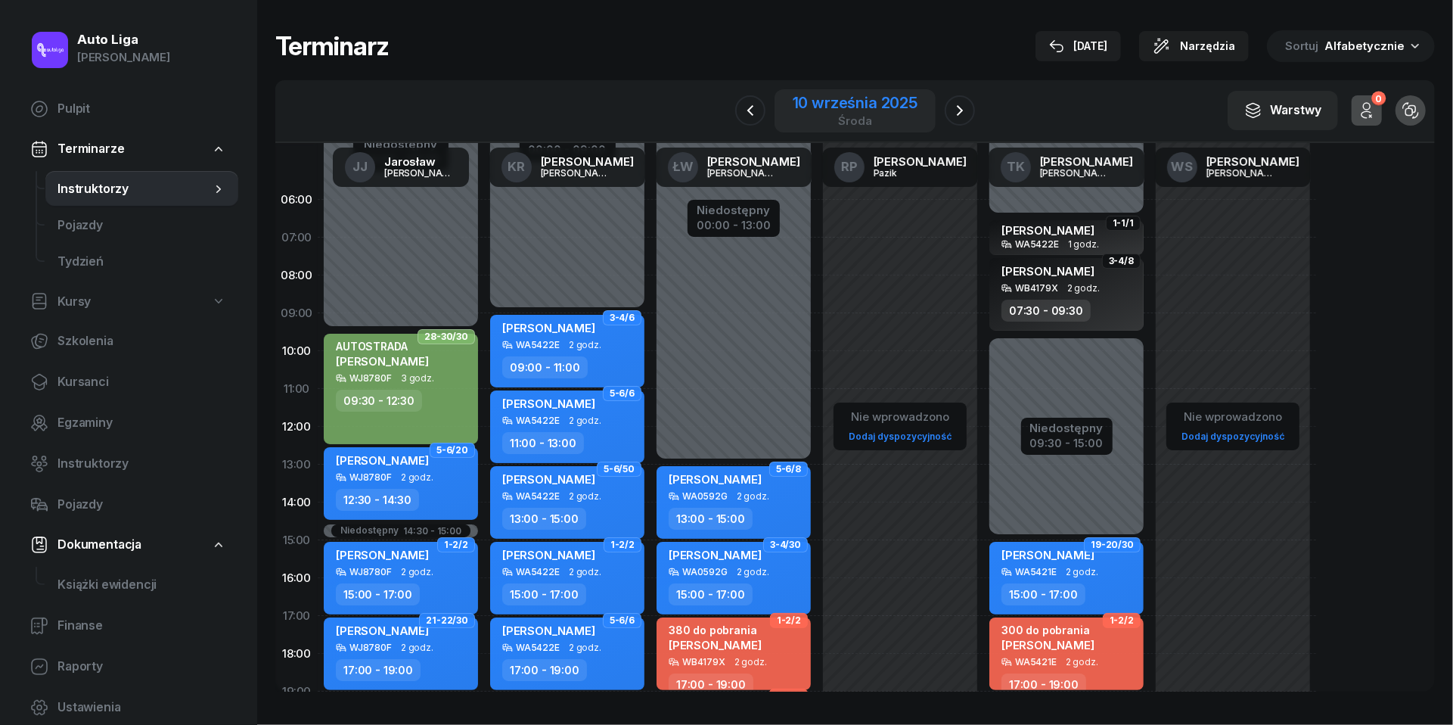
click at [864, 116] on div "środa" at bounding box center [855, 120] width 125 height 11
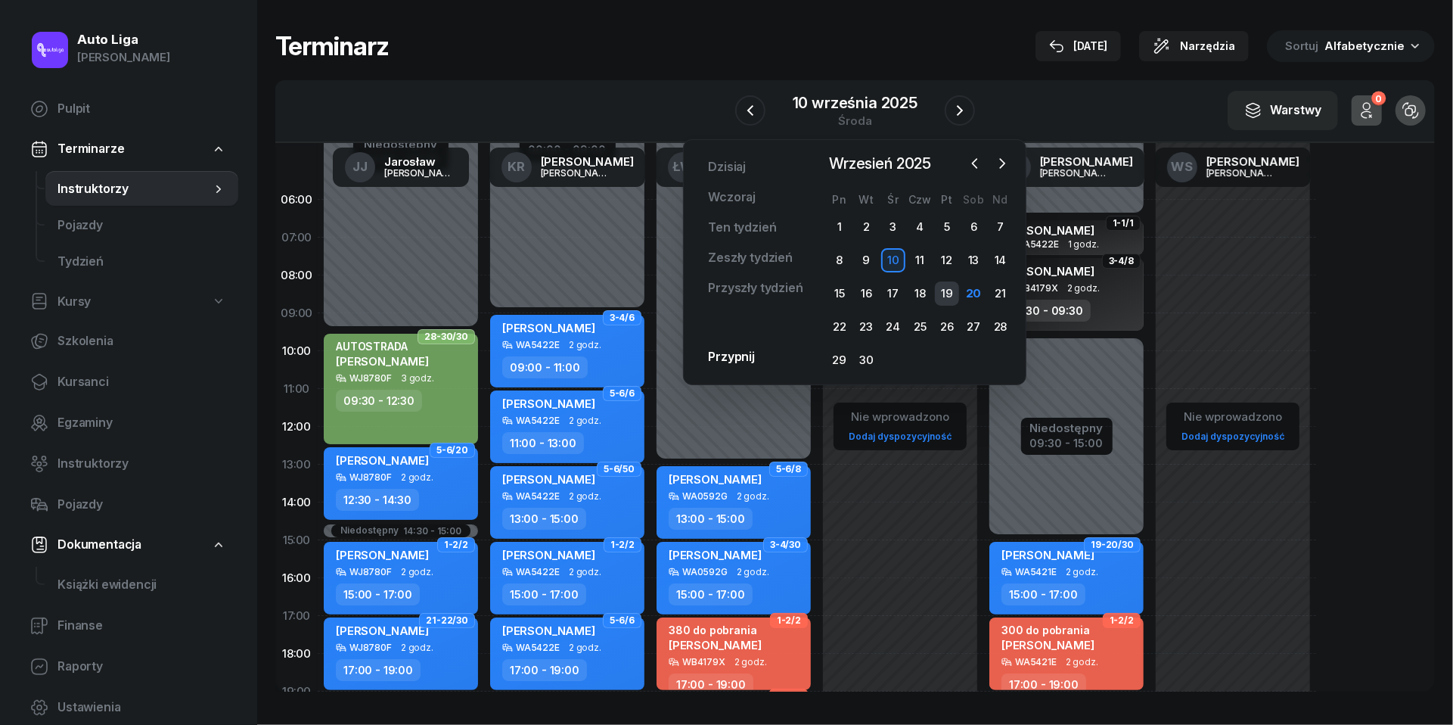
click at [957, 290] on div "19" at bounding box center [947, 293] width 24 height 24
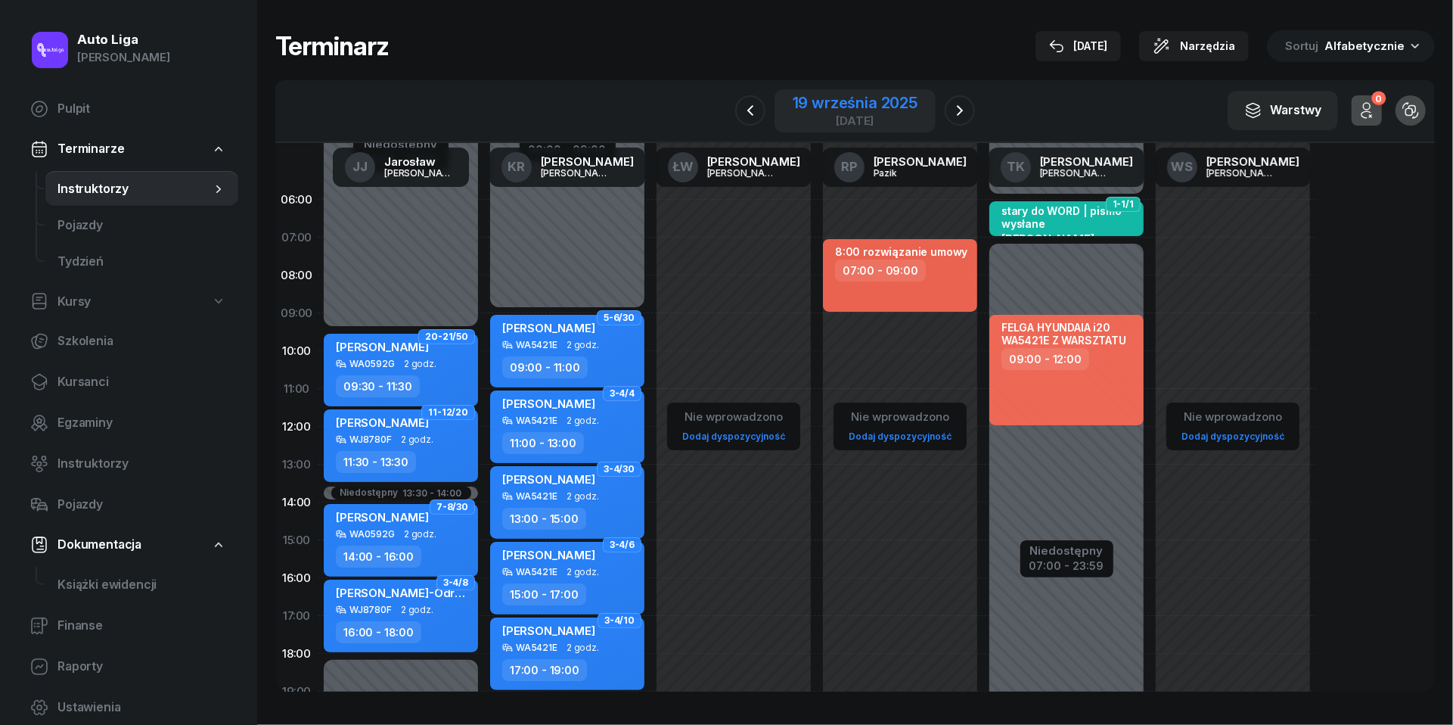
click at [841, 107] on div "19 września 2025" at bounding box center [855, 102] width 125 height 15
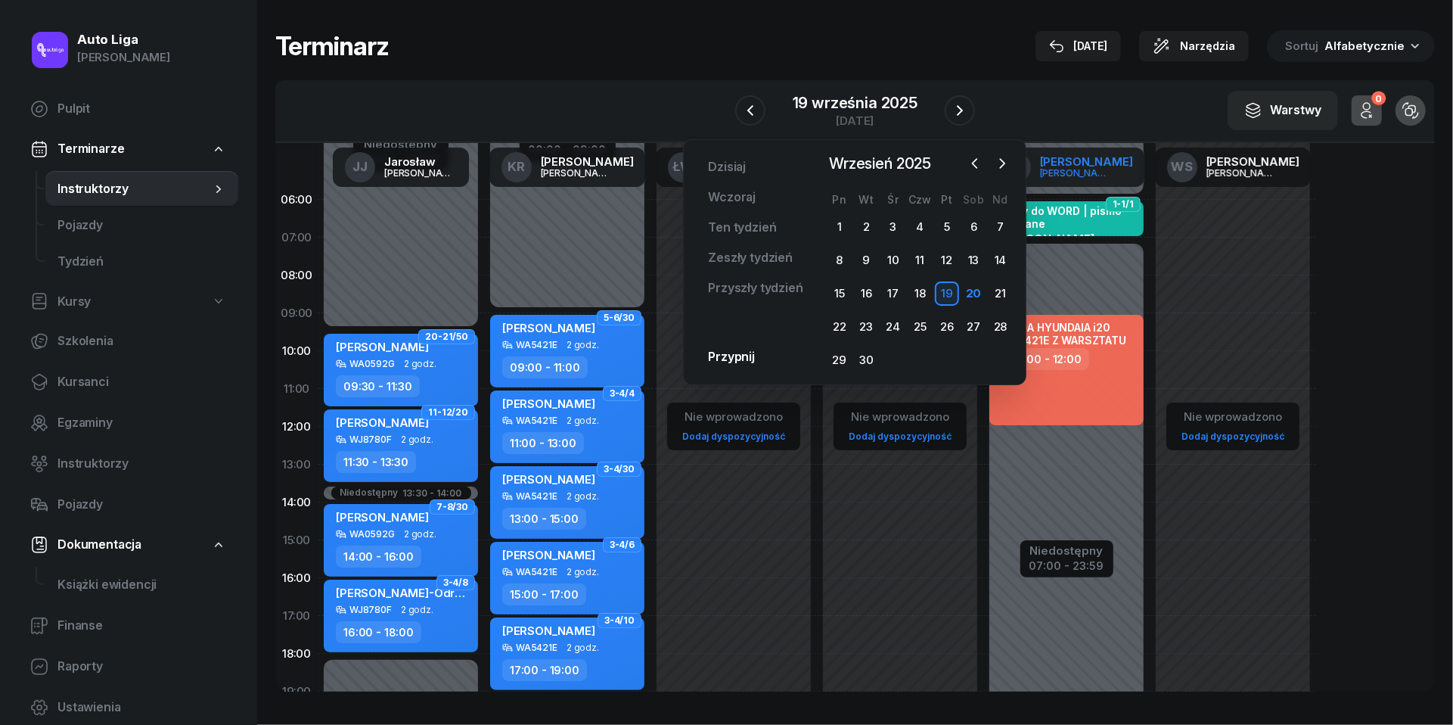
click at [1078, 176] on div "[PERSON_NAME]" at bounding box center [1076, 173] width 73 height 10
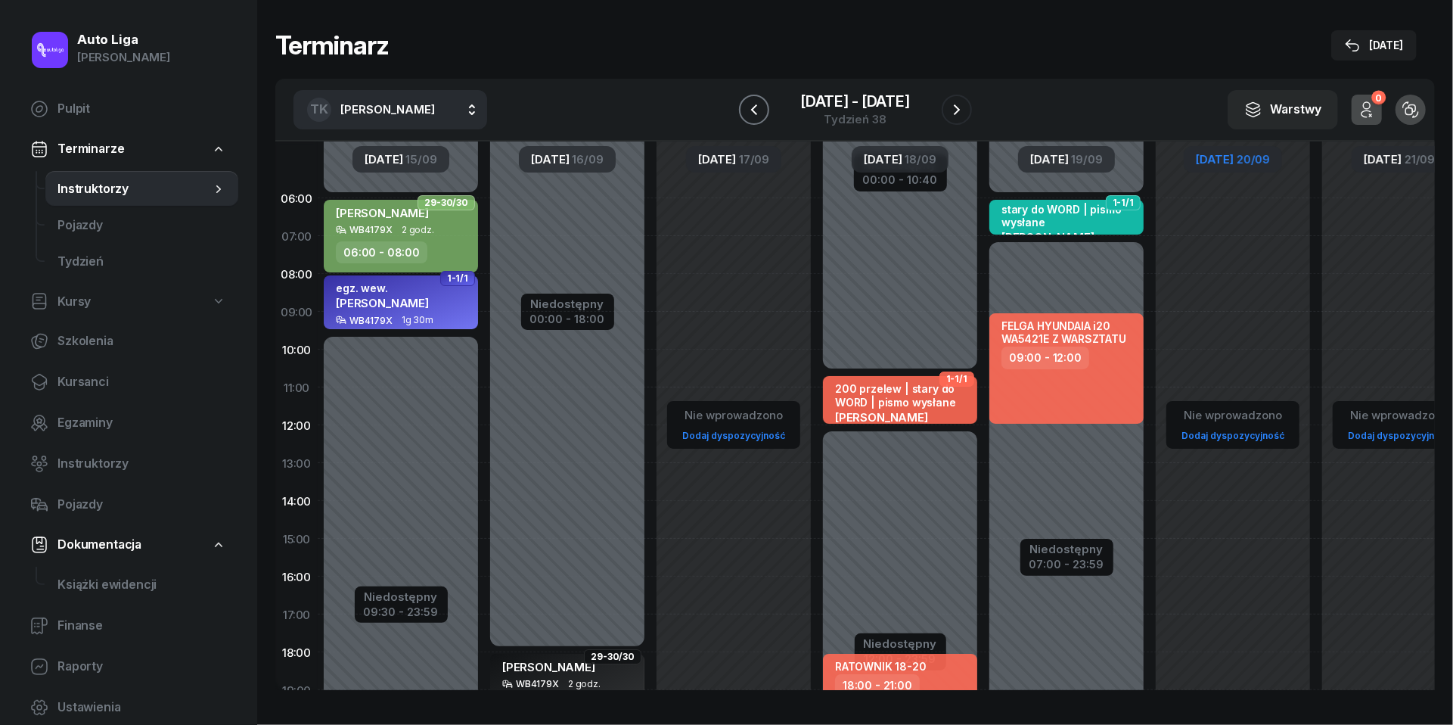
click at [766, 107] on button "button" at bounding box center [754, 110] width 30 height 30
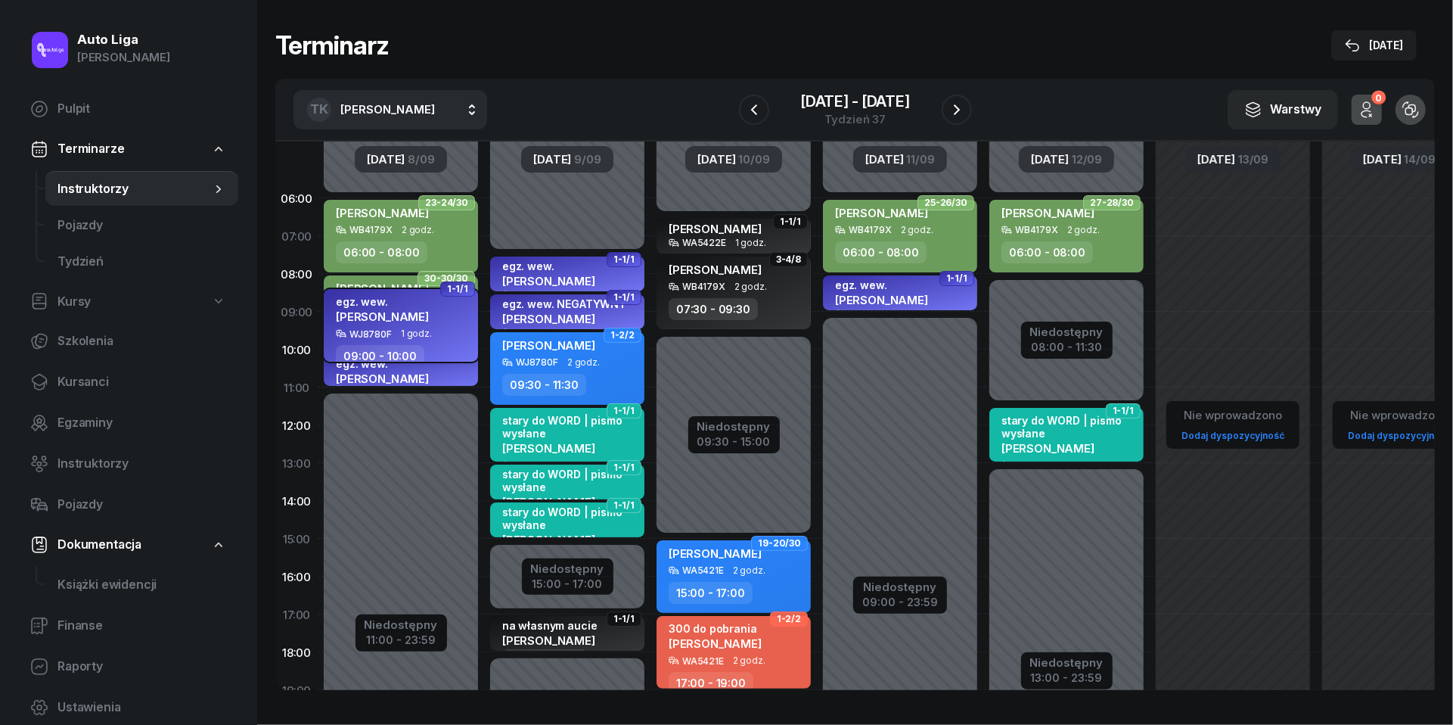
click at [415, 318] on span "[PERSON_NAME]" at bounding box center [382, 316] width 93 height 14
select select "09"
select select "10"
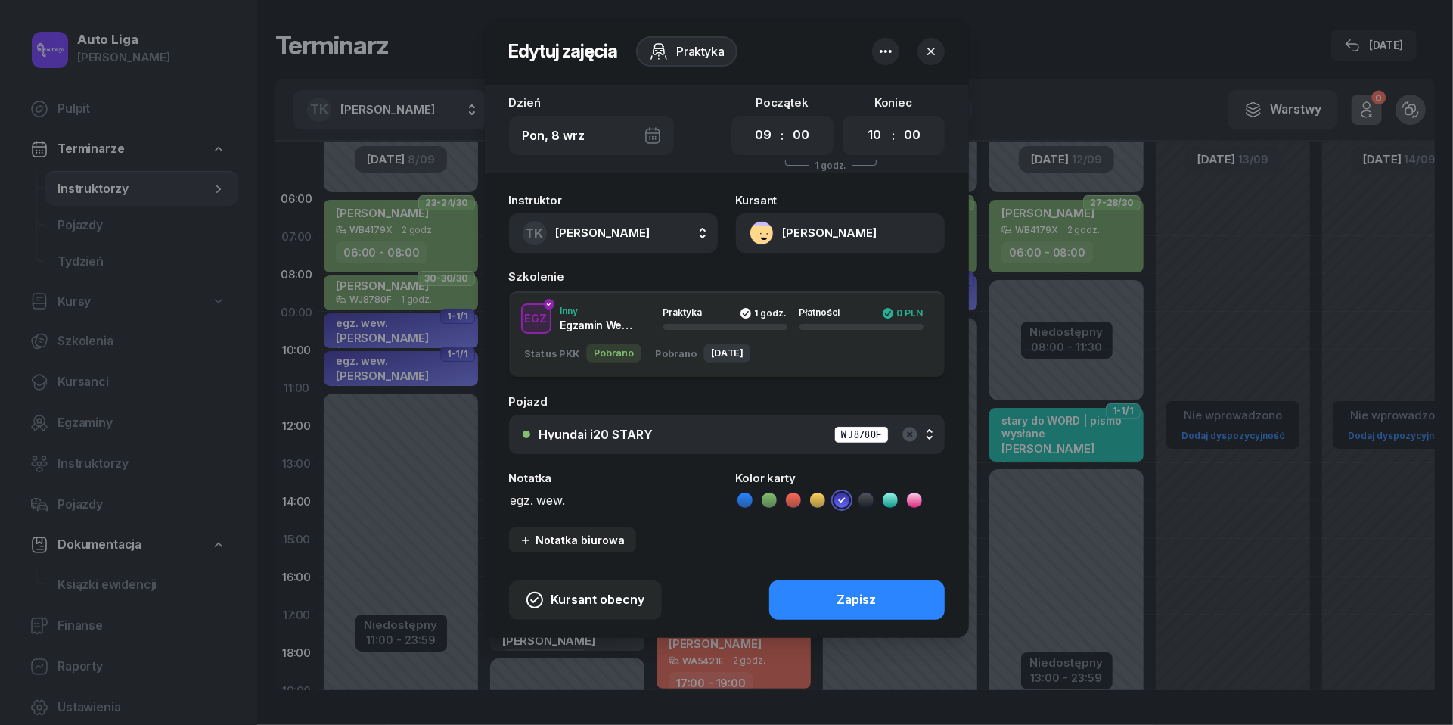
click at [763, 234] on button "[PERSON_NAME]" at bounding box center [840, 232] width 209 height 39
click at [775, 277] on div "Otwórz profil" at bounding box center [785, 285] width 73 height 20
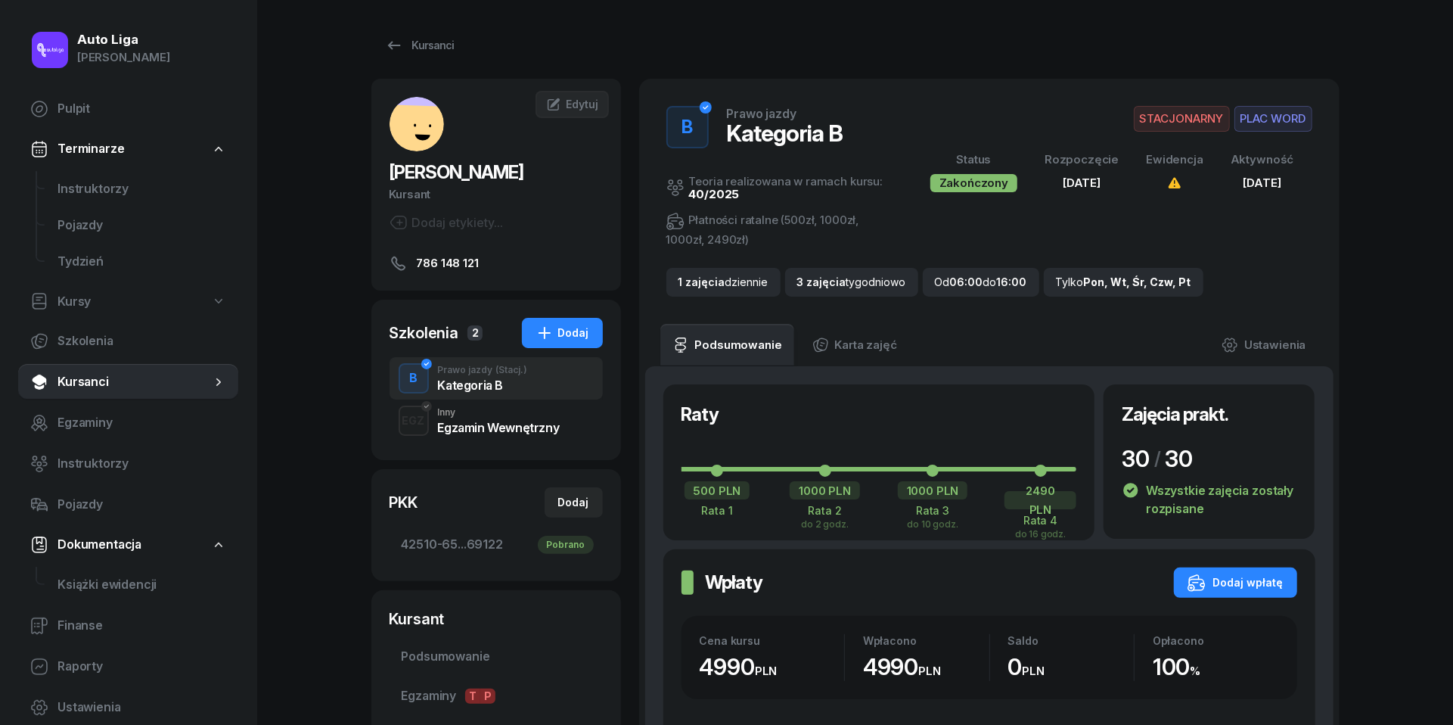
click at [440, 415] on div "Inny" at bounding box center [499, 412] width 122 height 9
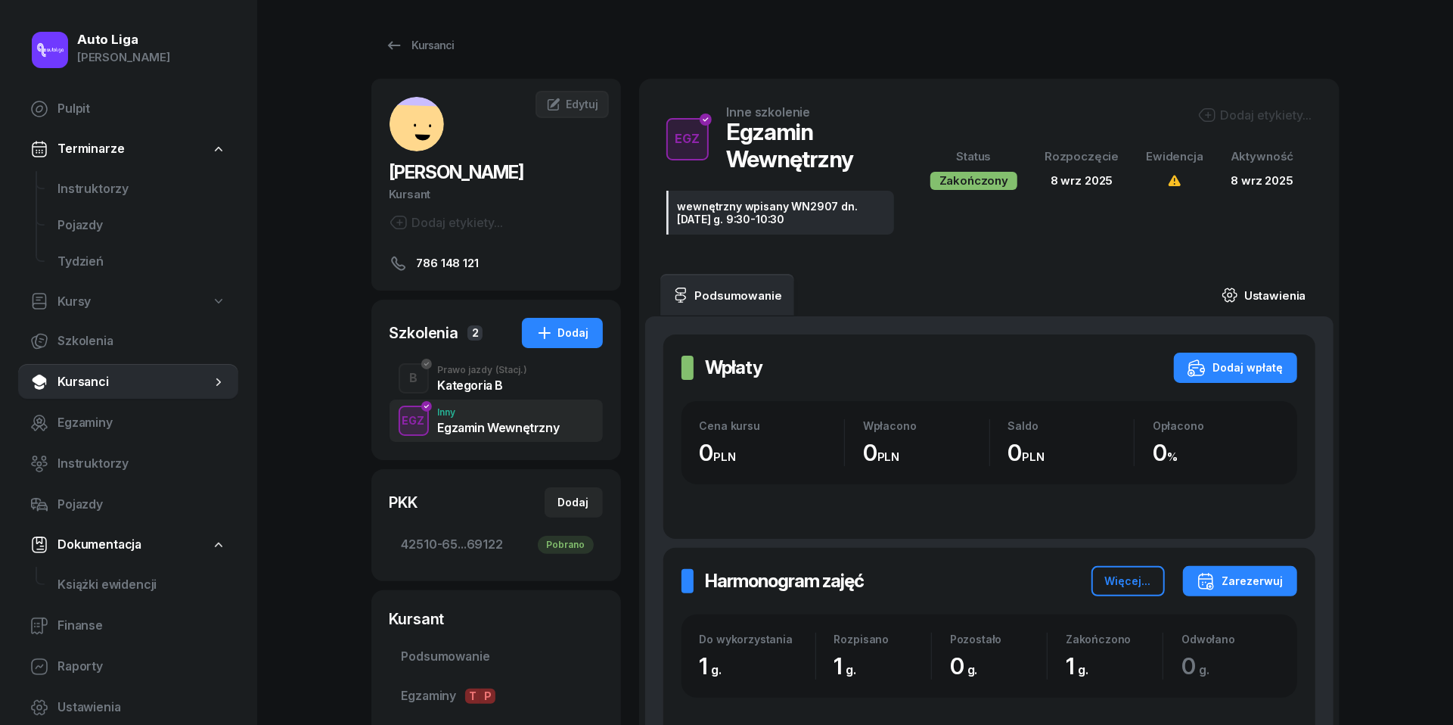
click at [1277, 282] on link "Ustawienia" at bounding box center [1264, 295] width 108 height 42
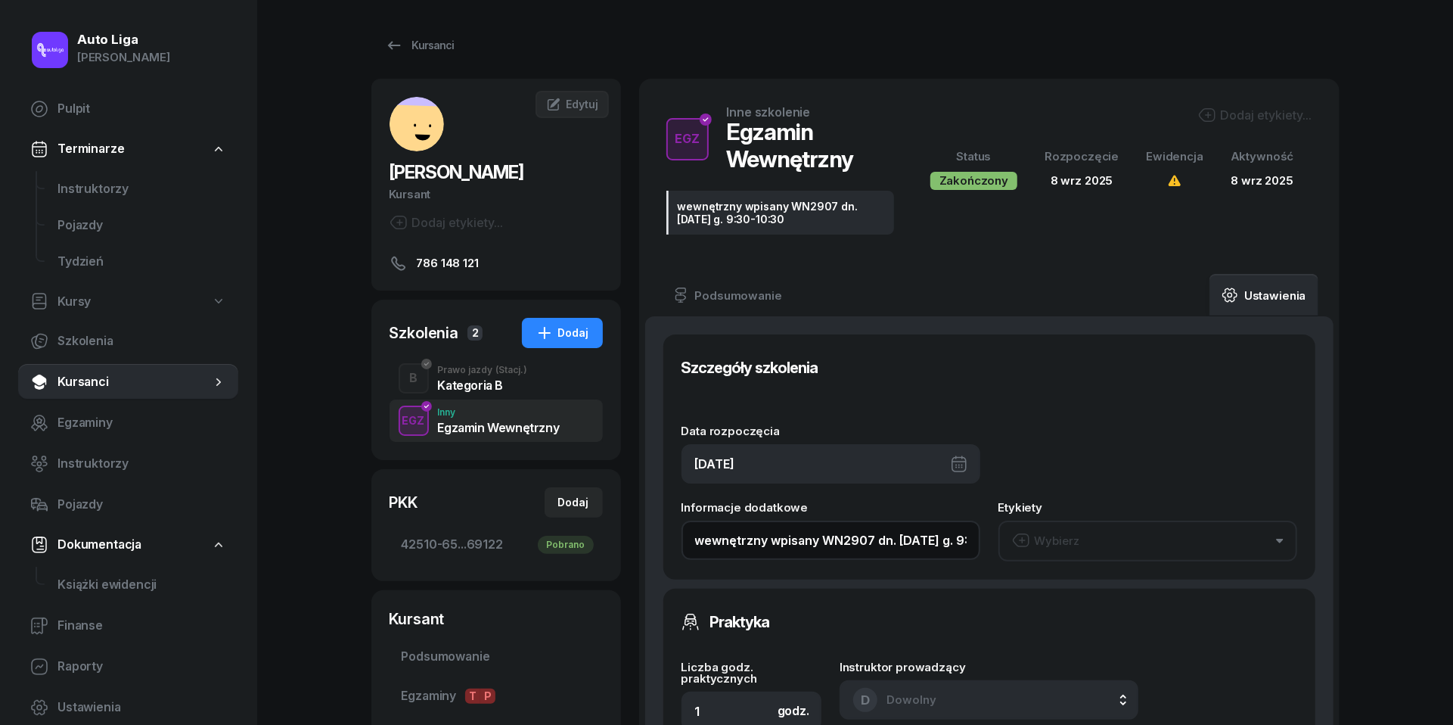
click at [790, 543] on input "wewnętrzny wpisany WN2907 dn. [DATE] g. 9:30-10:30" at bounding box center [831, 539] width 299 height 39
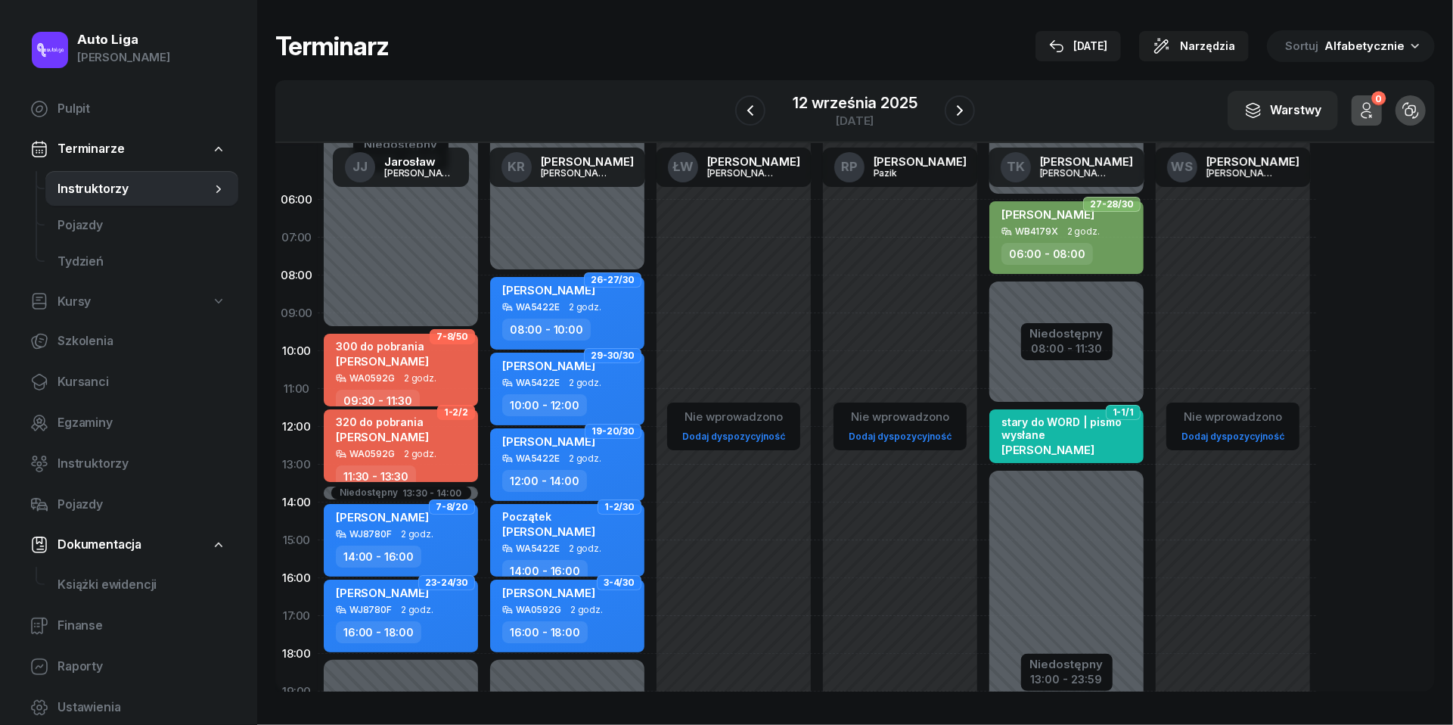
click at [120, 191] on span "Instruktorzy" at bounding box center [134, 189] width 154 height 20
click at [1060, 166] on link "TK [PERSON_NAME]" at bounding box center [1067, 167] width 157 height 39
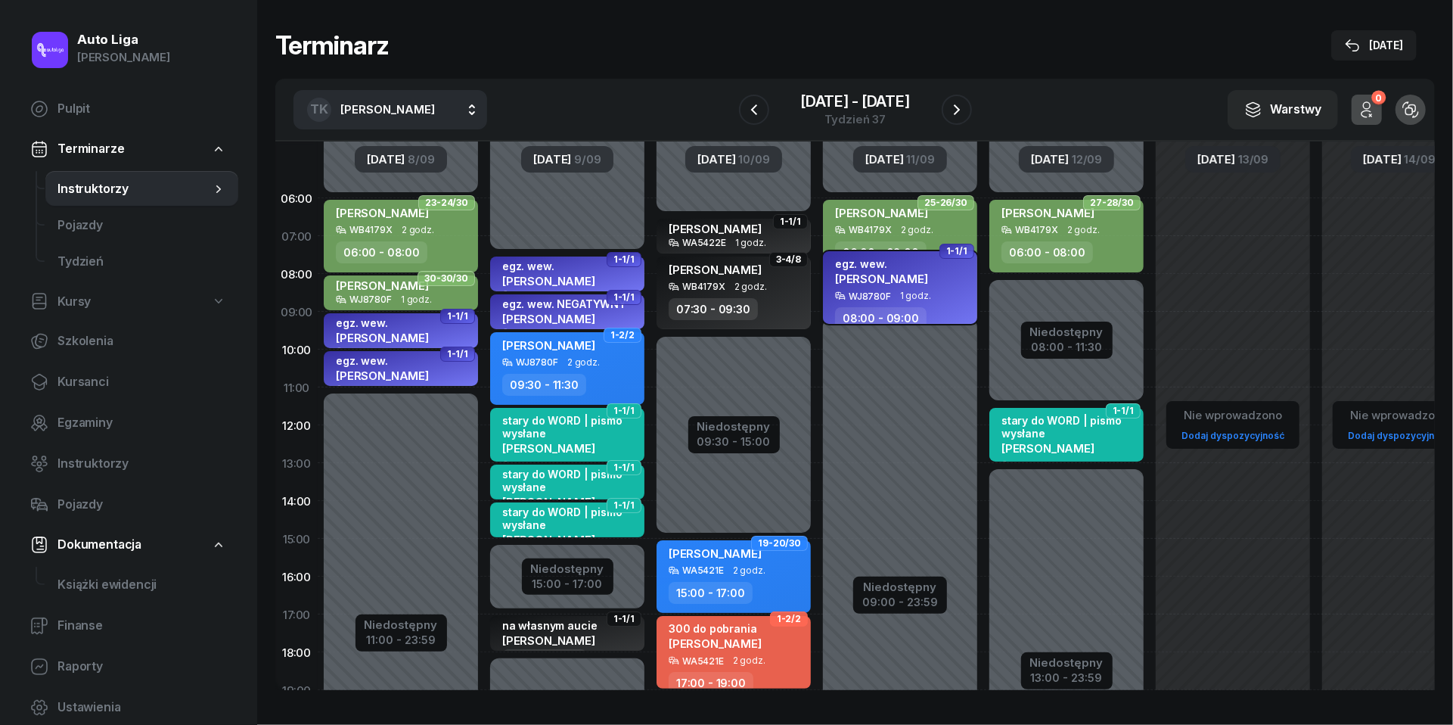
click at [921, 290] on span "1 godz." at bounding box center [915, 295] width 31 height 11
select select "08"
select select "09"
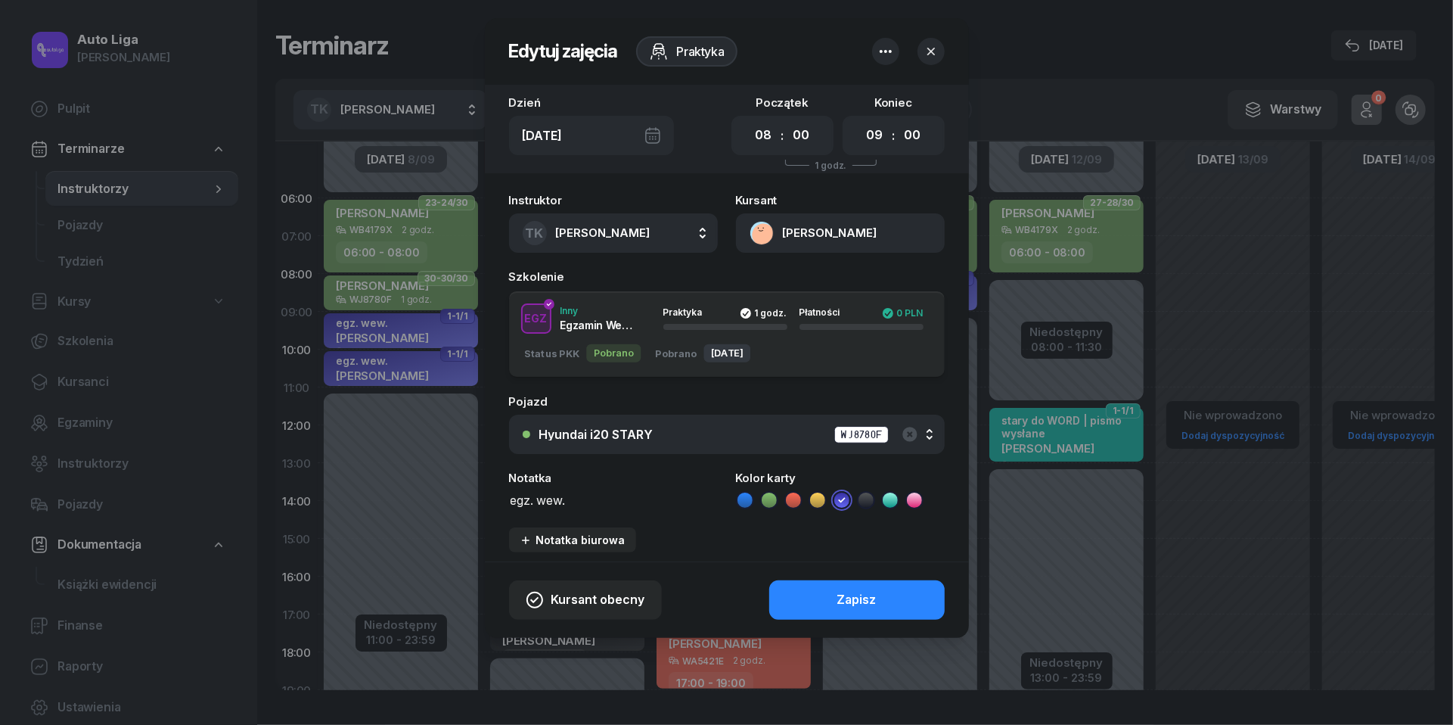
click at [763, 233] on button "[PERSON_NAME]" at bounding box center [840, 232] width 209 height 39
click at [775, 284] on div "Otwórz profil" at bounding box center [785, 285] width 73 height 20
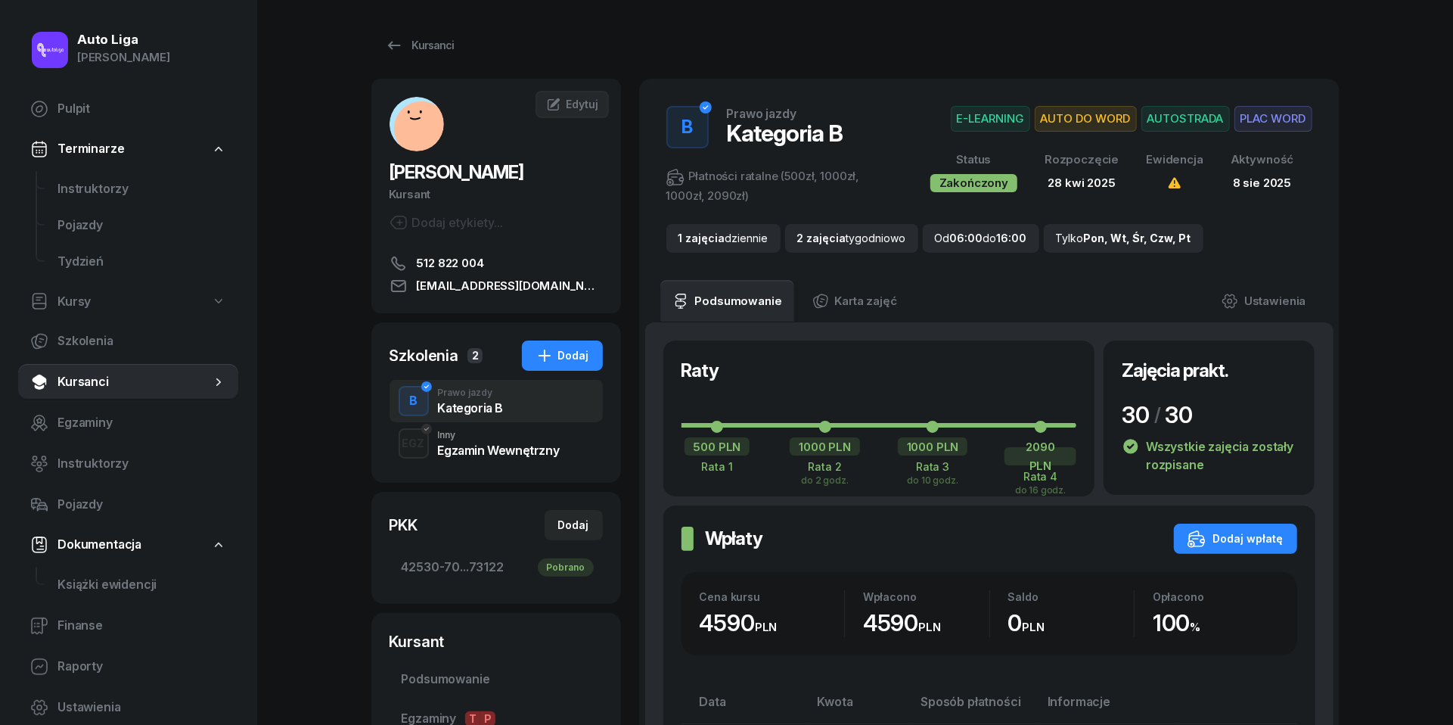
click at [525, 436] on div "Inny" at bounding box center [499, 434] width 122 height 9
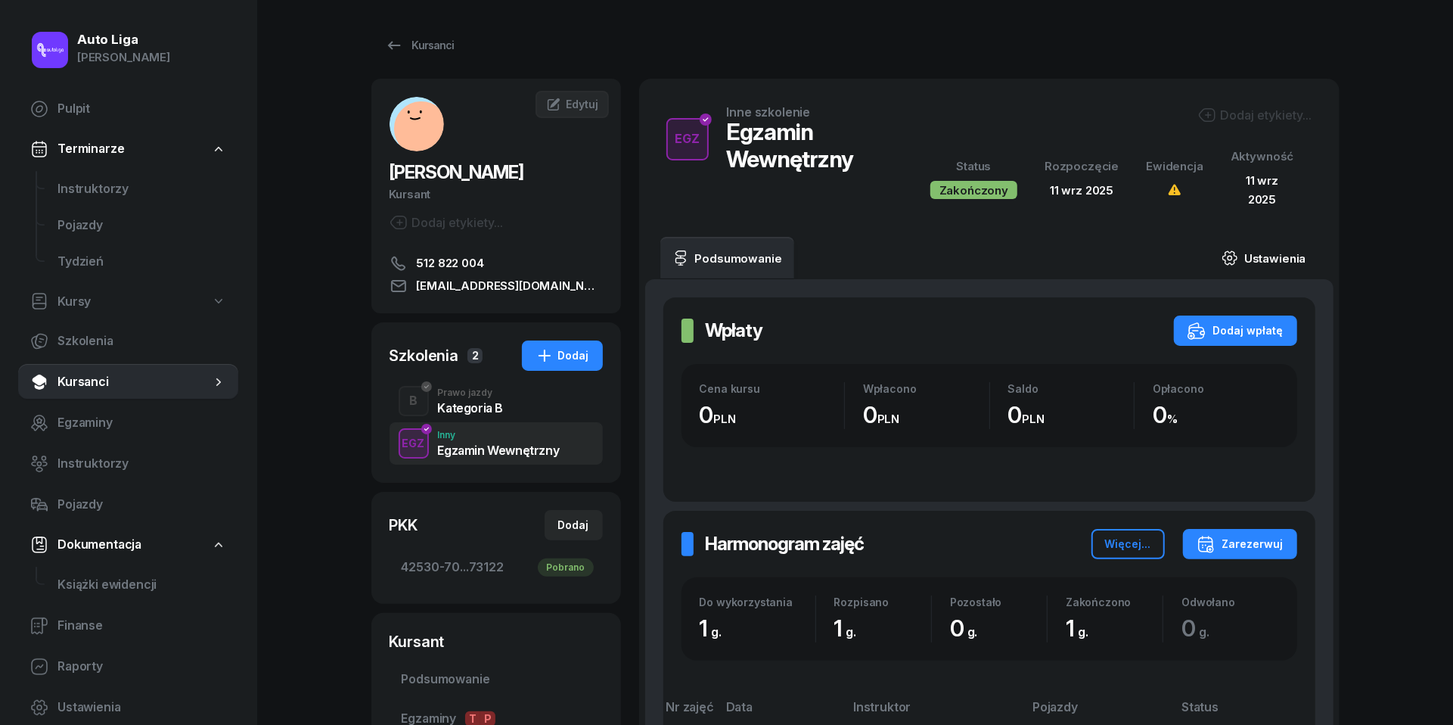
click at [1280, 254] on link "Ustawienia" at bounding box center [1264, 258] width 108 height 42
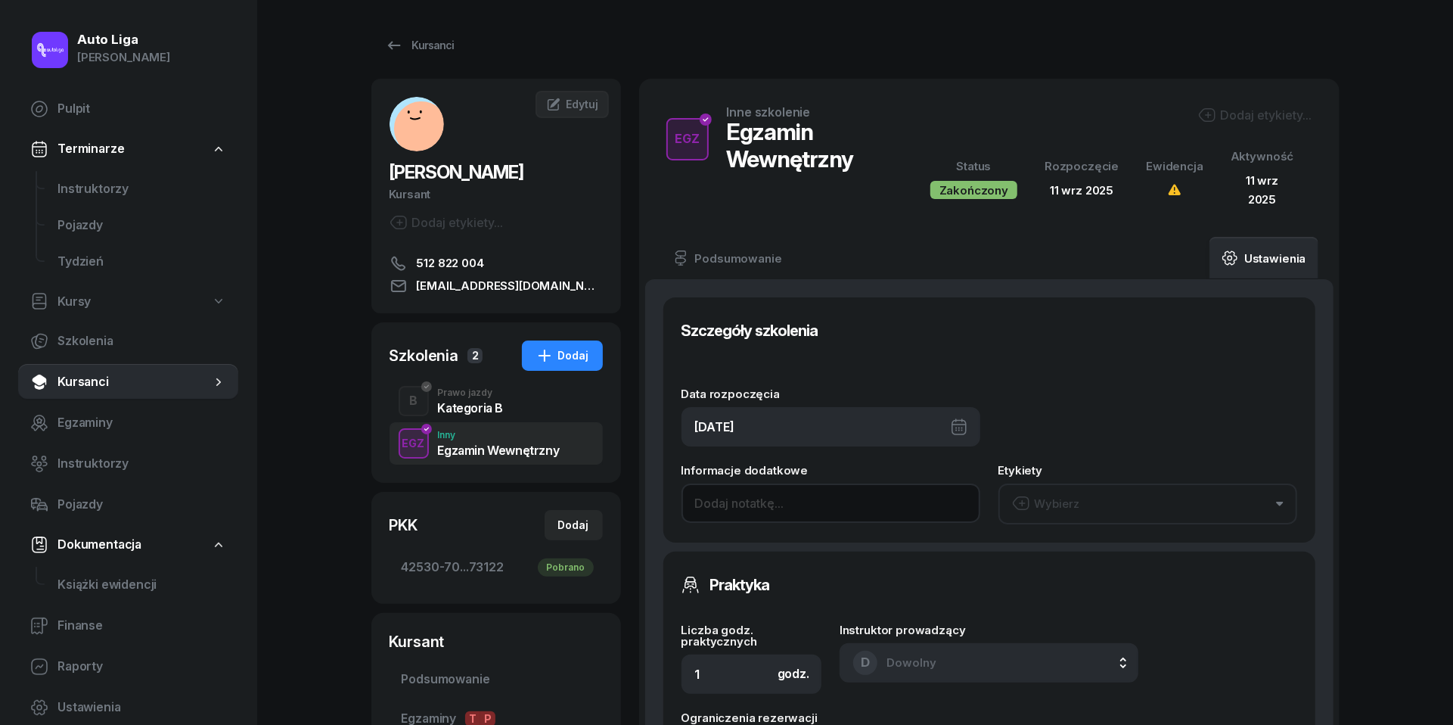
click at [726, 503] on input at bounding box center [831, 502] width 299 height 39
paste input "wewnętrzny wpisany WN2907 dn. [DATE] g. 9:30-10:30"
click at [843, 501] on input "wewnętrzny wpisany WN2907 dn. [DATE] g. 9:30-10:30" at bounding box center [831, 502] width 299 height 39
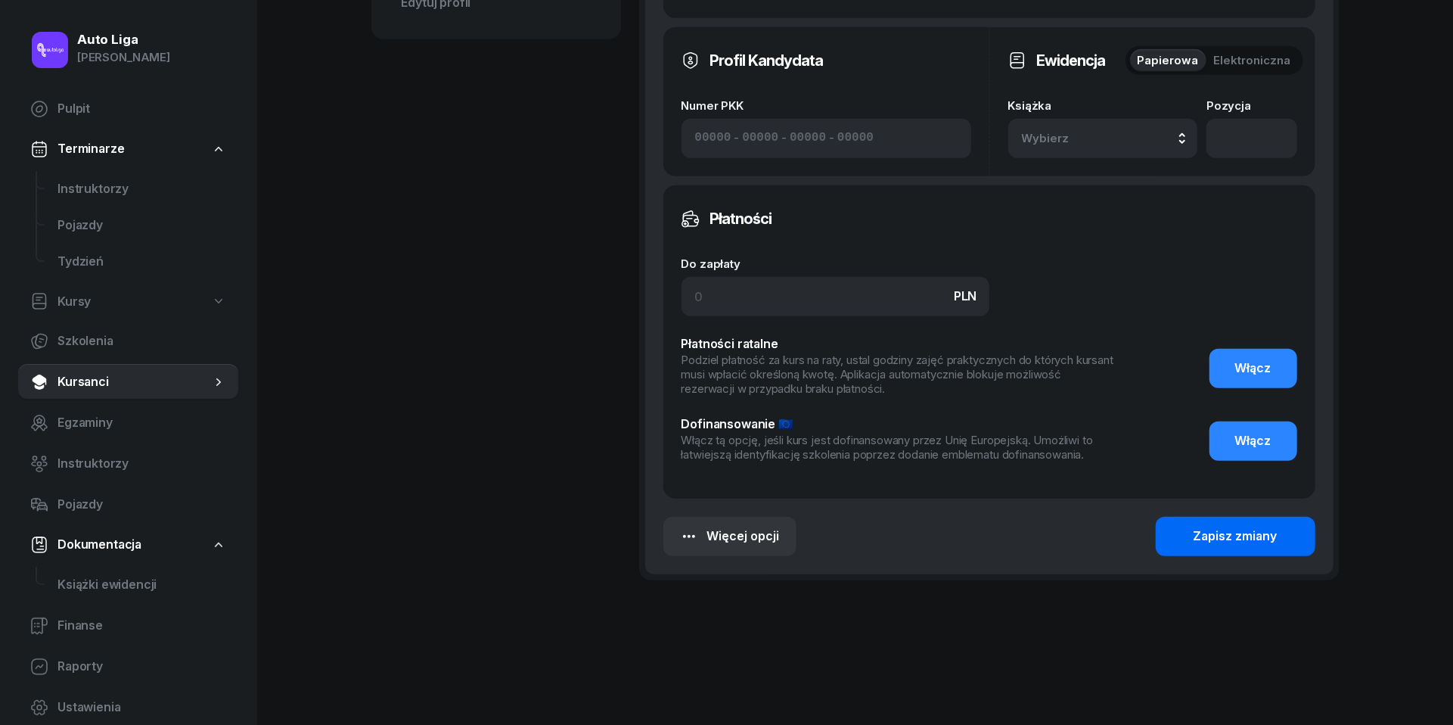
type input "wewnętrzny wpisany WN2907 dn. [DATE] g. 8-9"
click at [1244, 537] on div "Zapisz zmiany" at bounding box center [1236, 537] width 84 height 20
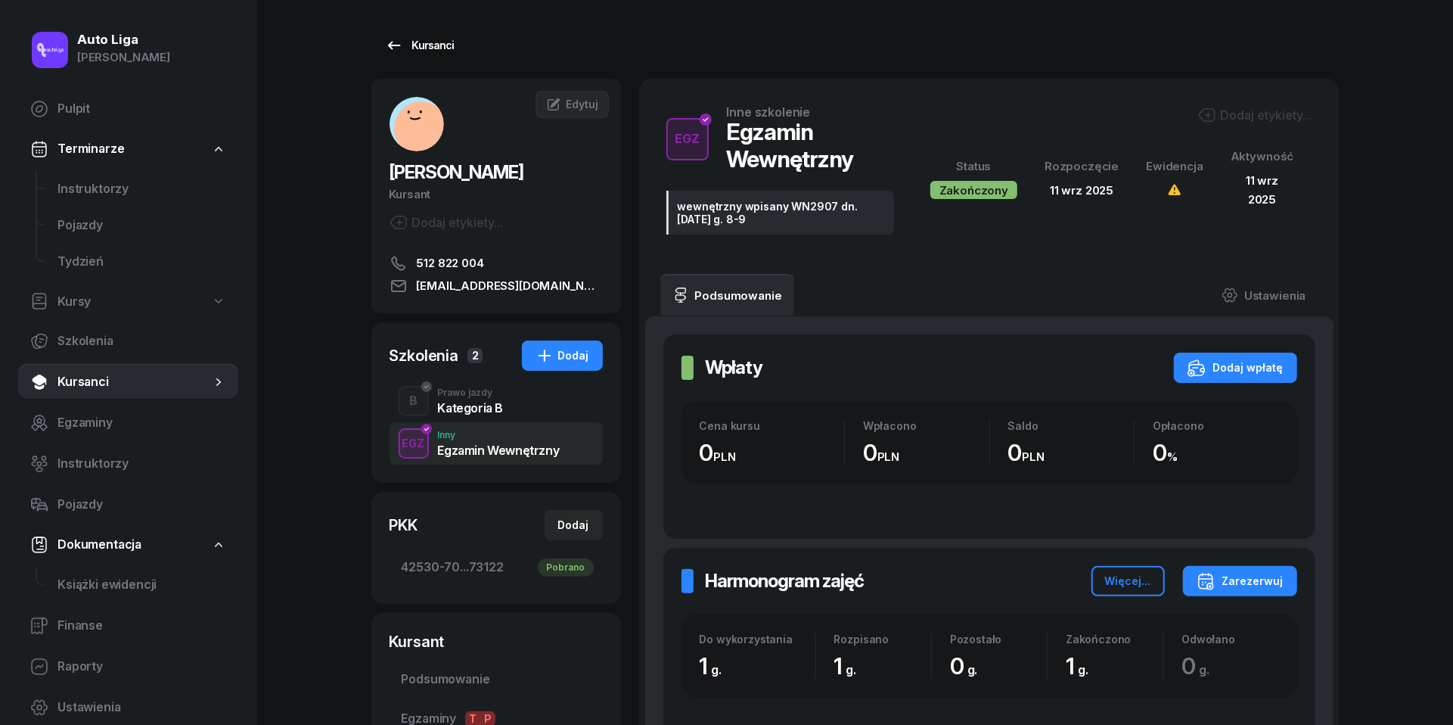
click at [395, 38] on icon at bounding box center [394, 45] width 18 height 18
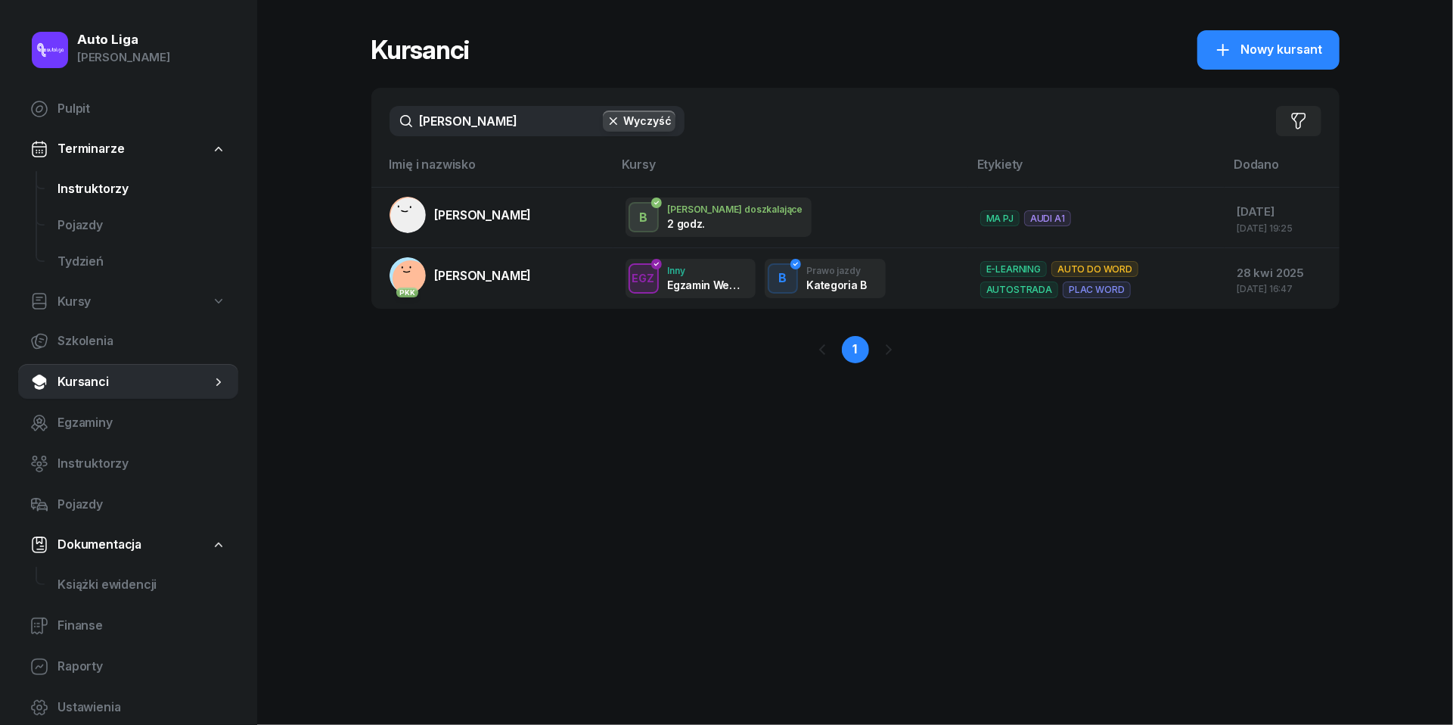
click at [115, 185] on span "Instruktorzy" at bounding box center [141, 189] width 169 height 20
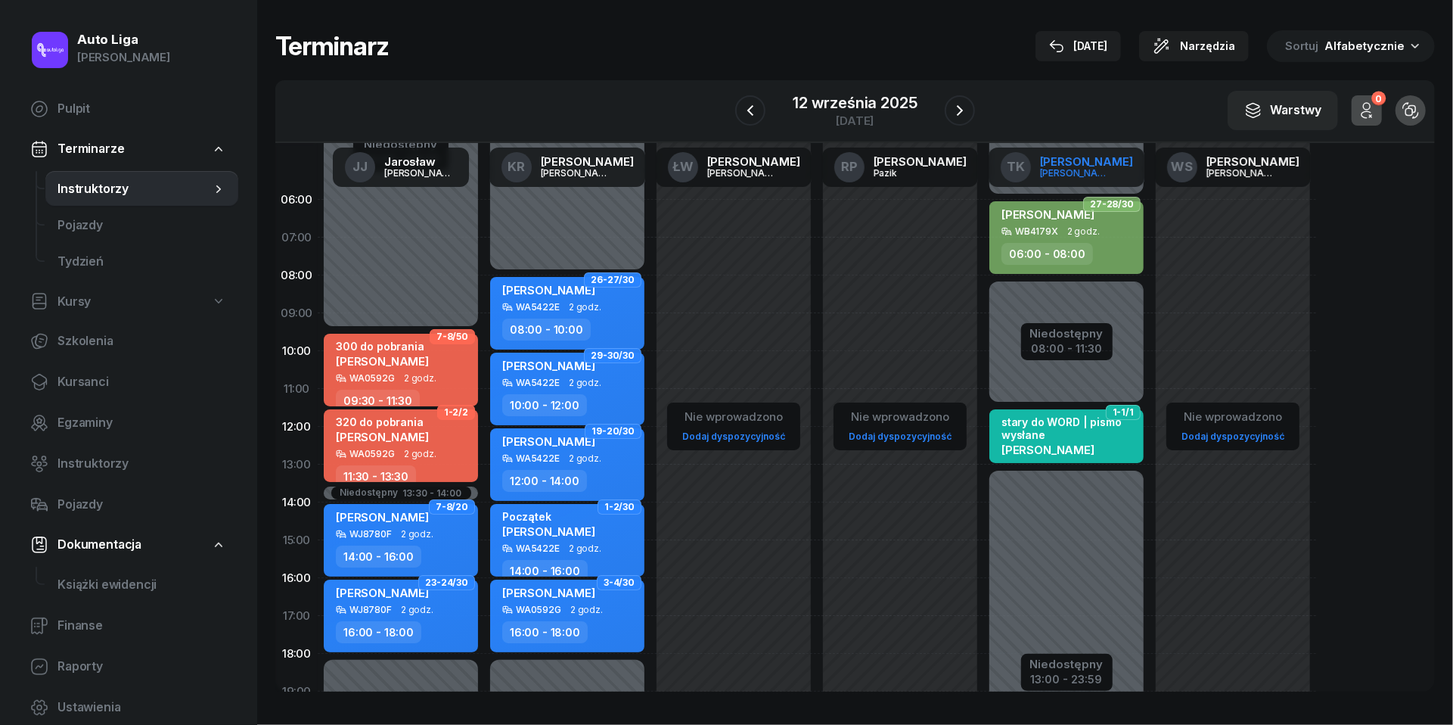
click at [1086, 168] on div "[PERSON_NAME]" at bounding box center [1076, 173] width 73 height 10
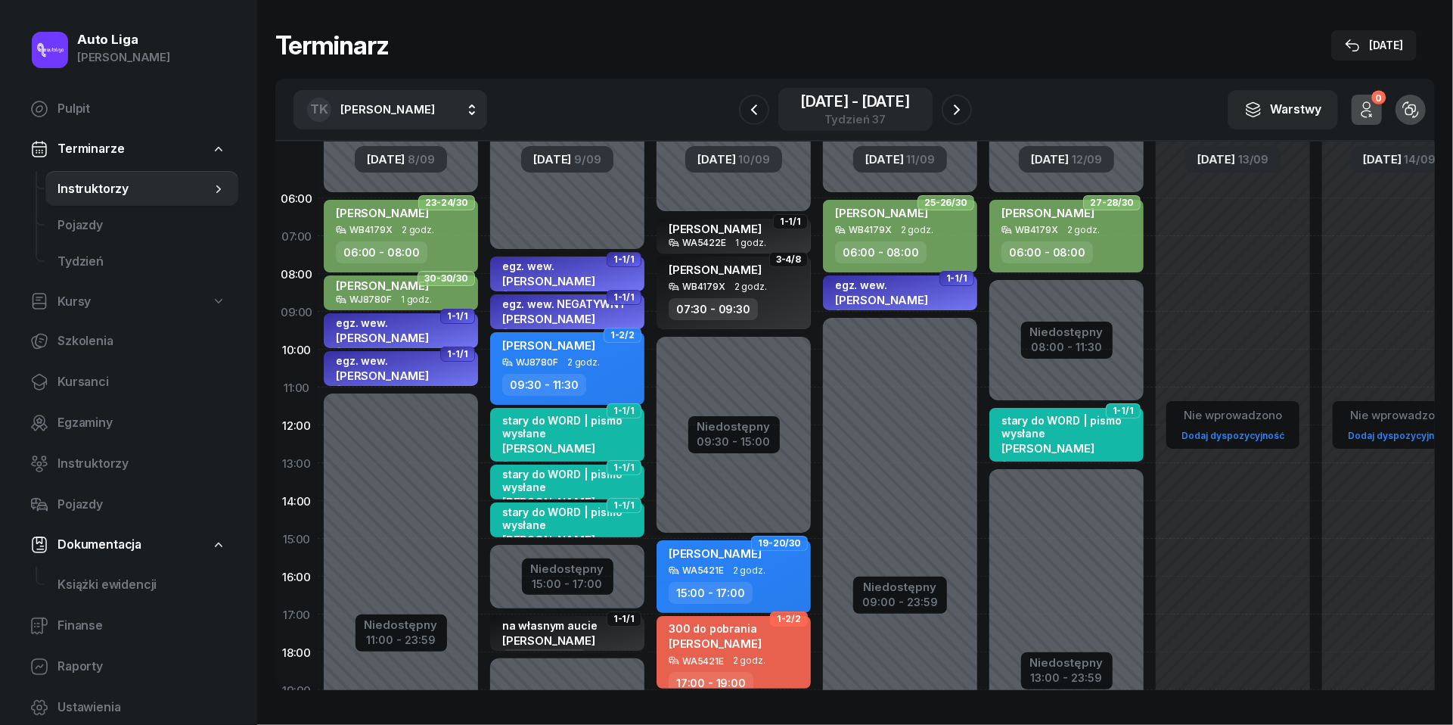
click at [852, 97] on span "-" at bounding box center [855, 101] width 7 height 15
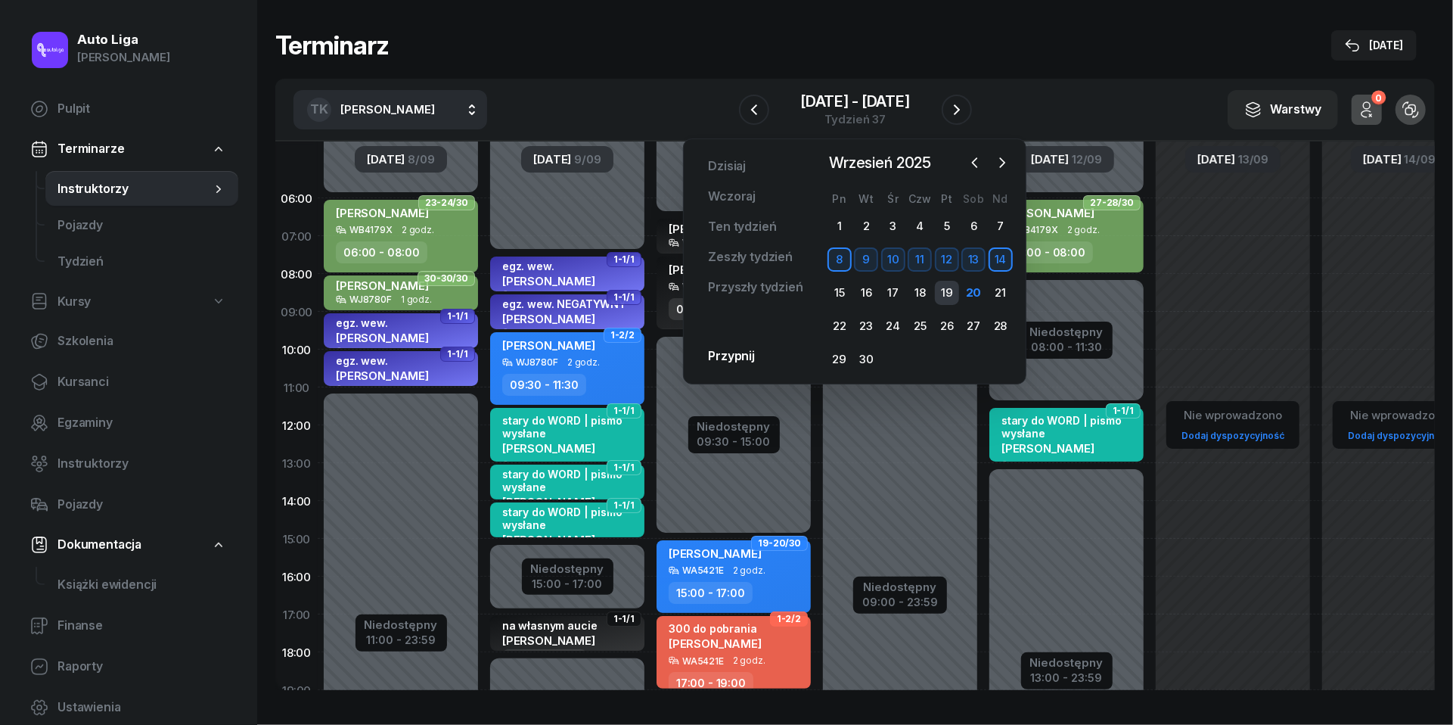
click at [950, 292] on div "19" at bounding box center [947, 293] width 24 height 24
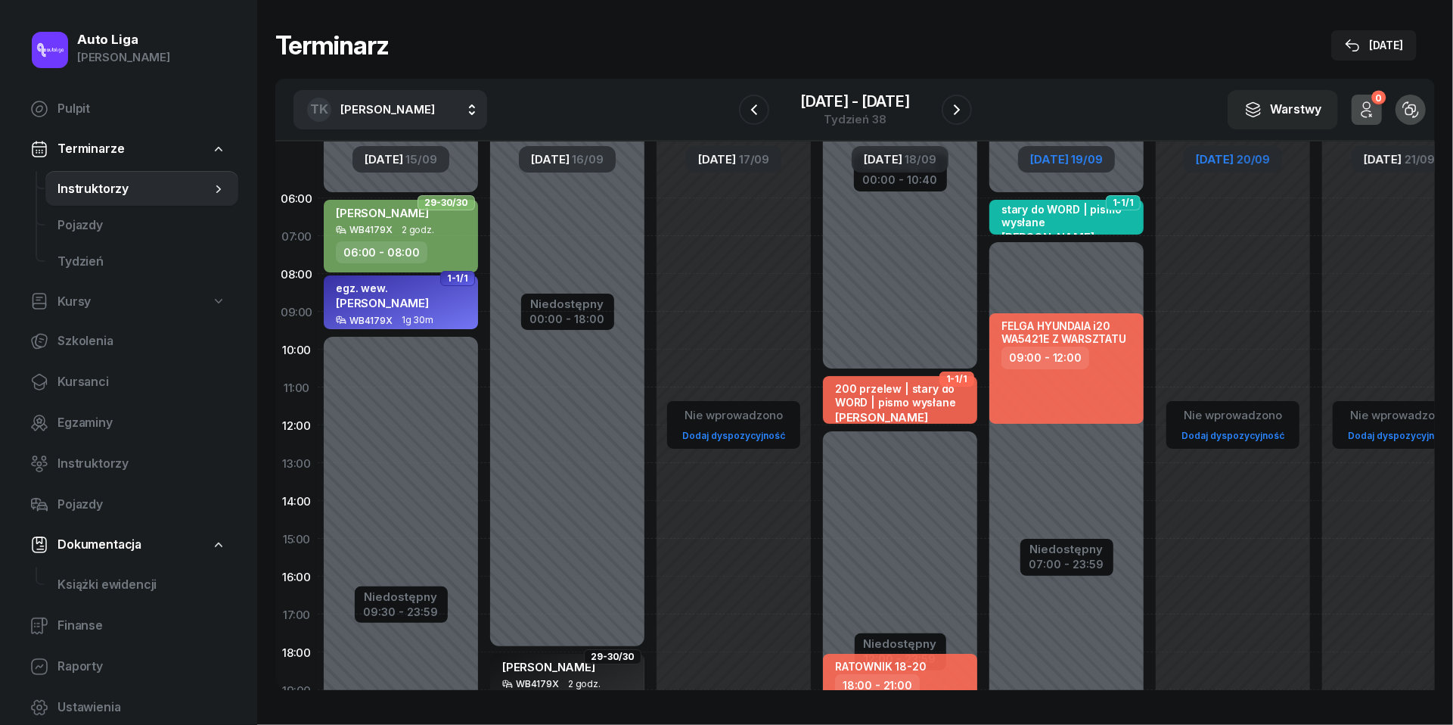
click at [1066, 154] on span "[DATE]" at bounding box center [1049, 159] width 38 height 11
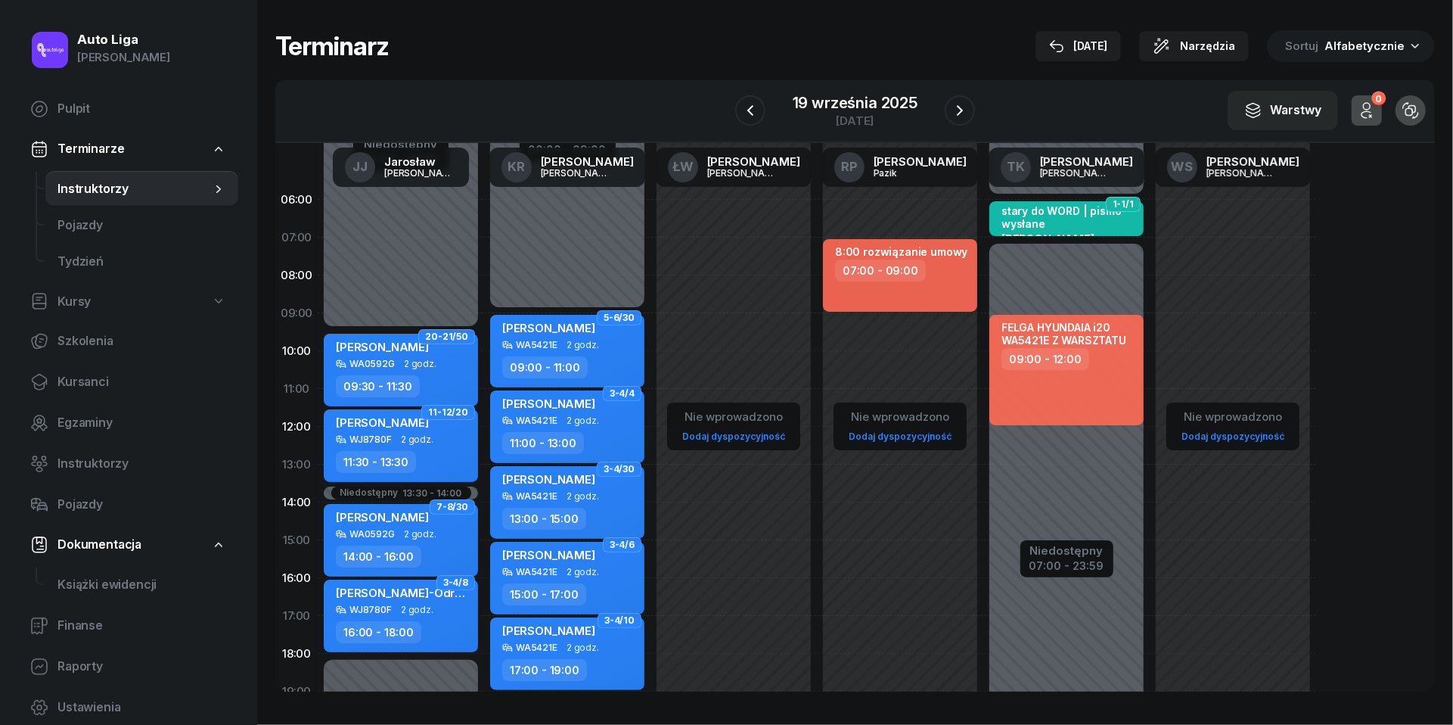
click at [893, 271] on div "07:00 - 09:00" at bounding box center [880, 270] width 91 height 22
select select "07"
select select "09"
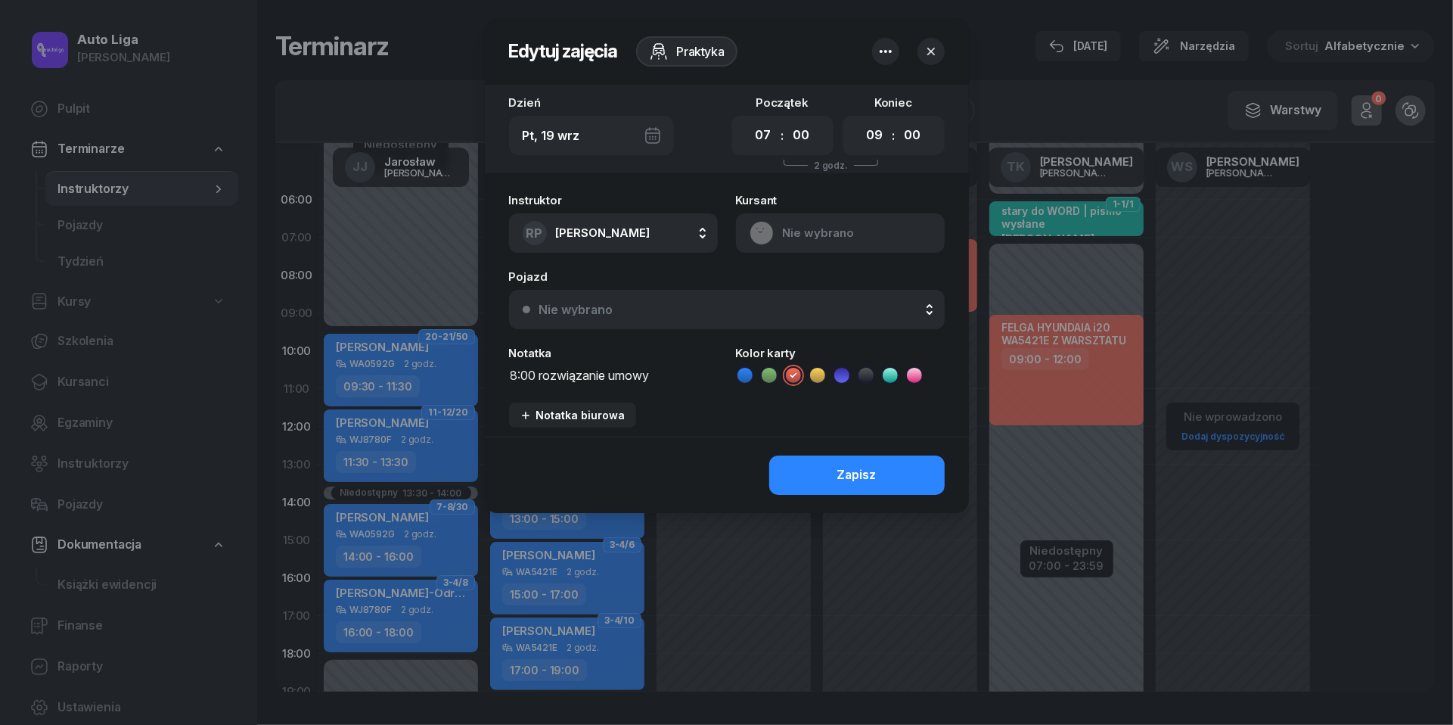
click at [658, 140] on div "Pt, 19 wrz" at bounding box center [591, 135] width 165 height 39
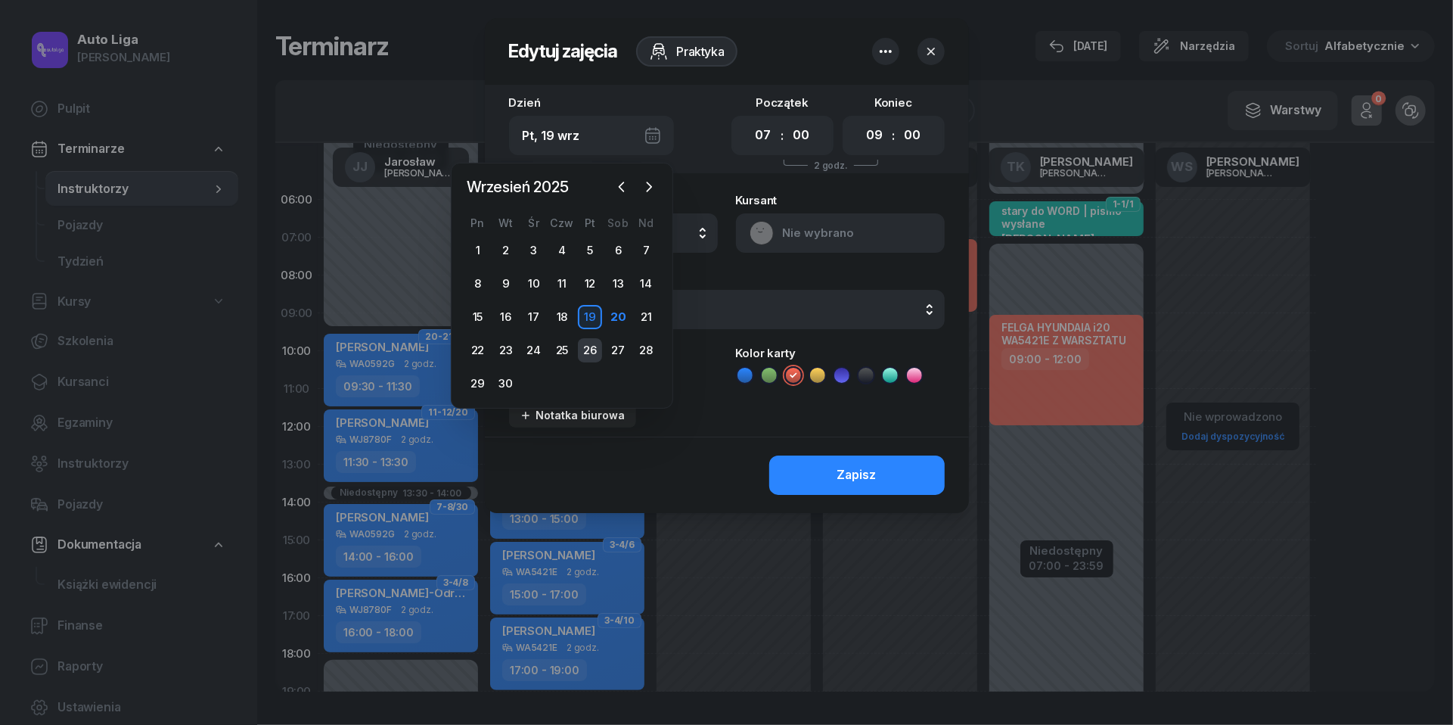
click at [589, 349] on div "26" at bounding box center [590, 350] width 24 height 24
type input "Pt, 26 wrz"
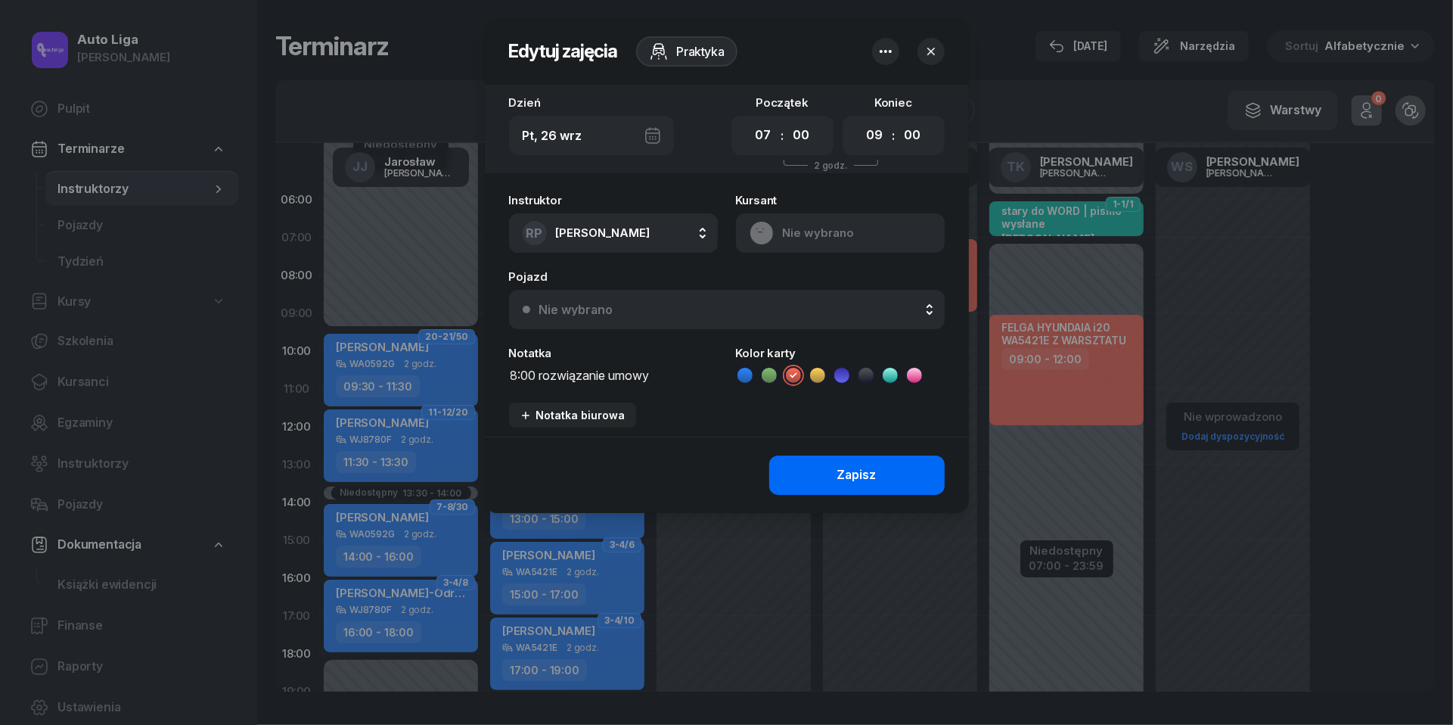
click at [835, 470] on button "Zapisz" at bounding box center [857, 474] width 176 height 39
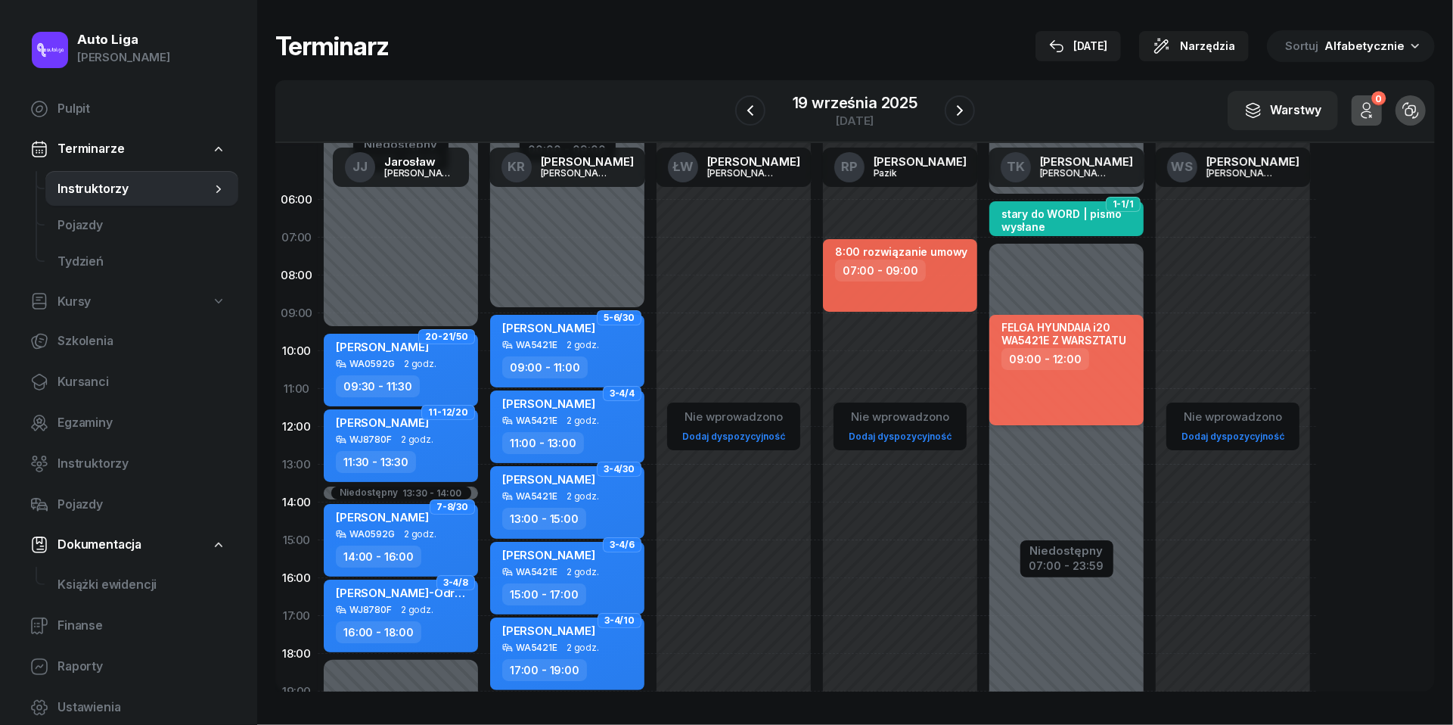
click at [1073, 363] on div "09:00 - 12:00" at bounding box center [1046, 359] width 88 height 22
select select "09"
select select "12"
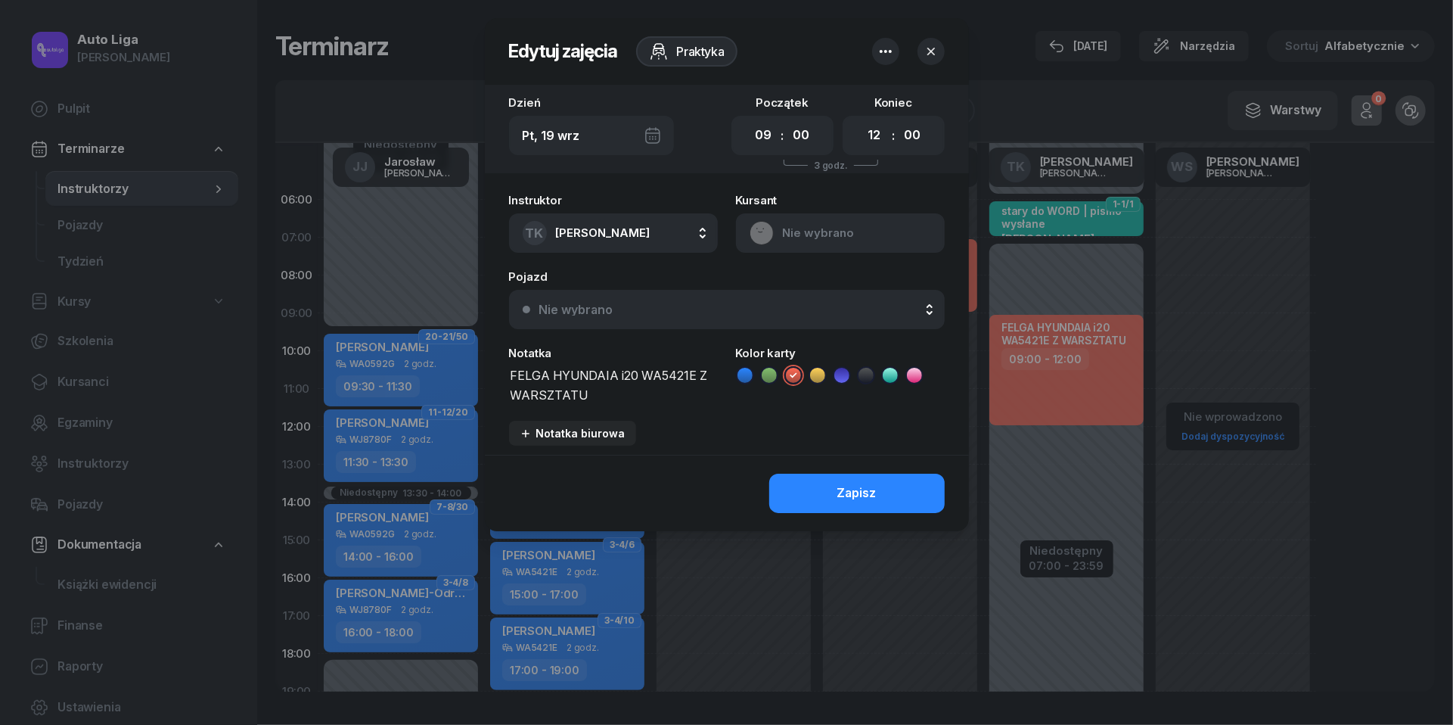
click at [655, 138] on div "Pt, 19 wrz" at bounding box center [591, 135] width 165 height 39
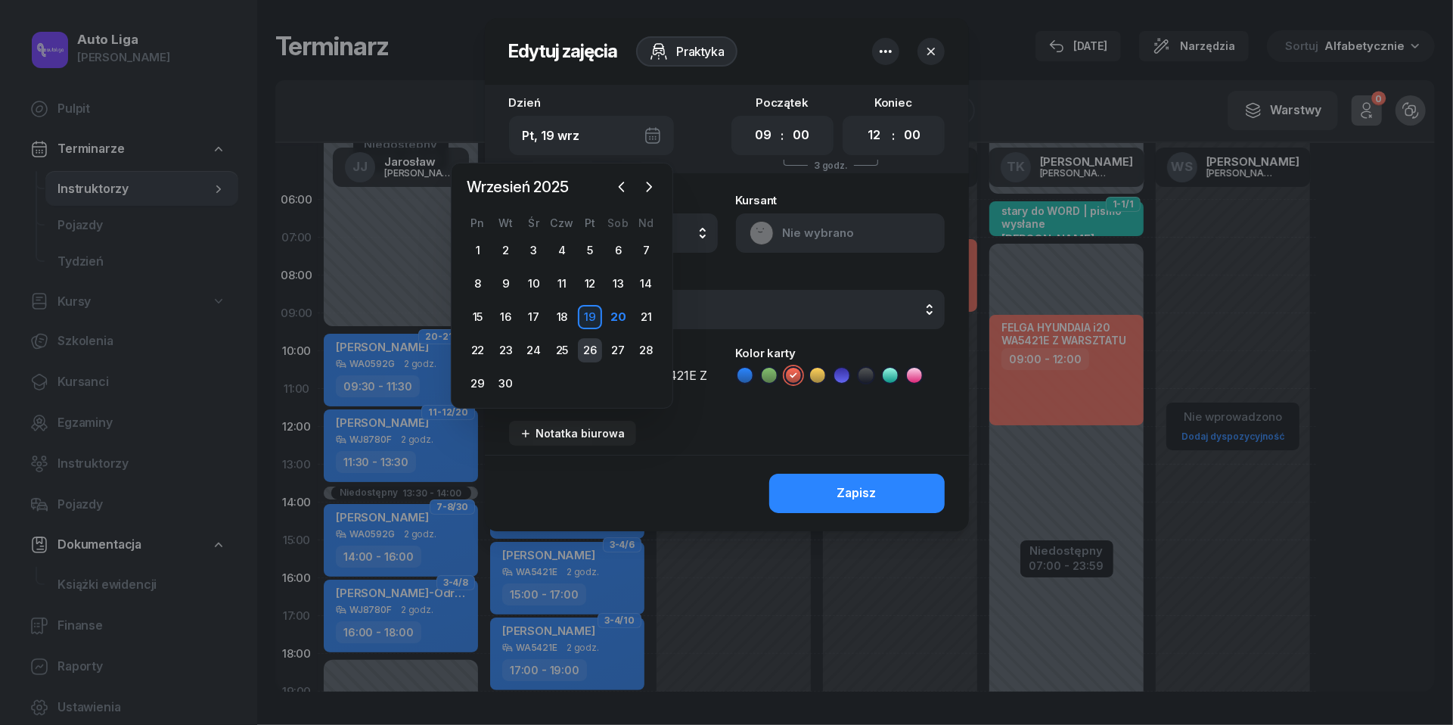
click at [589, 345] on div "26" at bounding box center [590, 350] width 24 height 24
type input "Pt, 26 wrz"
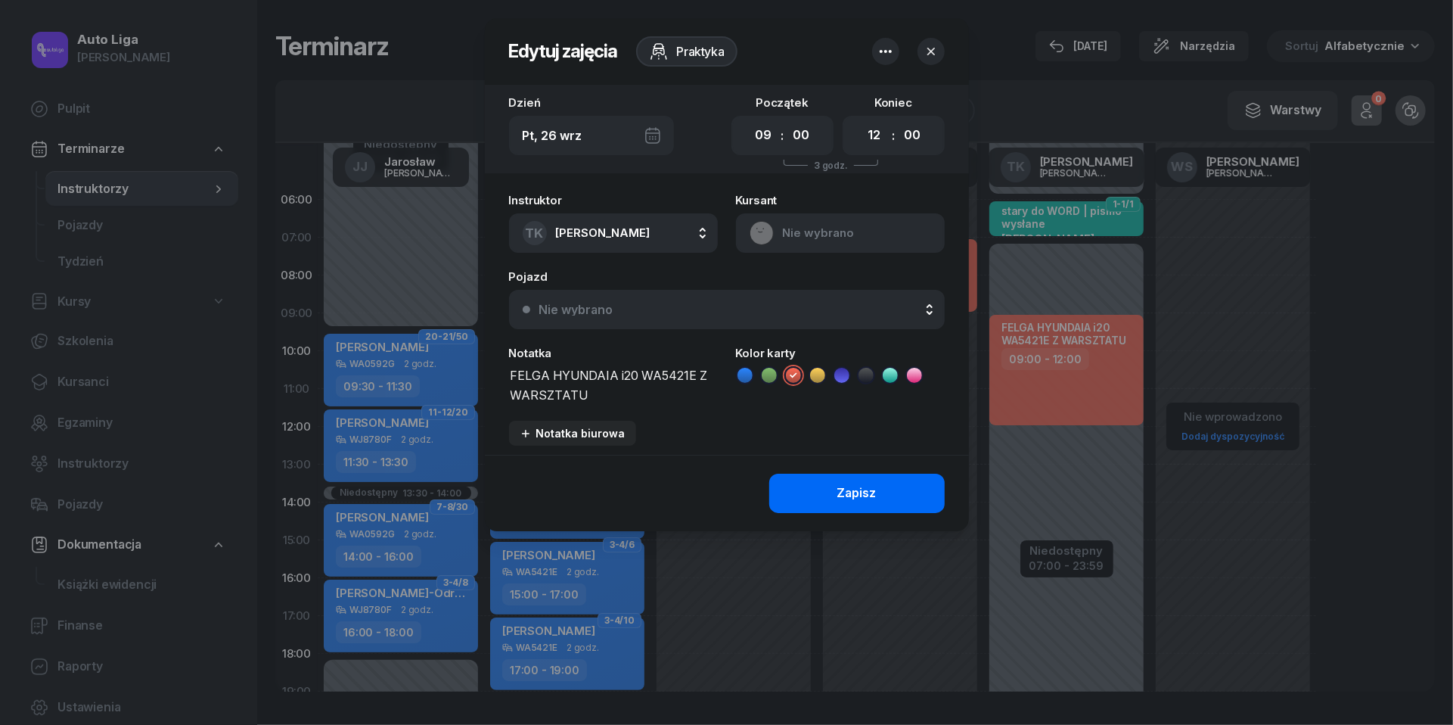
click at [837, 507] on button "Zapisz" at bounding box center [857, 493] width 176 height 39
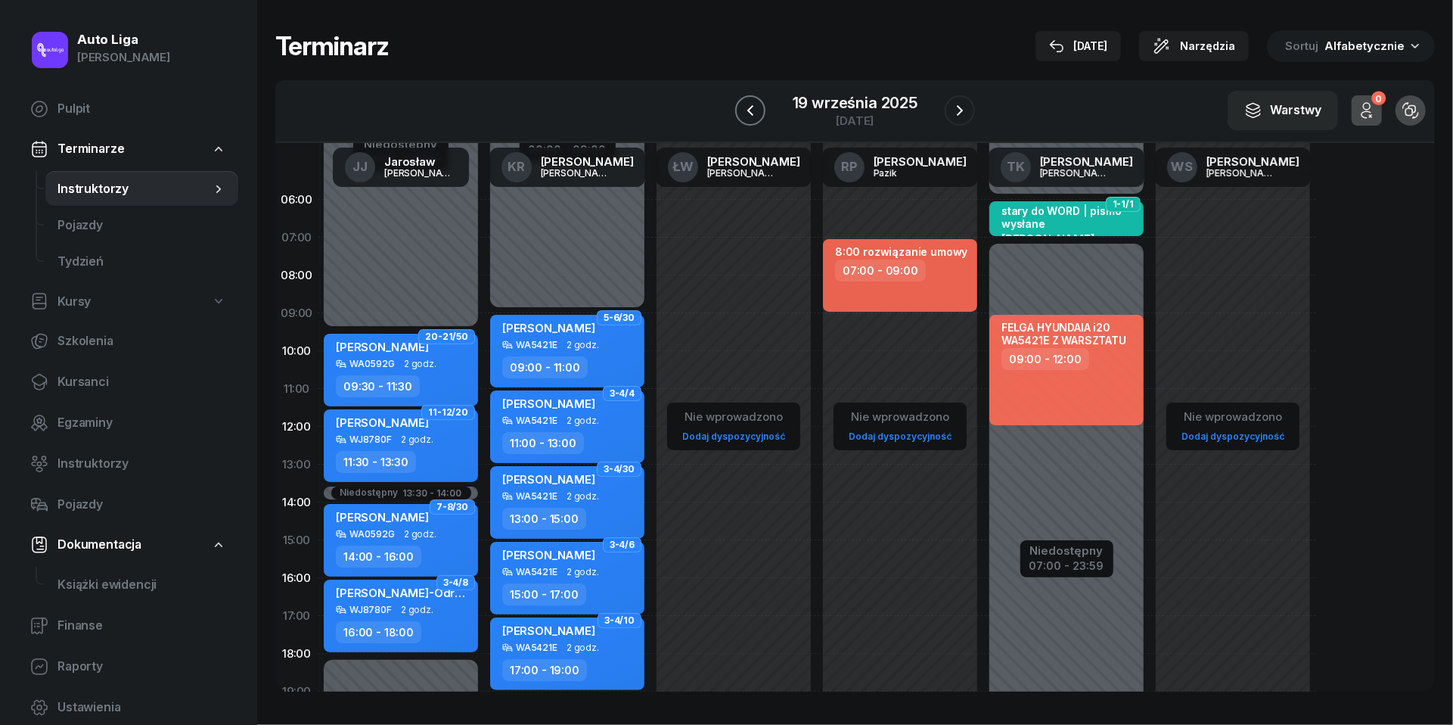
click at [754, 107] on icon "button" at bounding box center [750, 110] width 18 height 18
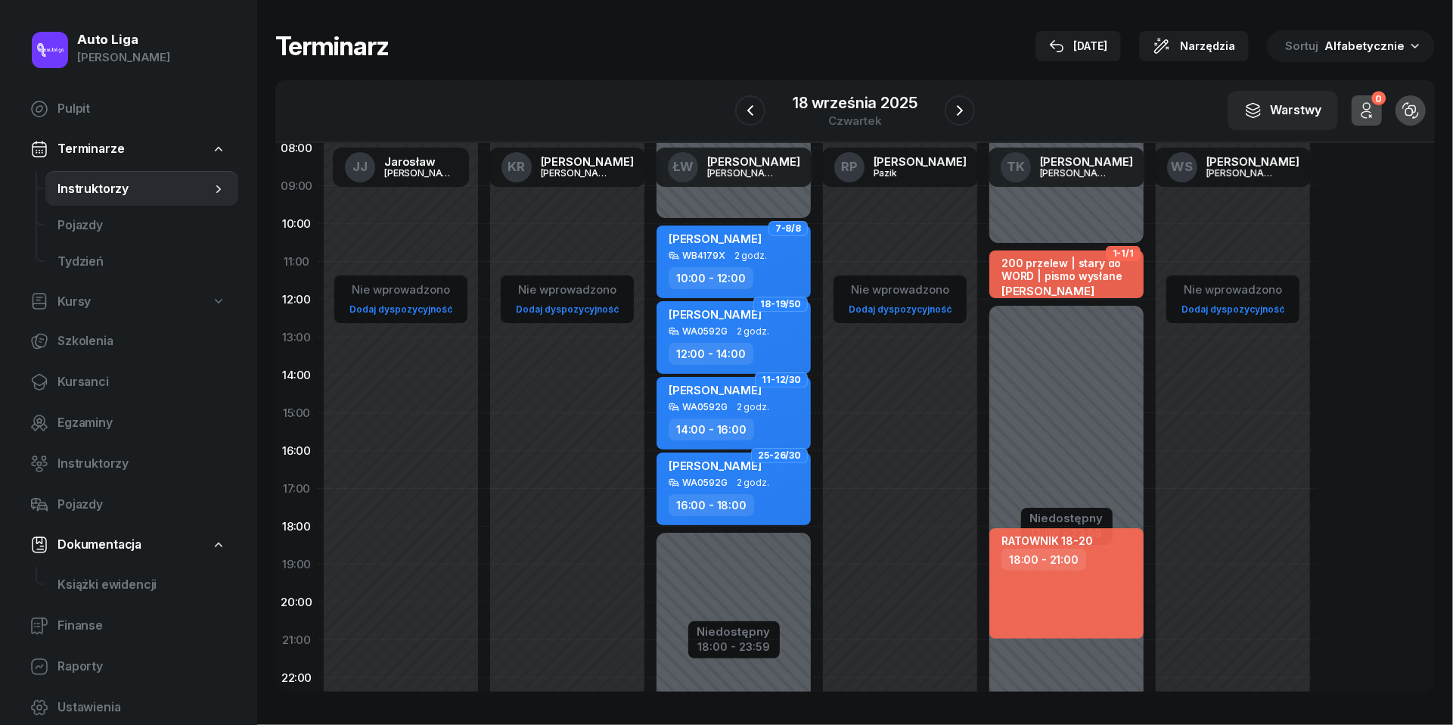
scroll to position [129, 0]
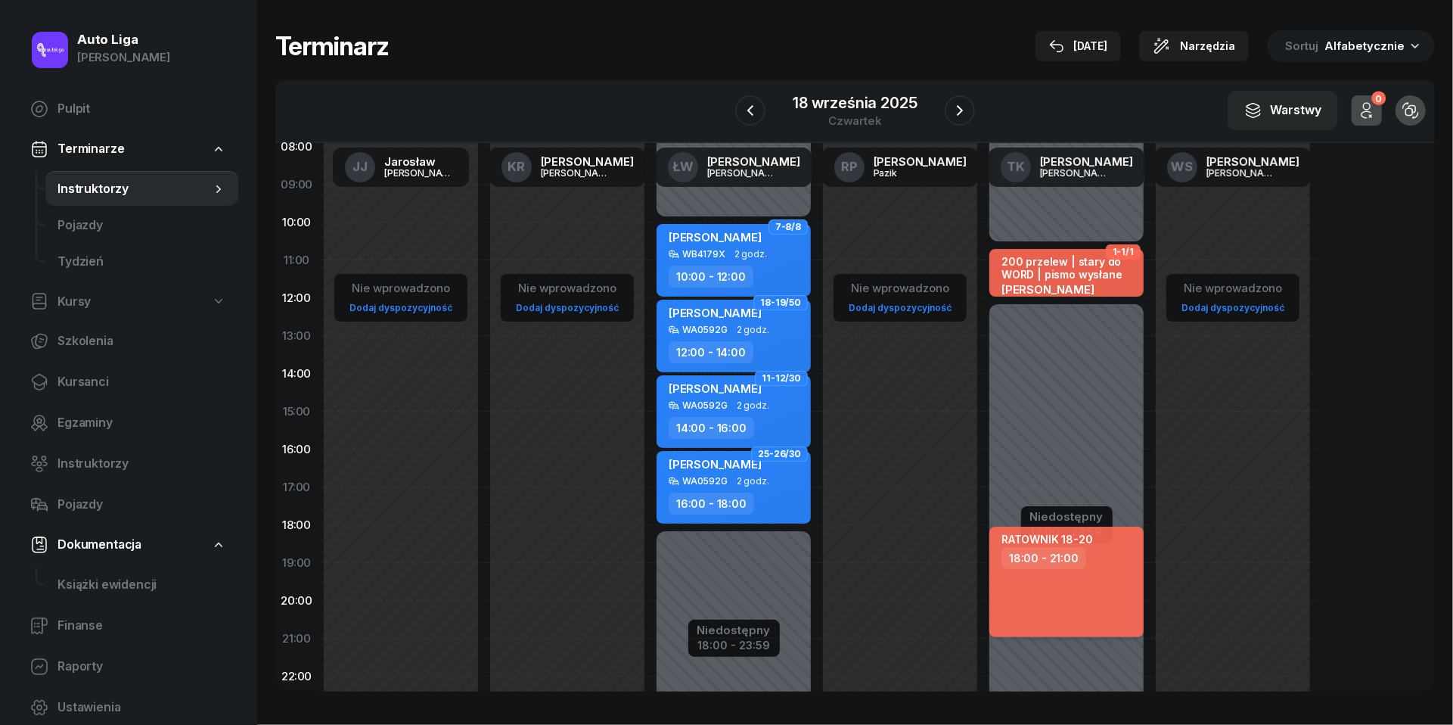
click at [1120, 608] on div "RATOWNIK 18-20 18:00 - 21:00" at bounding box center [1066, 582] width 154 height 110
select select "18"
select select "21"
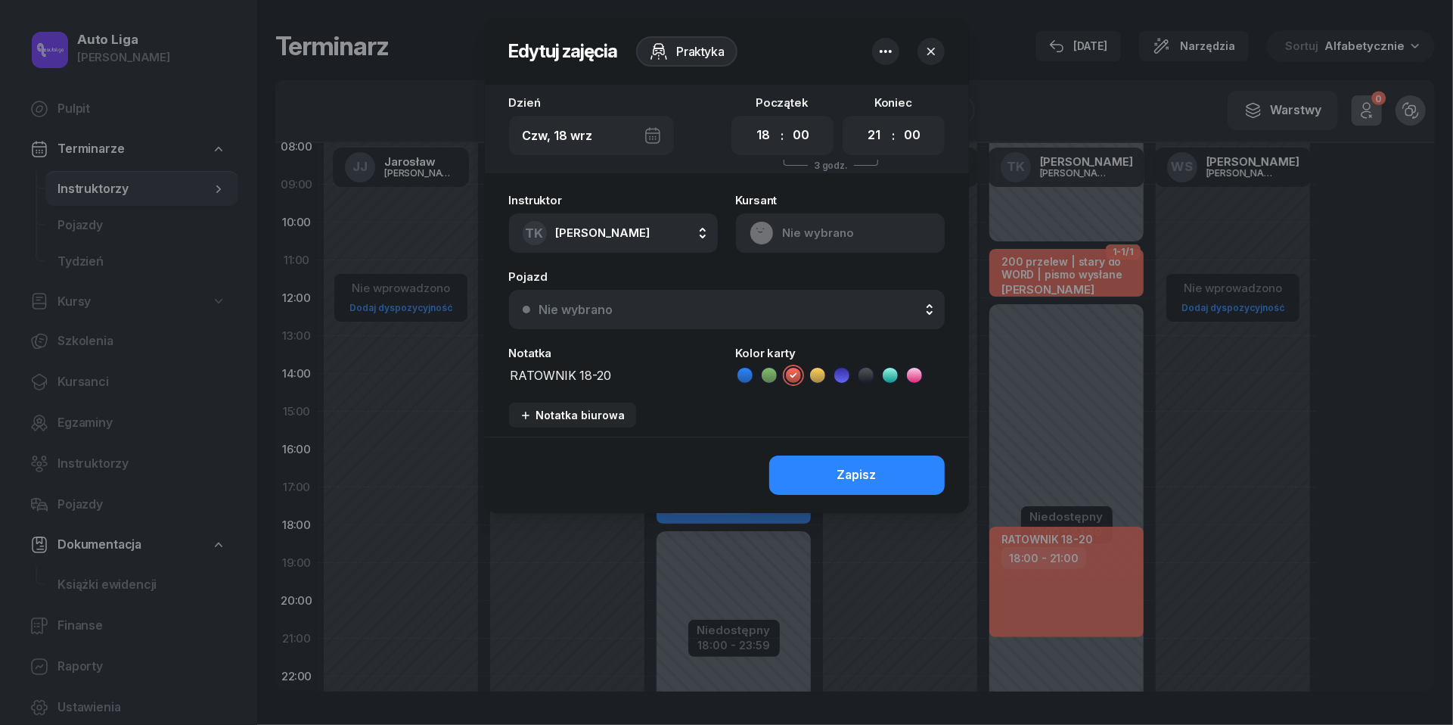
click at [890, 56] on icon "button" at bounding box center [886, 51] width 18 height 18
click at [873, 92] on link "Usuń" at bounding box center [878, 98] width 198 height 38
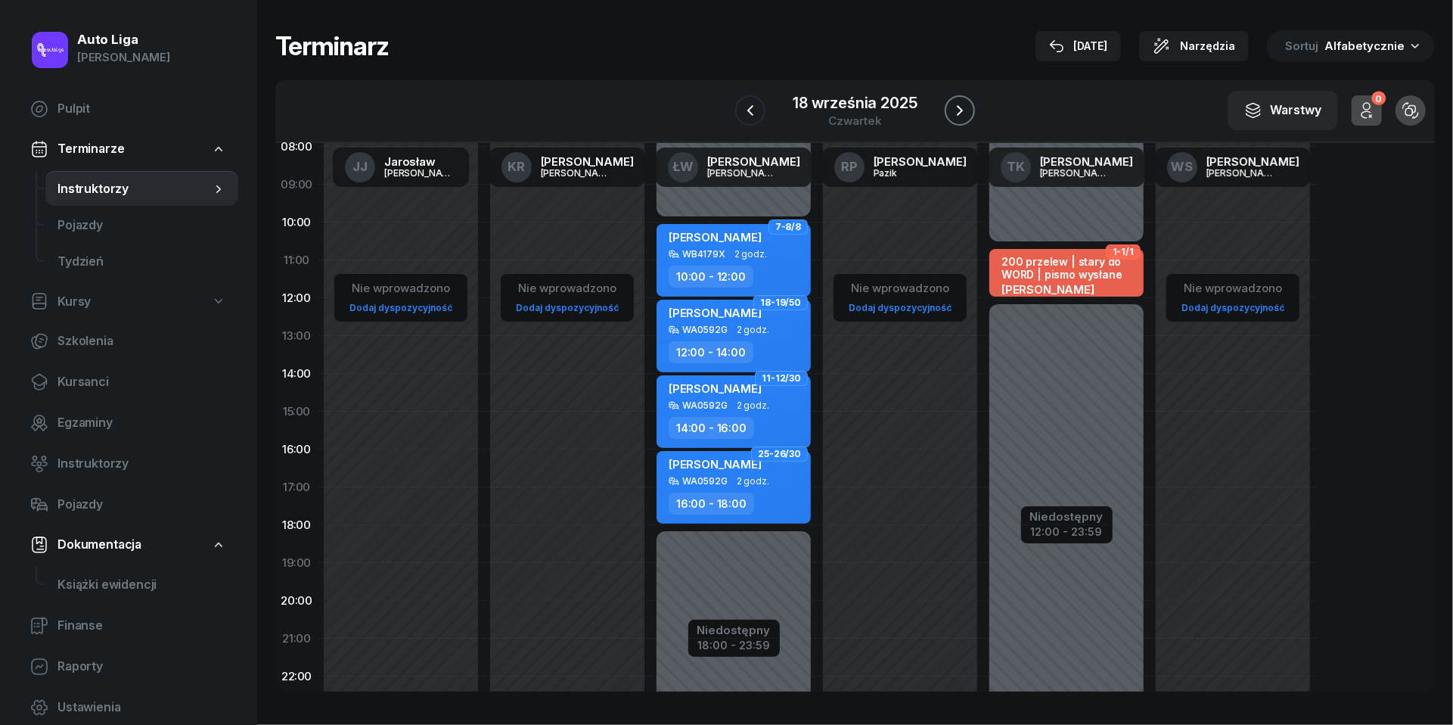
click at [969, 113] on icon "button" at bounding box center [960, 110] width 18 height 18
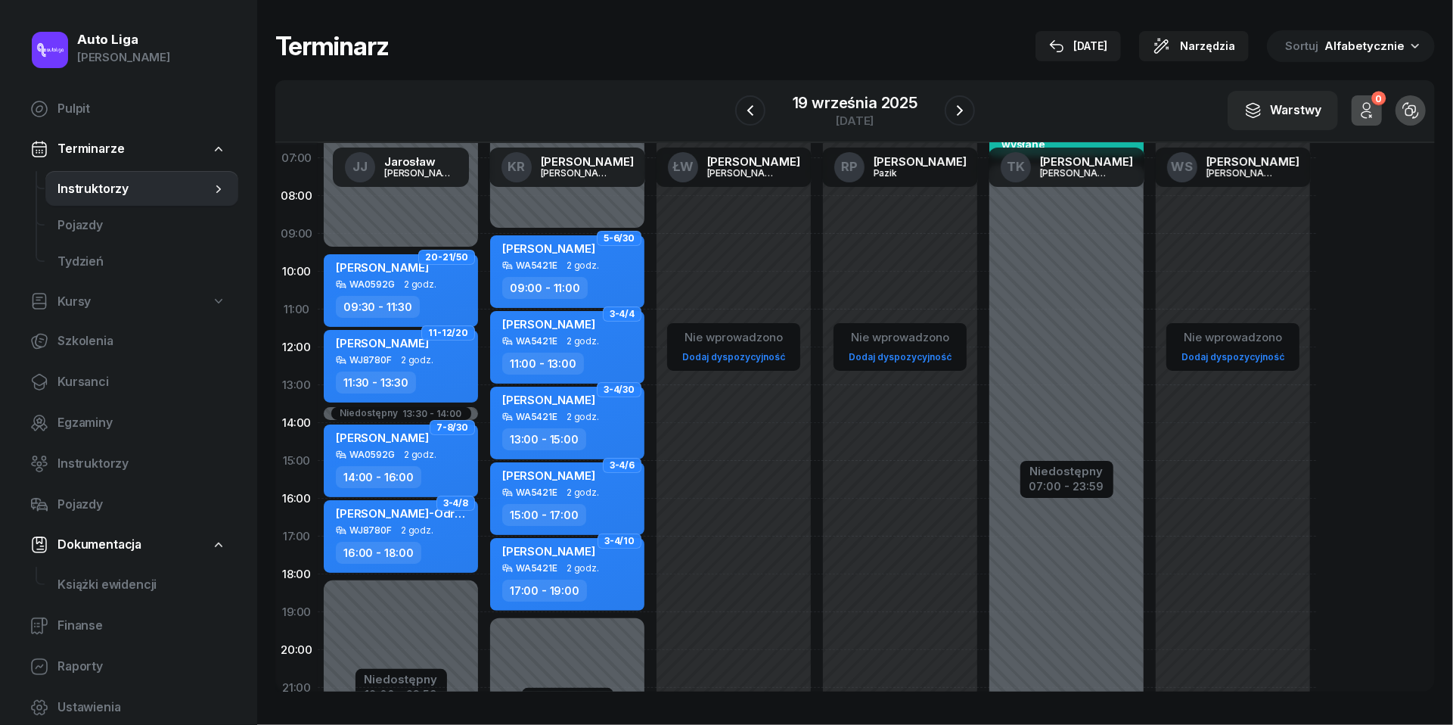
scroll to position [77, 0]
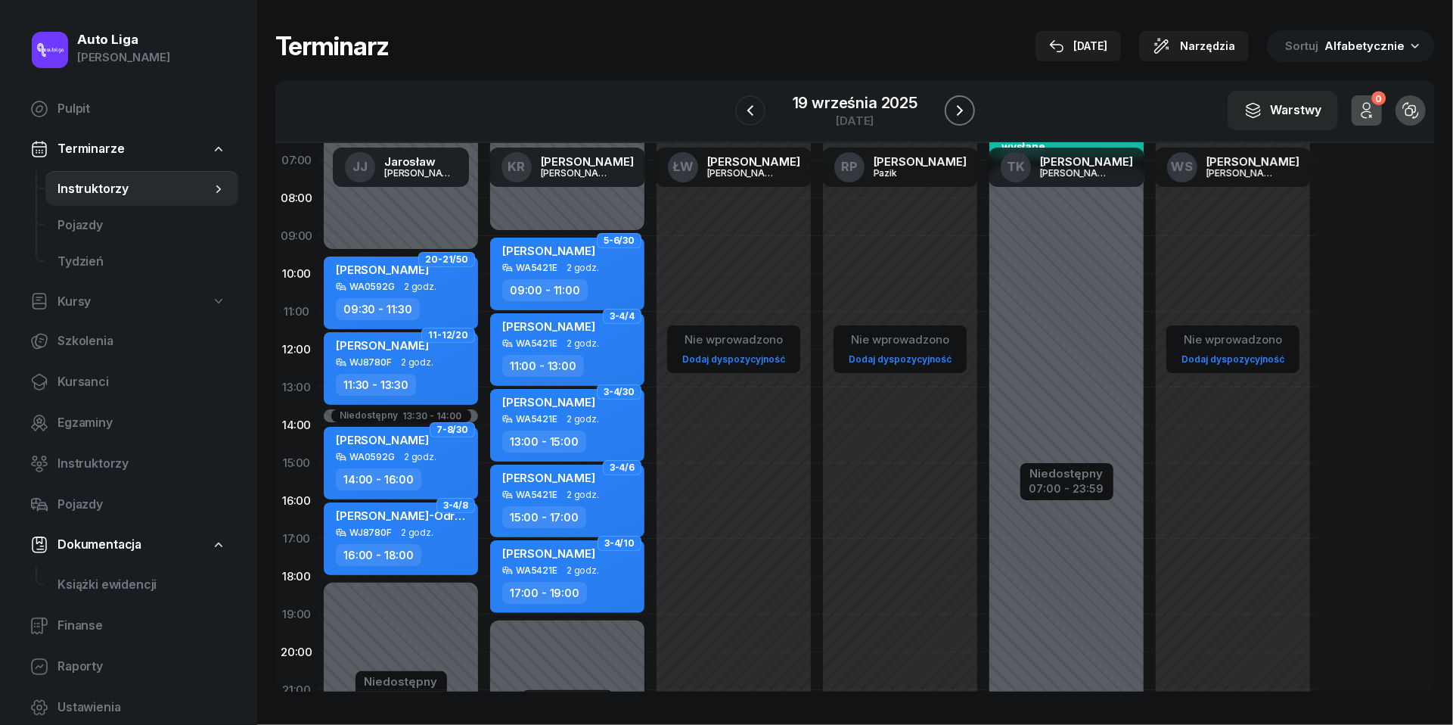
click at [959, 113] on icon "button" at bounding box center [960, 110] width 6 height 11
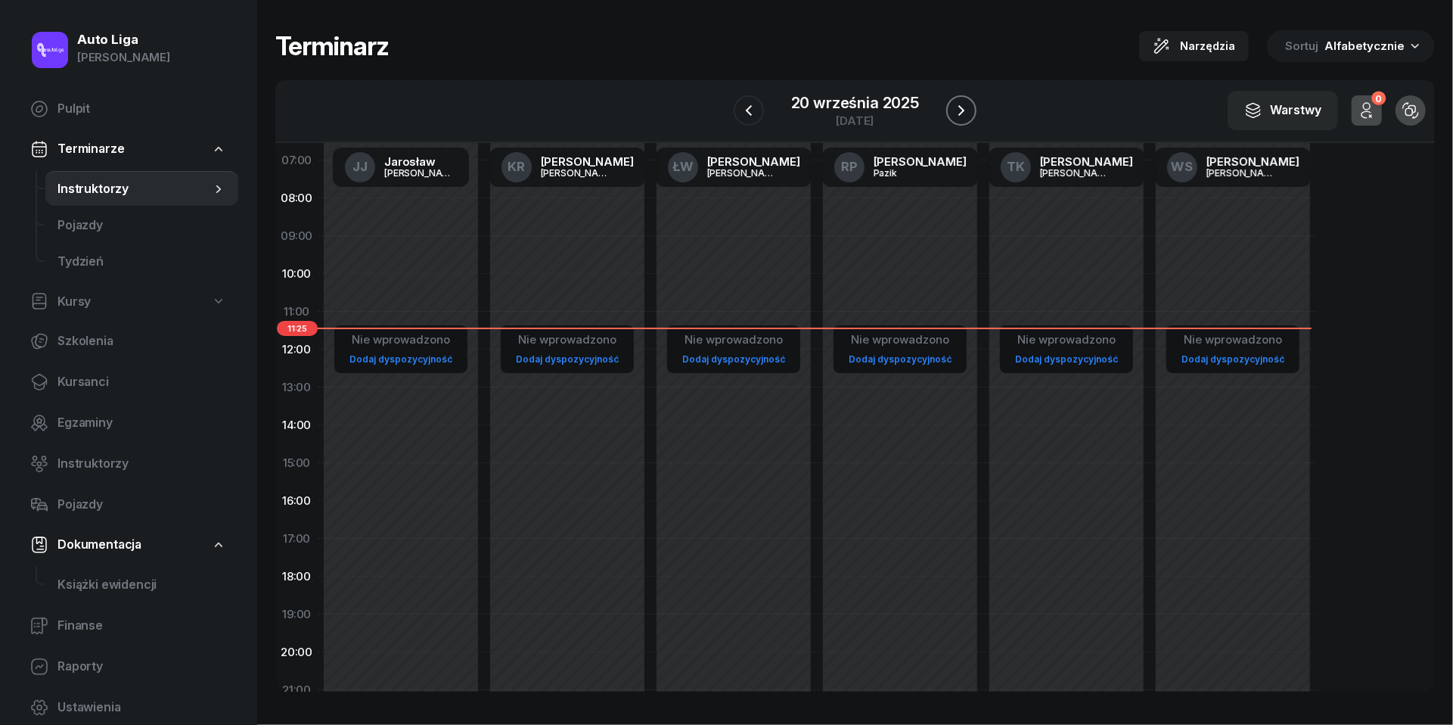
click at [959, 113] on icon "button" at bounding box center [961, 110] width 18 height 18
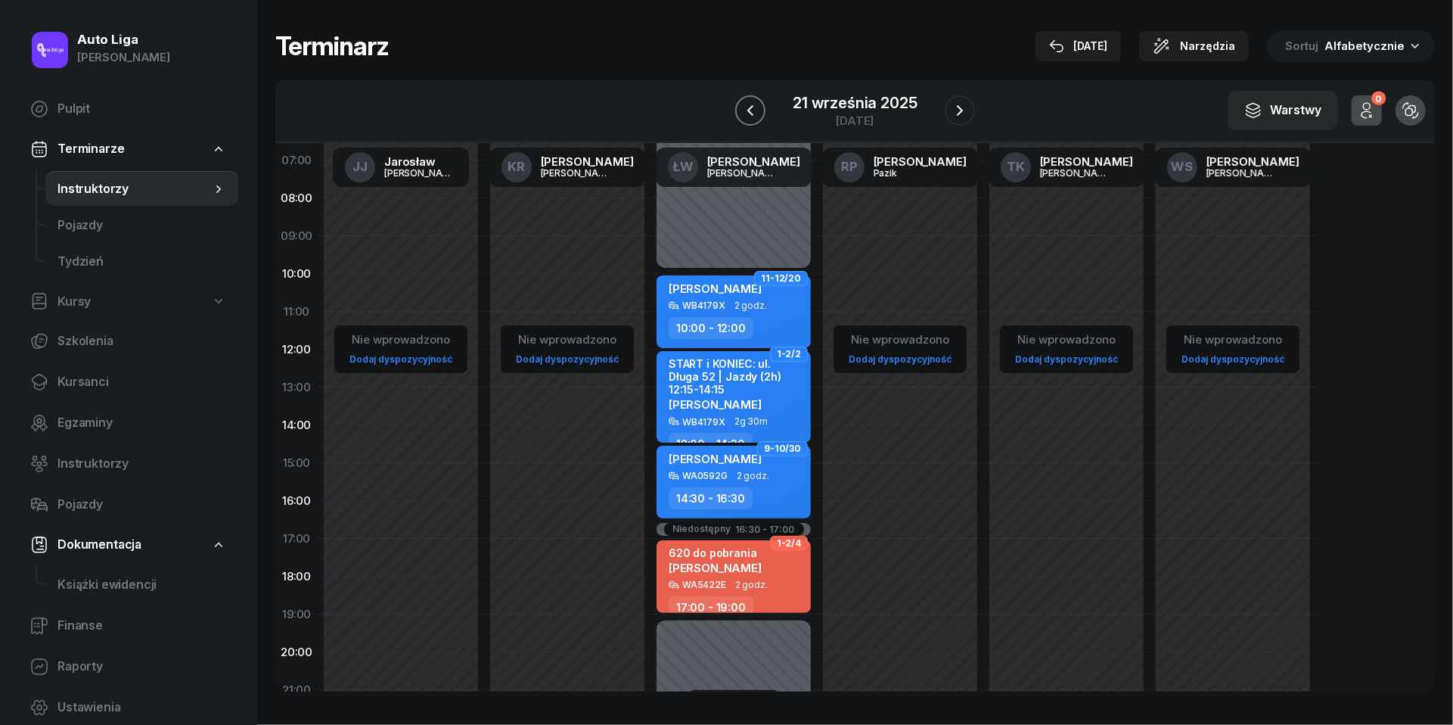
click at [742, 104] on icon "button" at bounding box center [750, 110] width 18 height 18
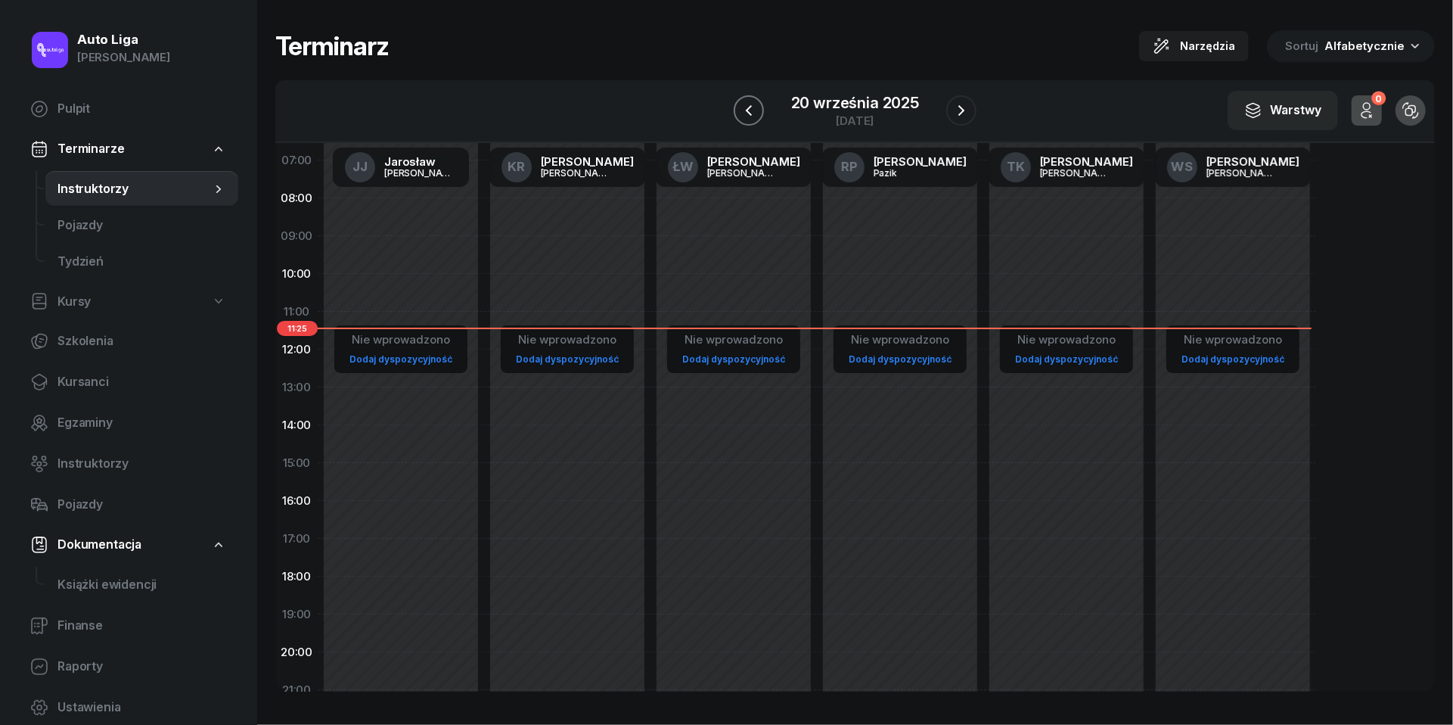
click at [745, 104] on icon "button" at bounding box center [749, 110] width 18 height 18
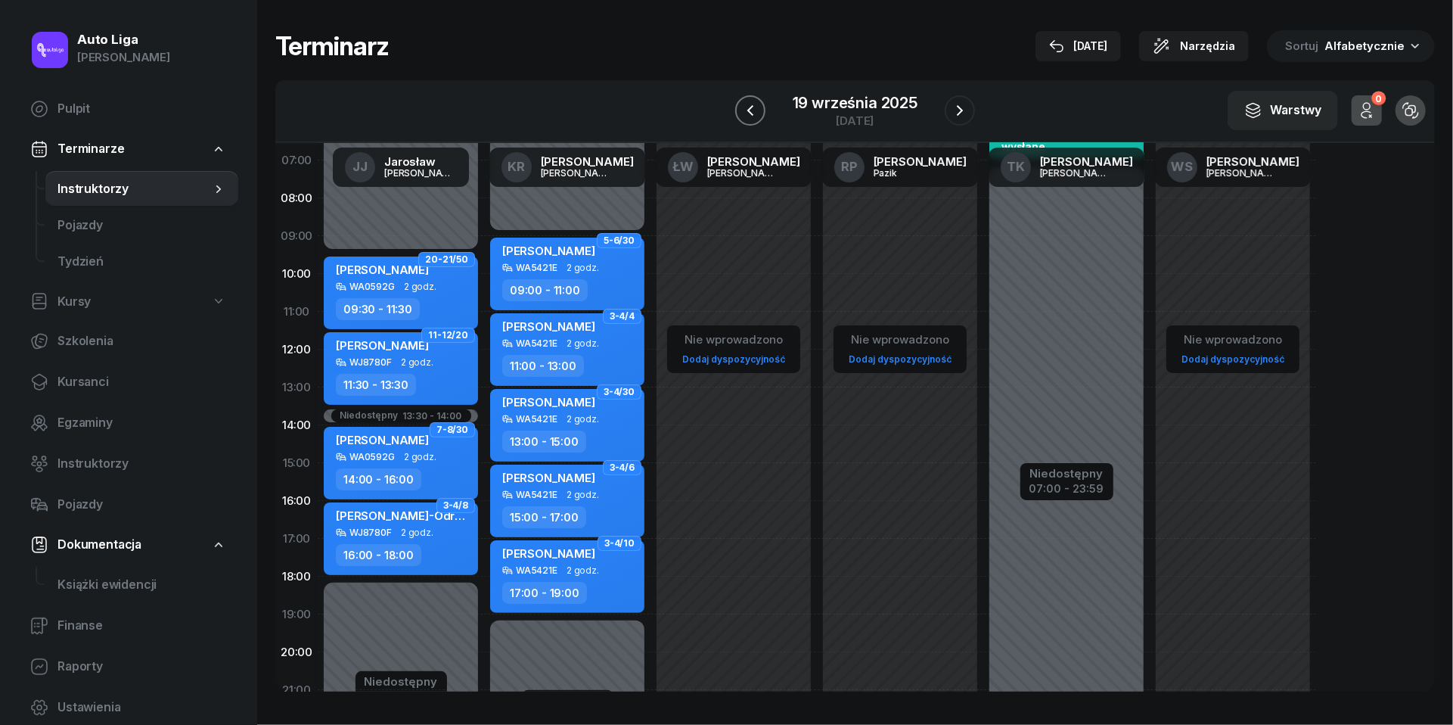
click at [745, 104] on icon "button" at bounding box center [750, 110] width 18 height 18
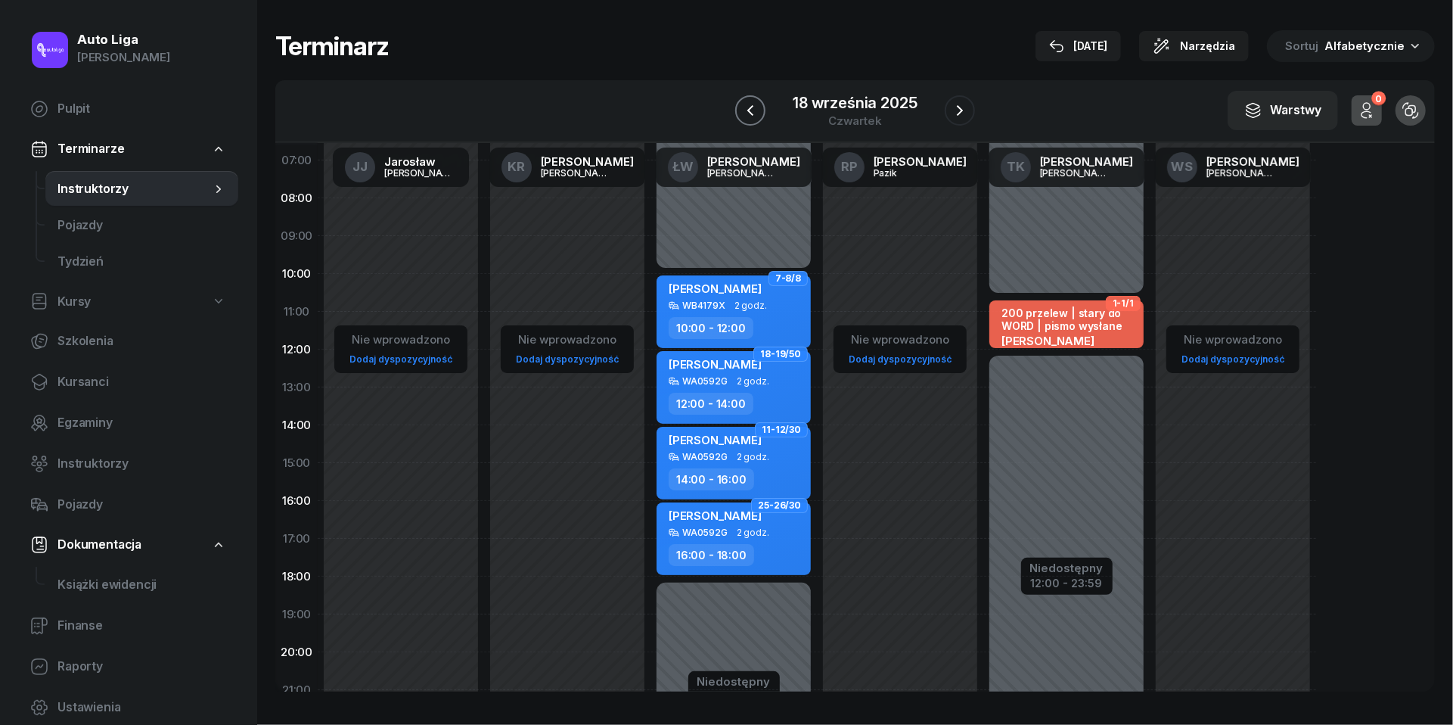
click at [745, 104] on icon "button" at bounding box center [750, 110] width 18 height 18
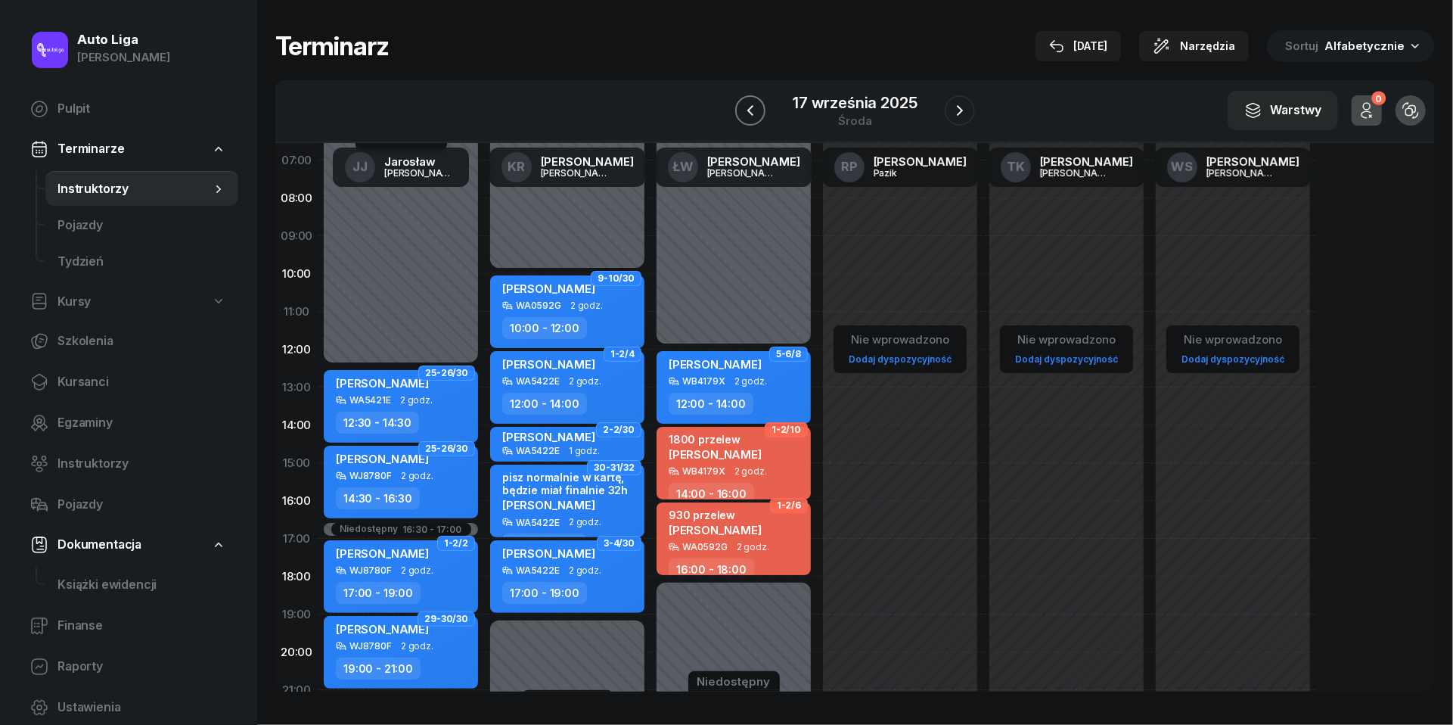
click at [745, 104] on icon "button" at bounding box center [750, 110] width 18 height 18
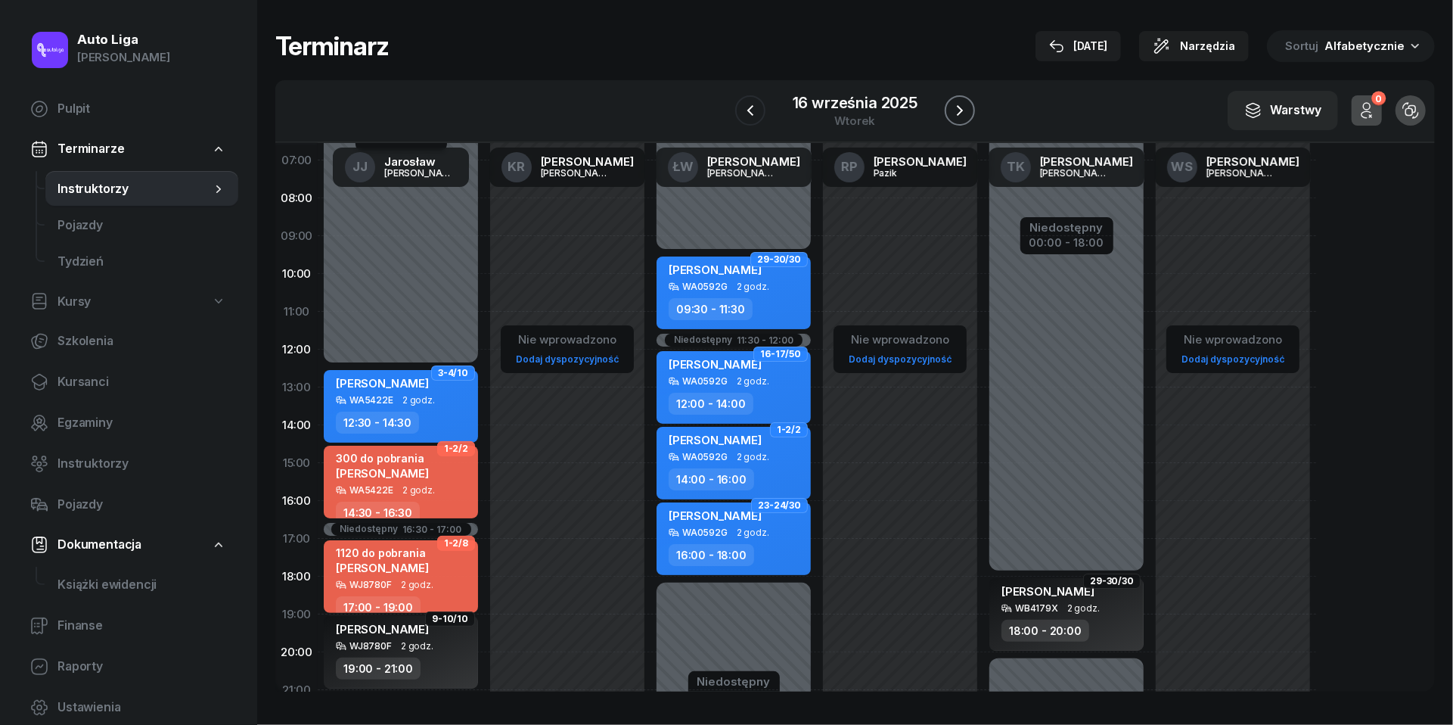
click at [953, 113] on icon "button" at bounding box center [960, 110] width 18 height 18
